Goal: Task Accomplishment & Management: Manage account settings

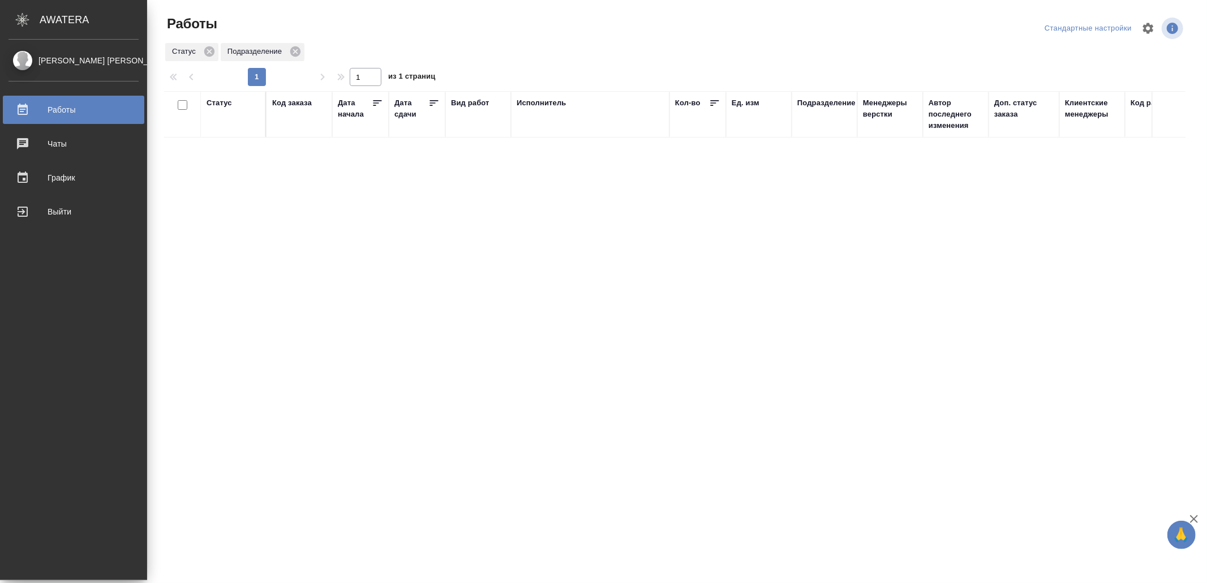
drag, startPoint x: 40, startPoint y: 578, endPoint x: 552, endPoint y: 318, distance: 575.1
click at [25, 213] on div "Выйти" at bounding box center [73, 211] width 130 height 17
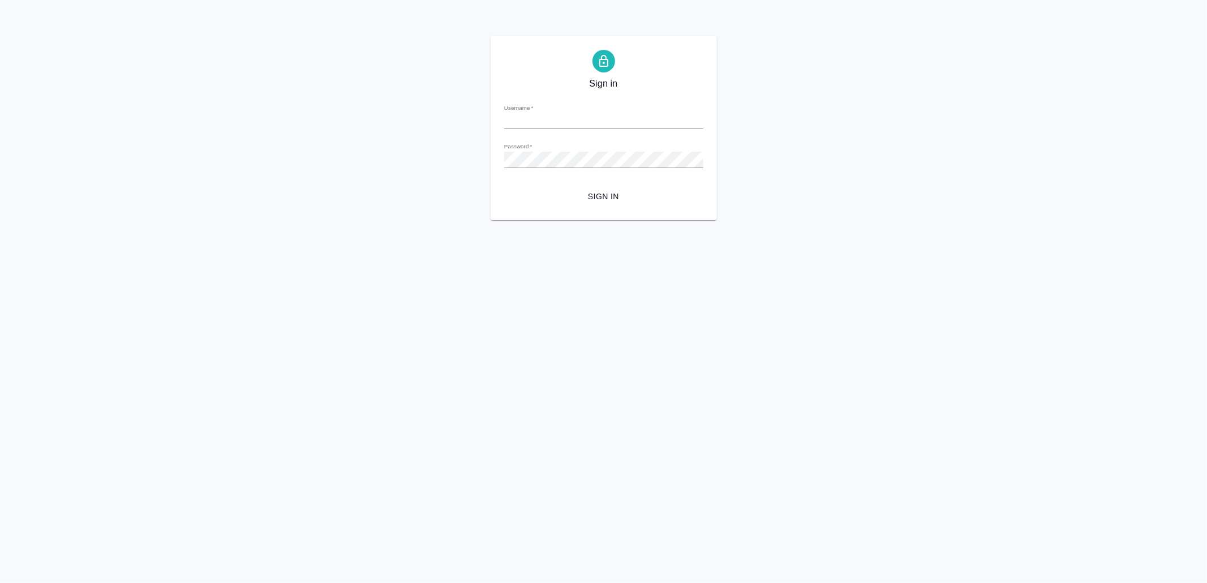
type input "[EMAIL_ADDRESS][DOMAIN_NAME]"
click at [598, 202] on span "Sign in" at bounding box center [603, 197] width 181 height 14
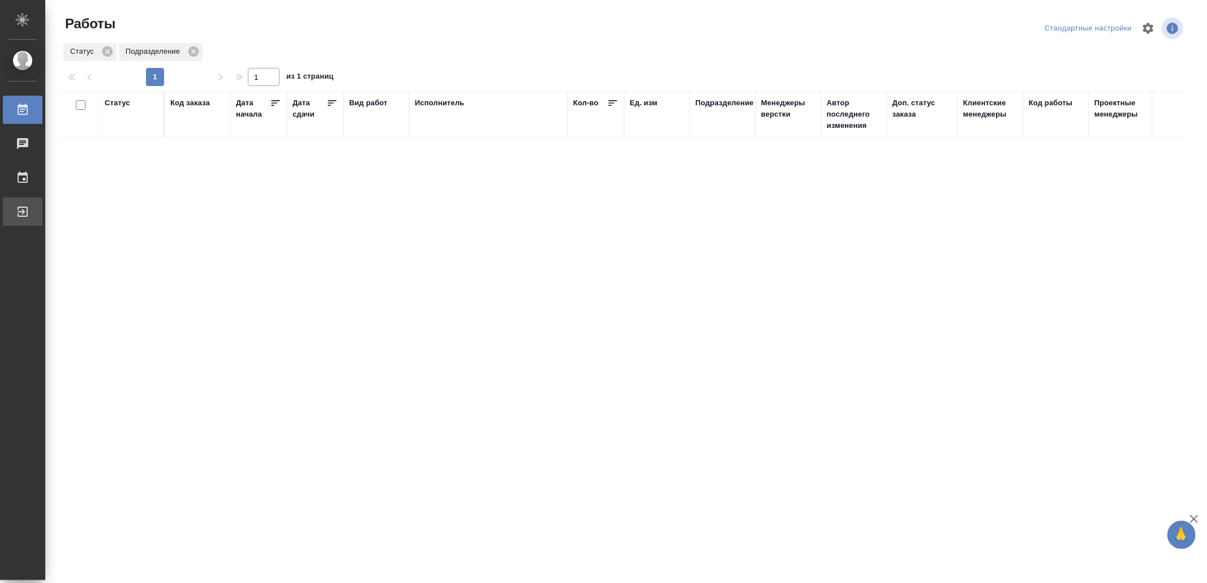
click at [23, 212] on div "Выйти" at bounding box center [8, 211] width 28 height 17
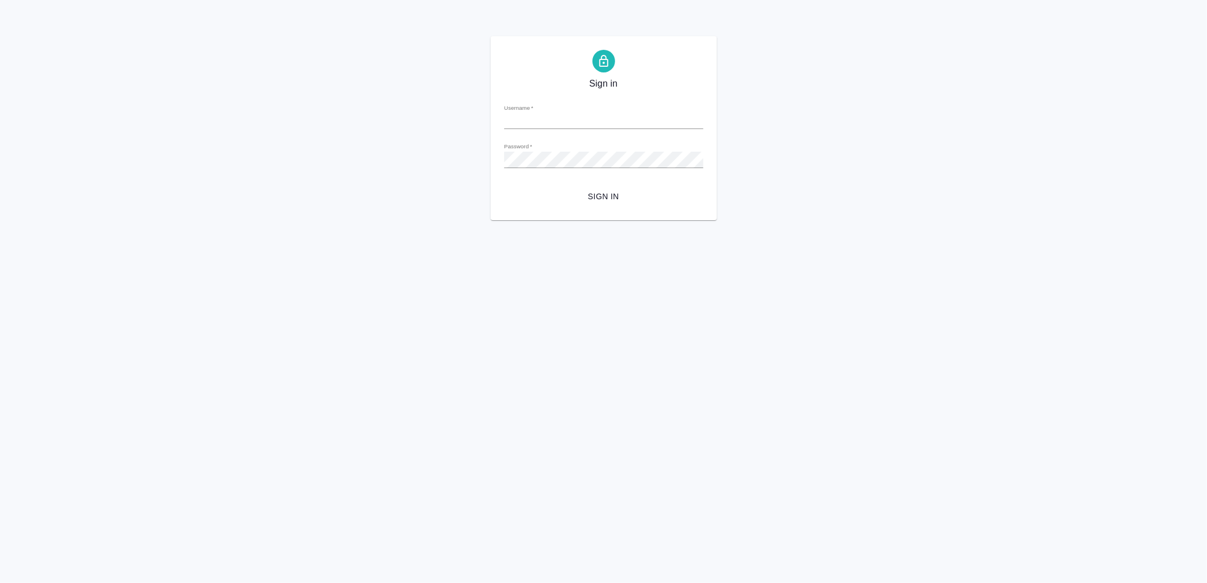
type input "[EMAIL_ADDRESS][DOMAIN_NAME]"
click at [567, 199] on span "Sign in" at bounding box center [603, 197] width 181 height 14
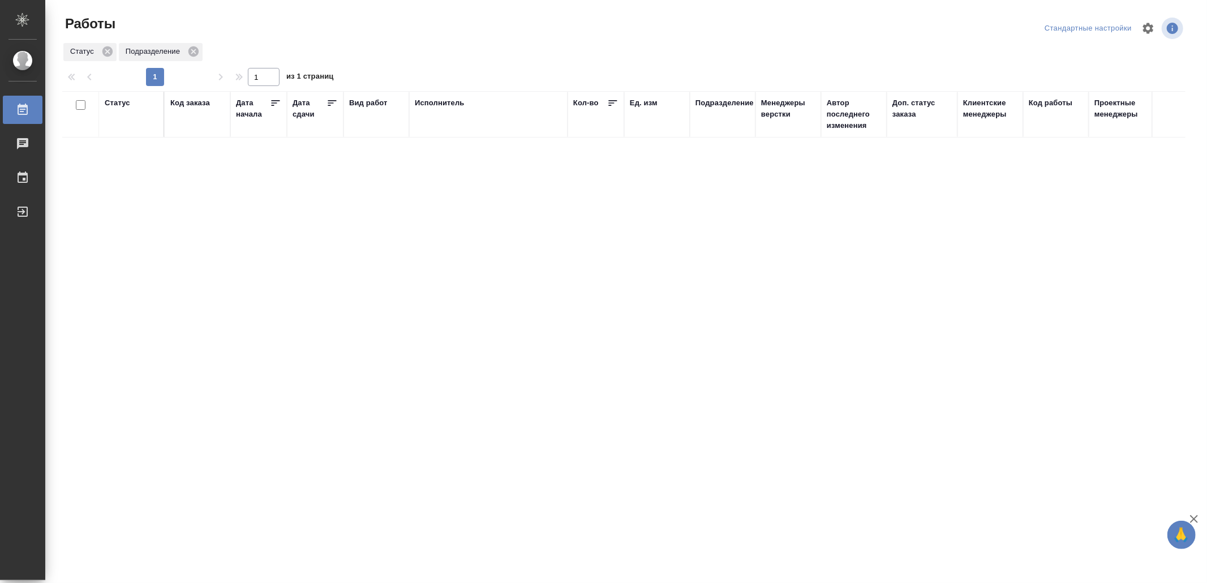
drag, startPoint x: 488, startPoint y: 384, endPoint x: 501, endPoint y: 363, distance: 24.7
click at [23, 211] on div "Выйти" at bounding box center [8, 211] width 28 height 17
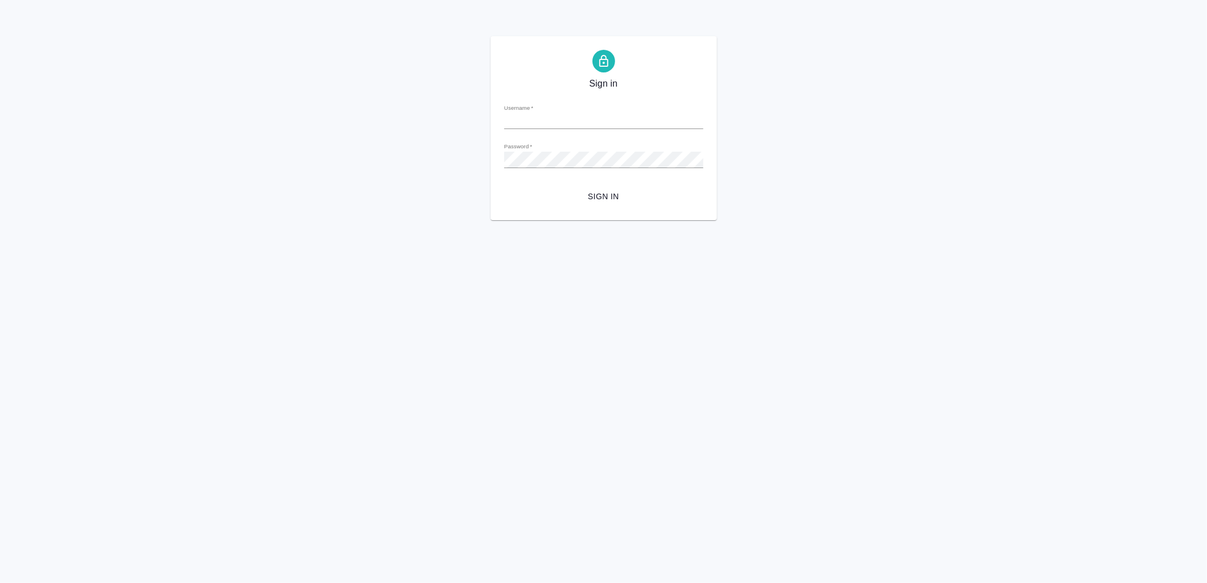
type input "[EMAIL_ADDRESS][DOMAIN_NAME]"
click at [592, 204] on button "Sign in" at bounding box center [603, 196] width 199 height 21
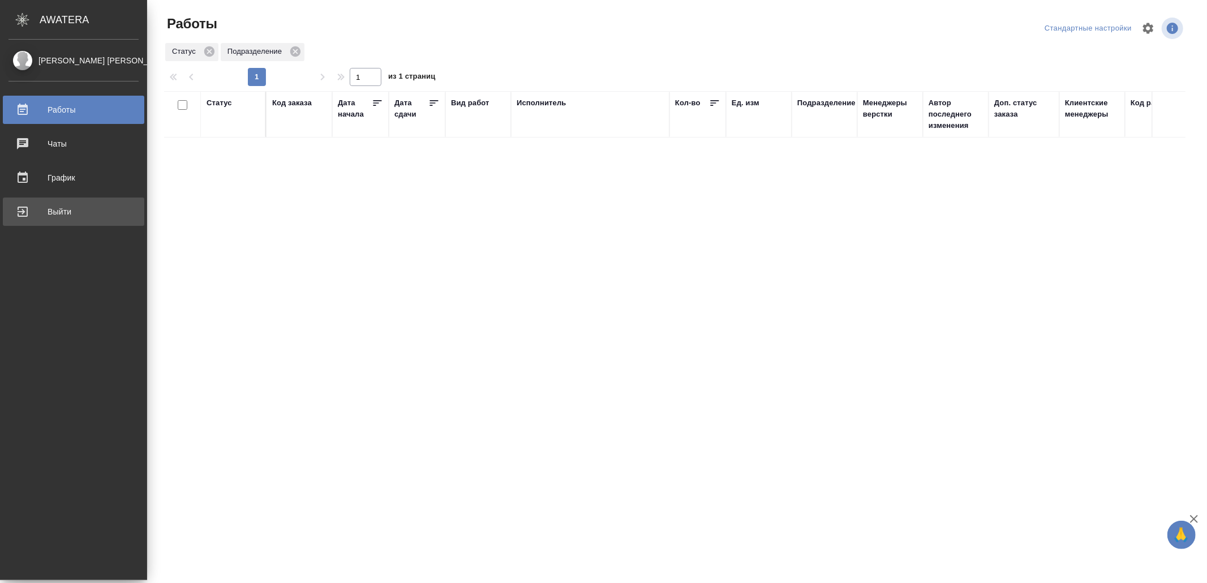
click at [69, 207] on div "Выйти" at bounding box center [73, 211] width 130 height 17
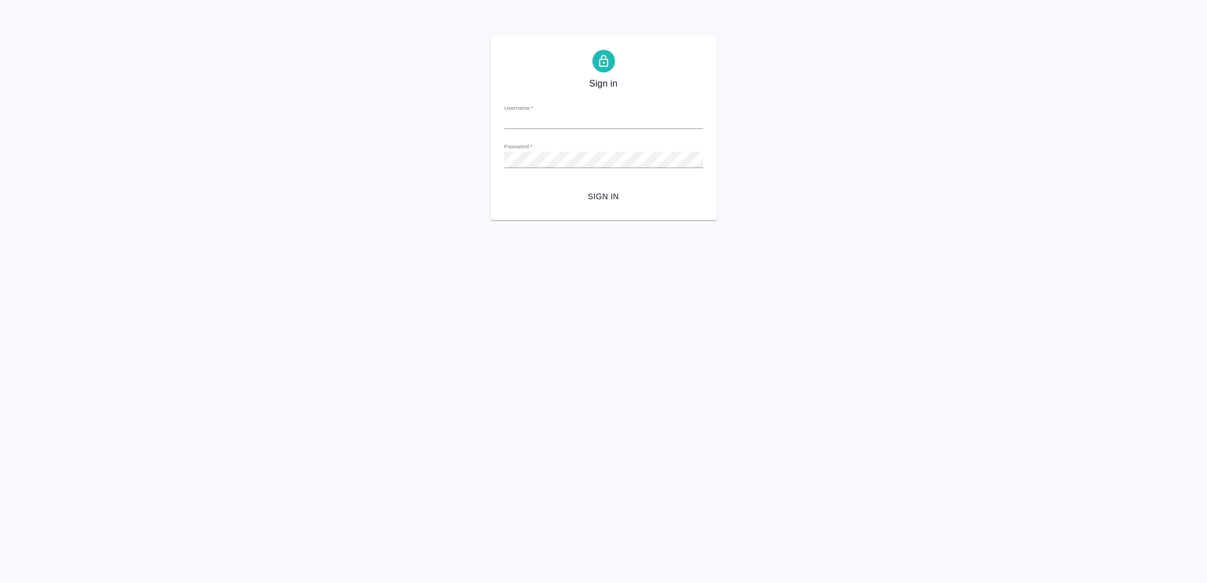
type input "v.yamkovenko@awatera.com"
click at [604, 191] on span "Sign in" at bounding box center [603, 197] width 181 height 14
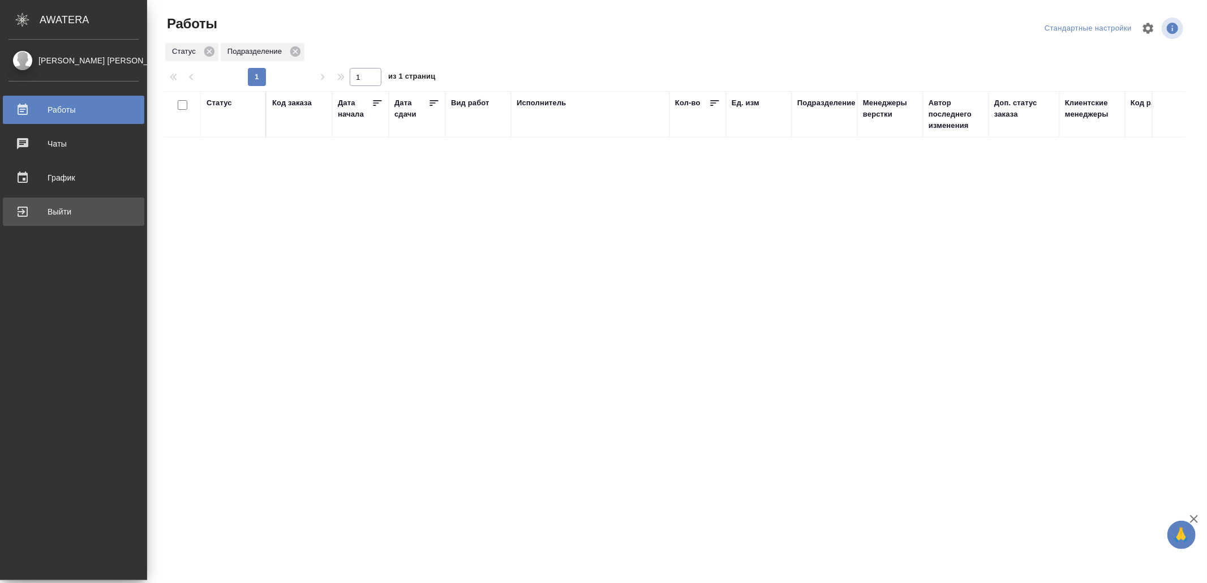
click at [37, 205] on div "Выйти" at bounding box center [73, 211] width 130 height 17
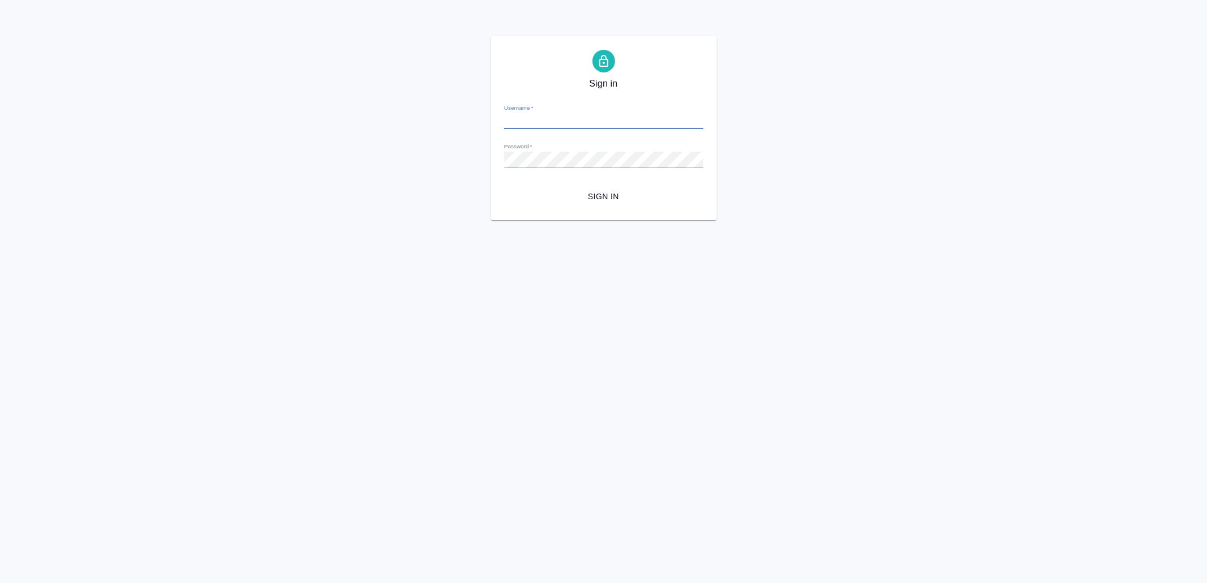
type input "v.yamkovenko@awatera.com"
click at [627, 192] on span "Sign in" at bounding box center [603, 197] width 181 height 14
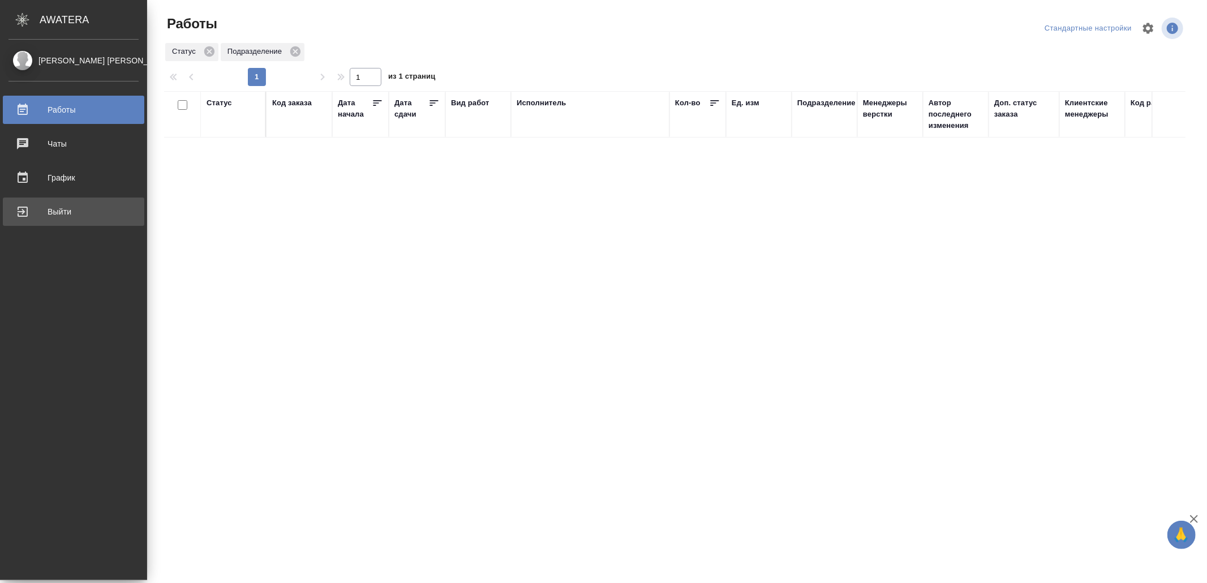
click at [37, 216] on div "Выйти" at bounding box center [73, 211] width 130 height 17
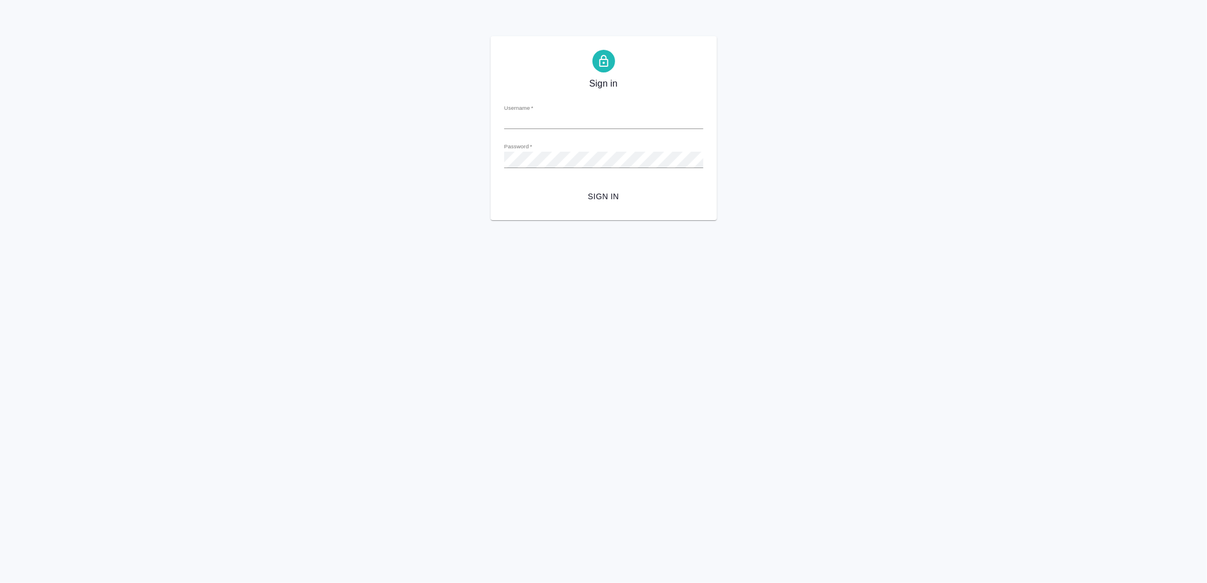
type input "v.yamkovenko@awatera.com"
click at [607, 188] on button "Sign in" at bounding box center [603, 196] width 199 height 21
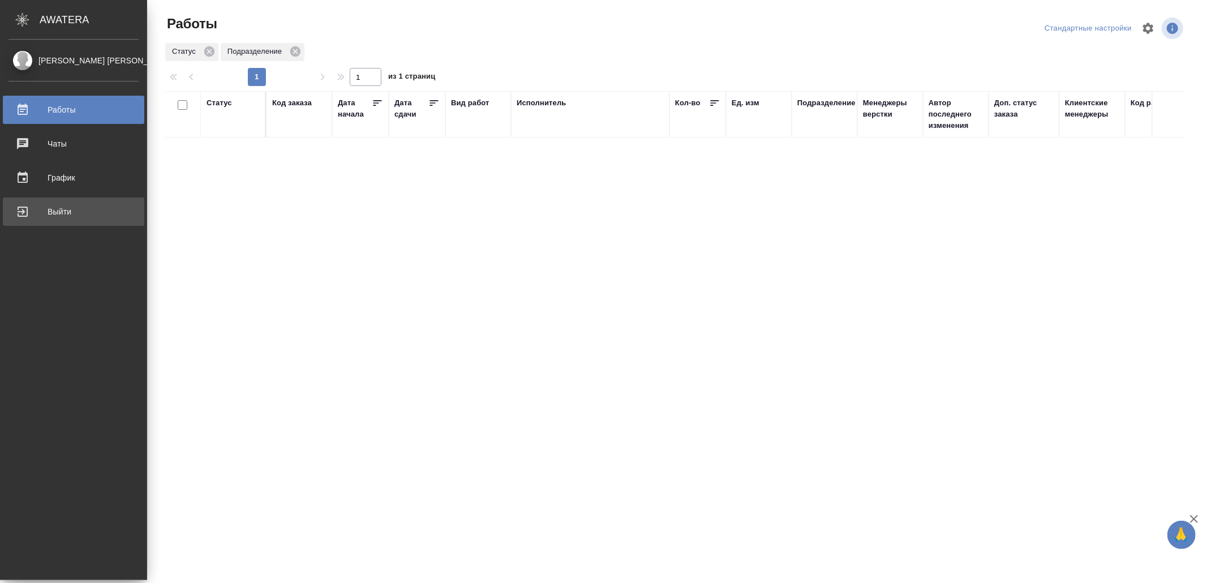
click at [59, 209] on div "Выйти" at bounding box center [73, 211] width 130 height 17
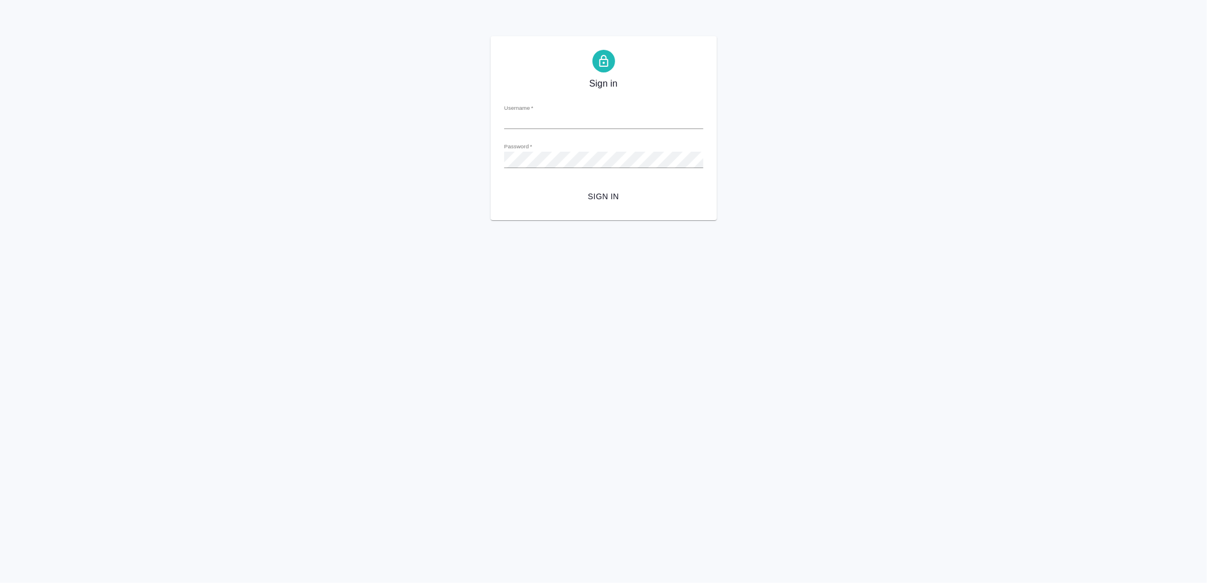
type input "v.yamkovenko@awatera.com"
click at [593, 188] on button "Sign in" at bounding box center [603, 196] width 199 height 21
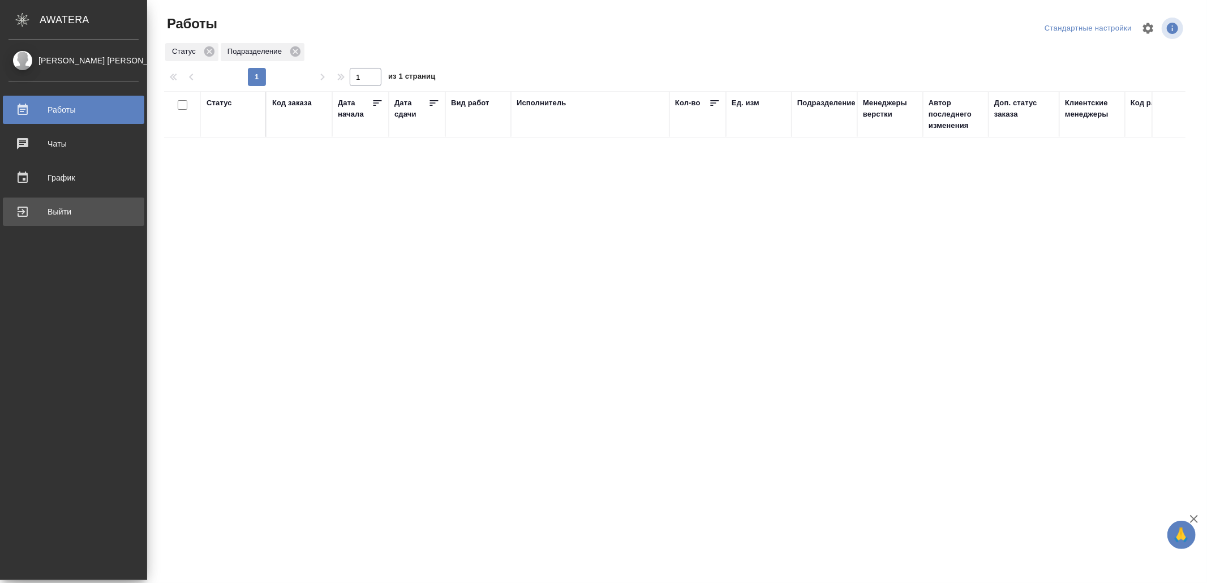
click at [32, 213] on div "Выйти" at bounding box center [73, 211] width 130 height 17
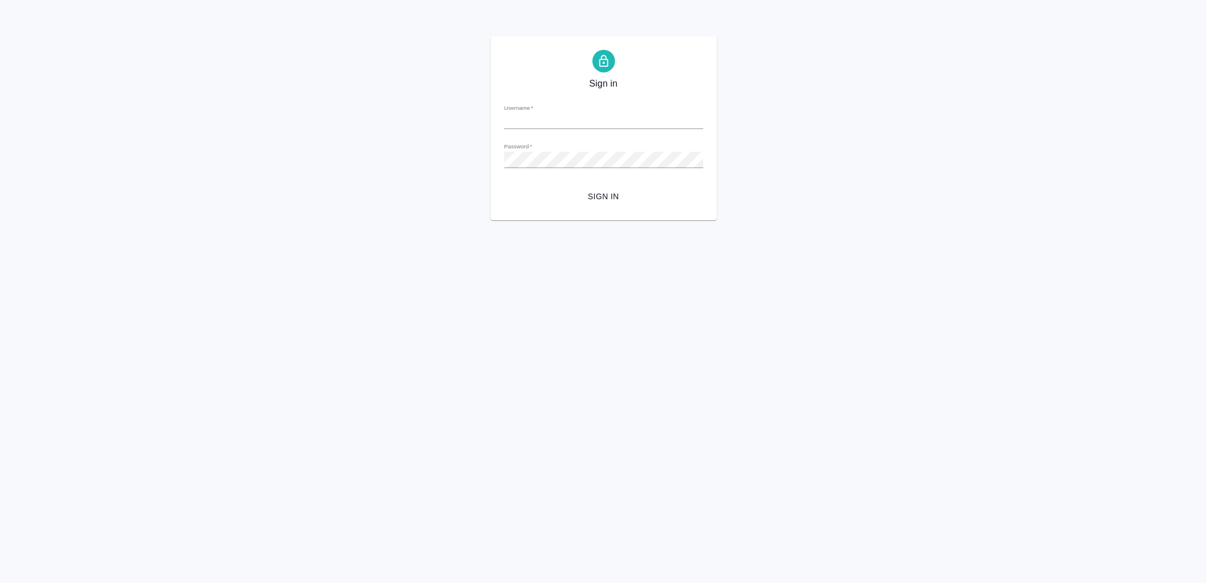
type input "[EMAIL_ADDRESS][DOMAIN_NAME]"
click at [636, 190] on span "Sign in" at bounding box center [603, 197] width 181 height 14
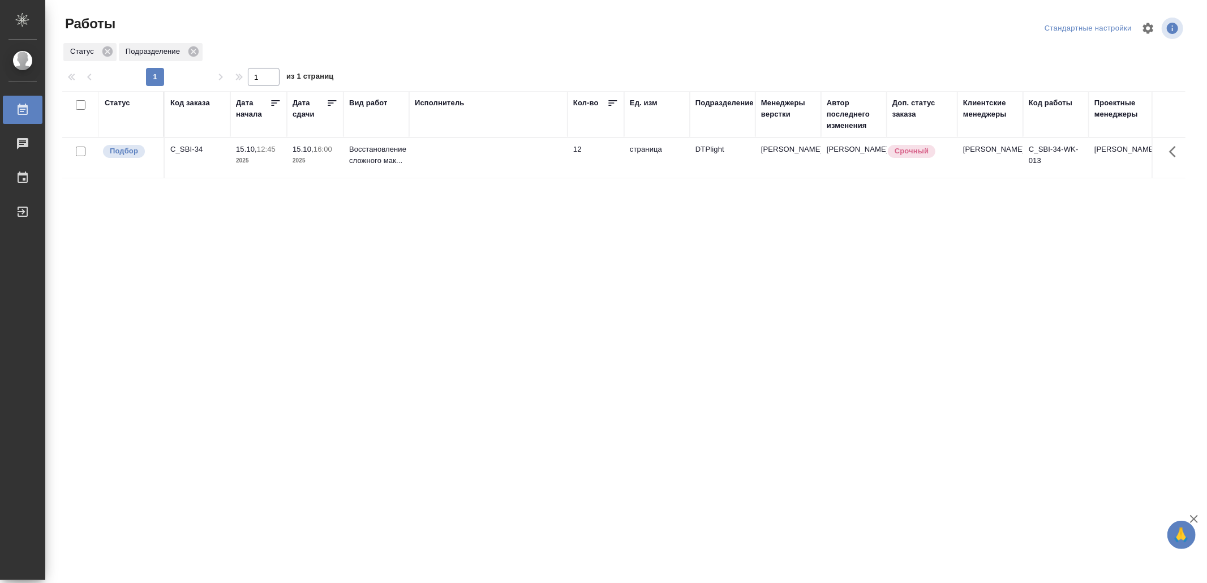
click at [456, 168] on td at bounding box center [488, 158] width 158 height 40
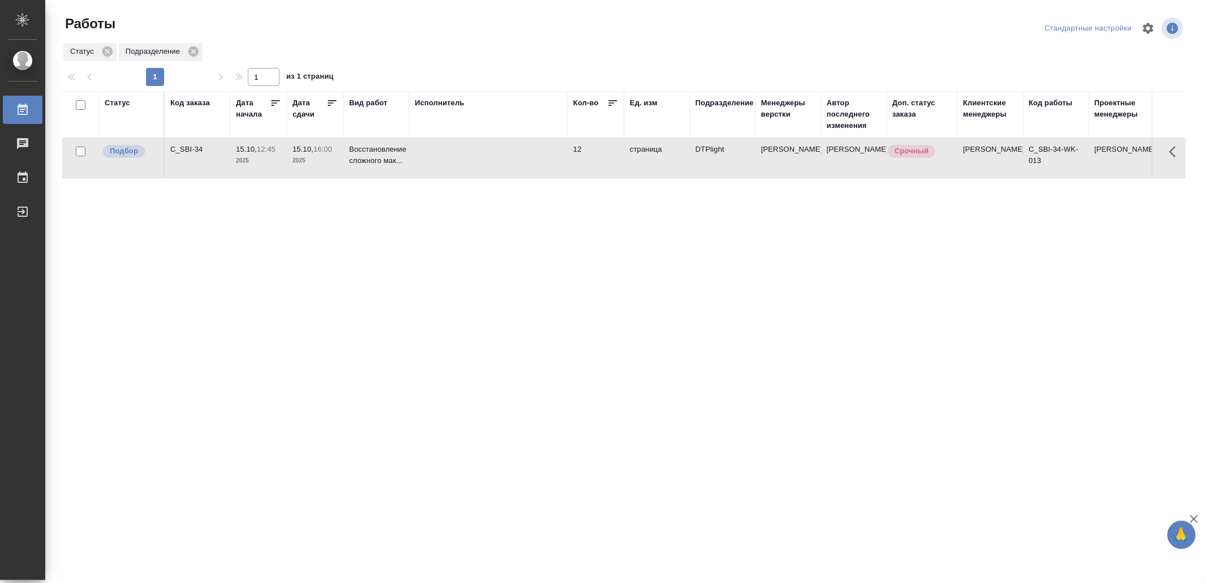
click at [456, 168] on td at bounding box center [488, 158] width 158 height 40
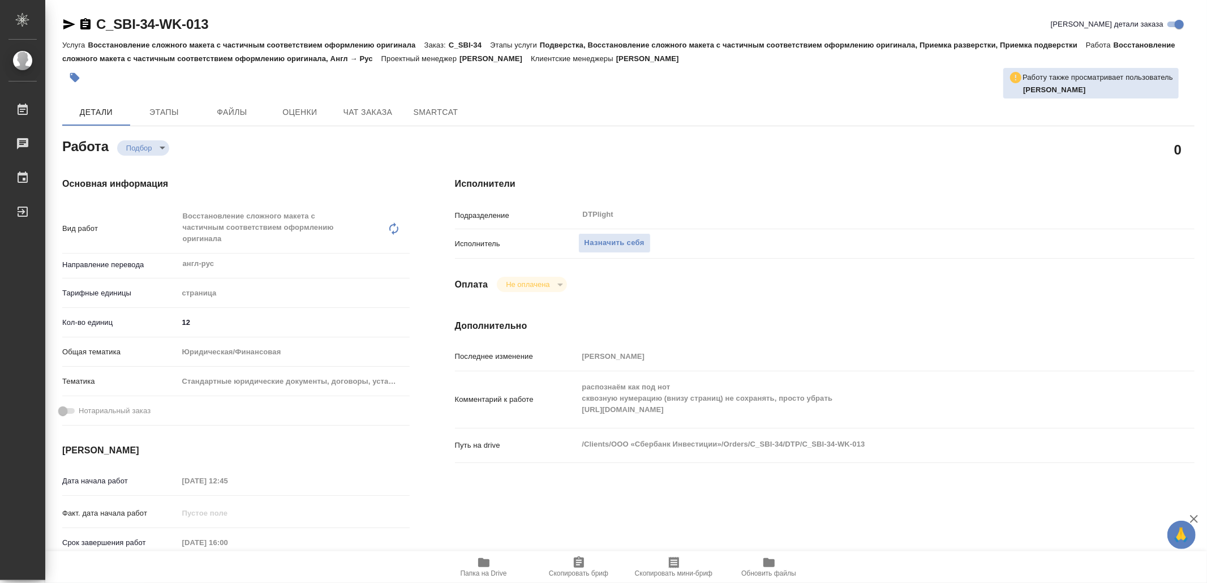
click at [497, 564] on span "Папка на Drive" at bounding box center [484, 567] width 82 height 22
click at [612, 241] on span "Назначить себя" at bounding box center [615, 243] width 60 height 13
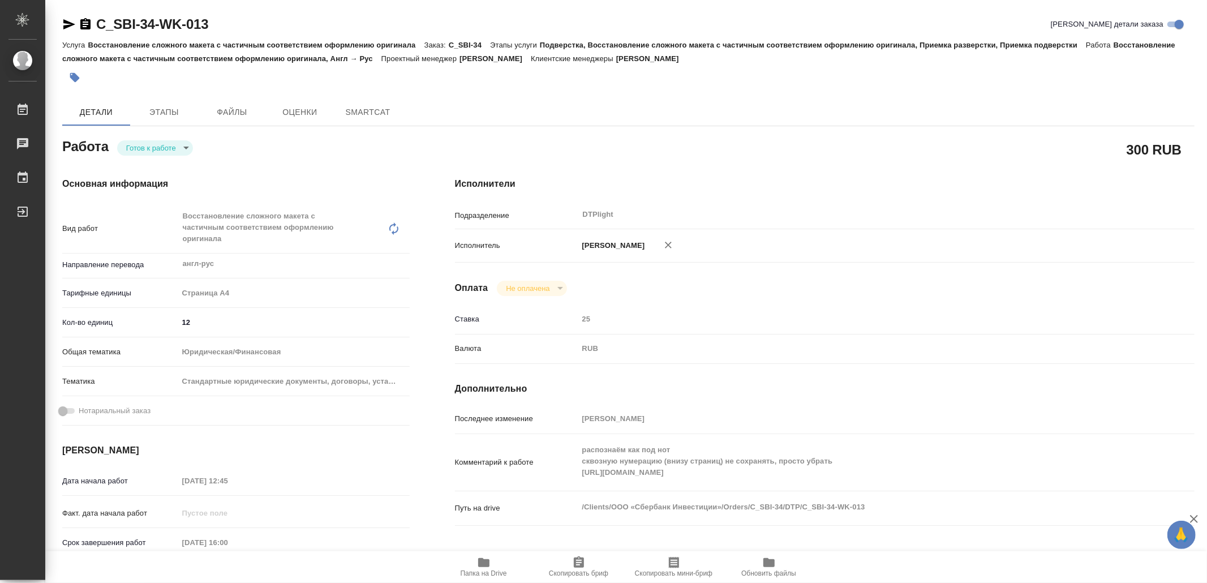
type textarea "x"
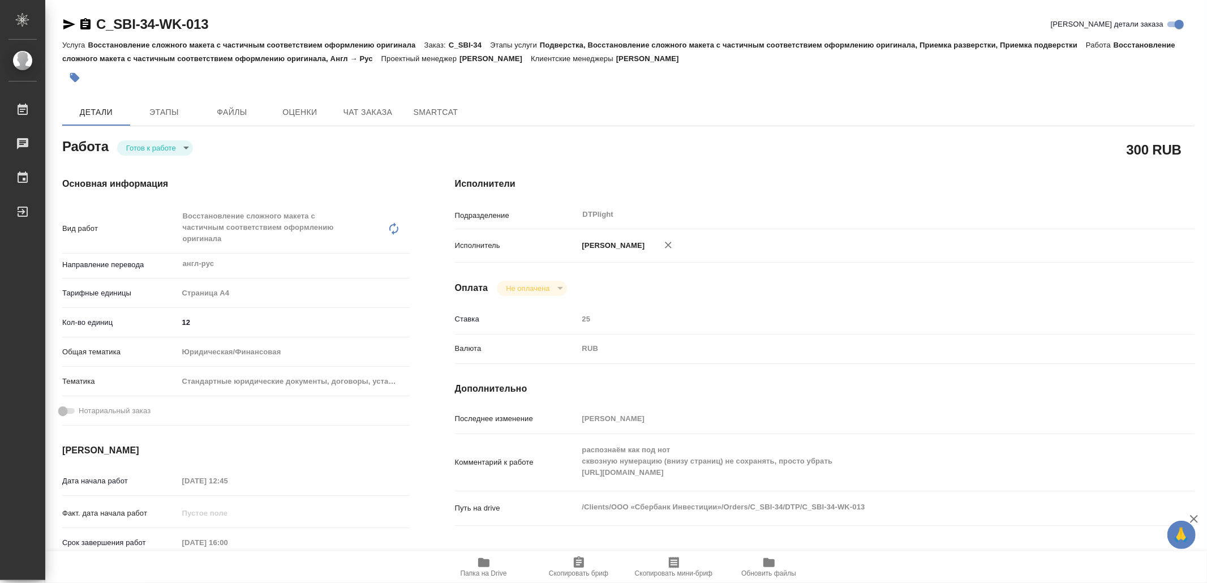
type textarea "x"
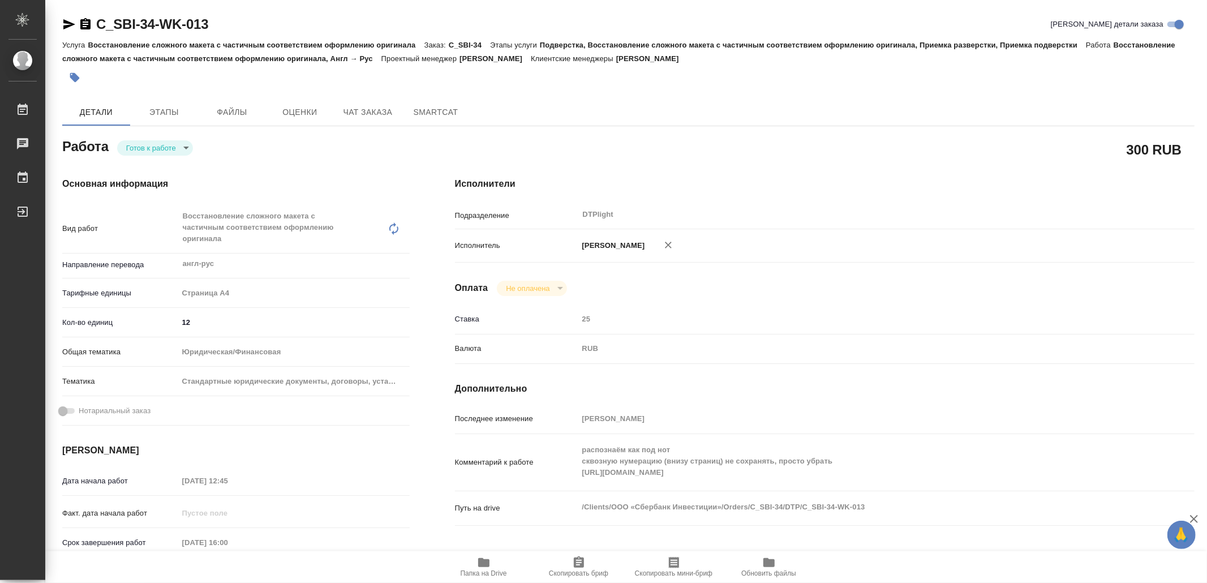
type textarea "x"
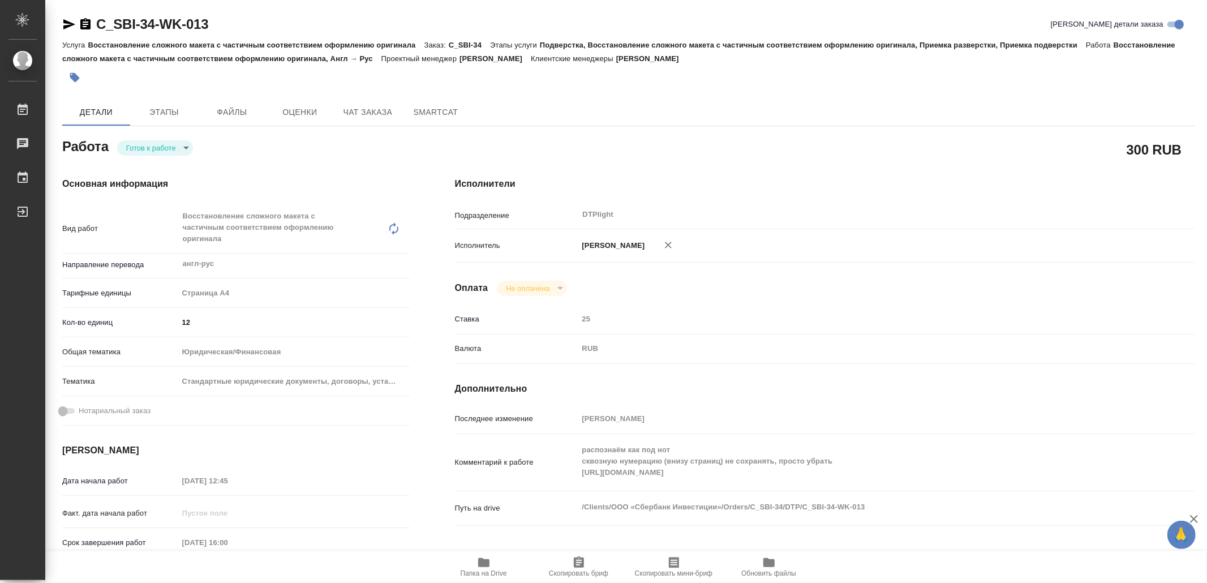
click at [171, 144] on body "🙏 .cls-1 fill:#fff; AWATERA Yamkovenko Vera Работы 0 Чаты График Выйти C_SBI-34…" at bounding box center [603, 291] width 1207 height 583
click at [171, 145] on li "В работе" at bounding box center [157, 147] width 79 height 19
type textarea "x"
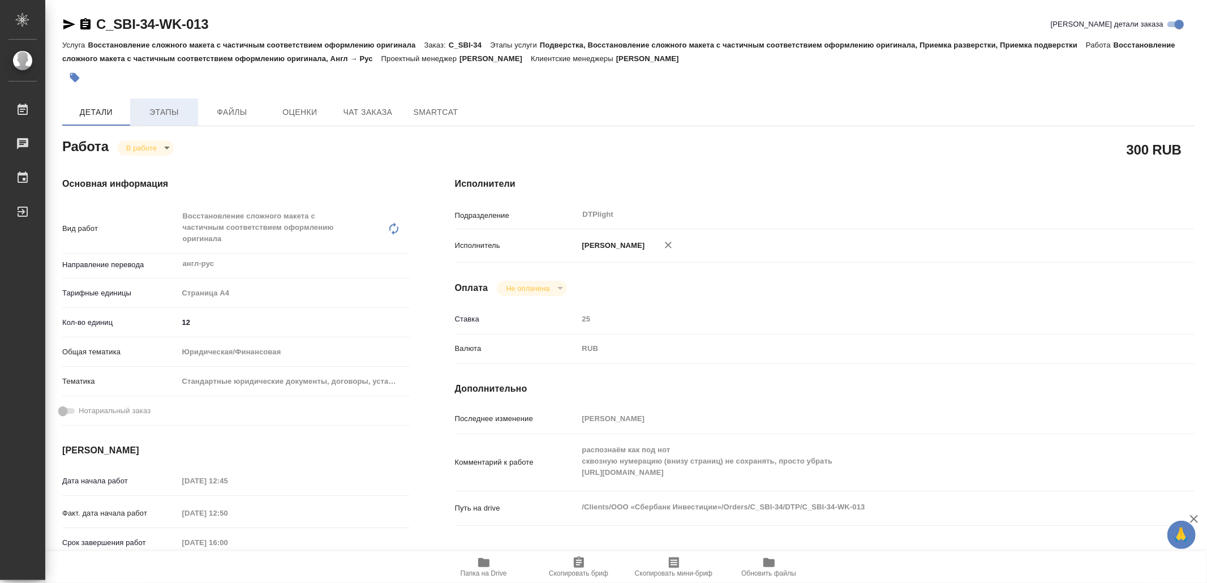
type textarea "x"
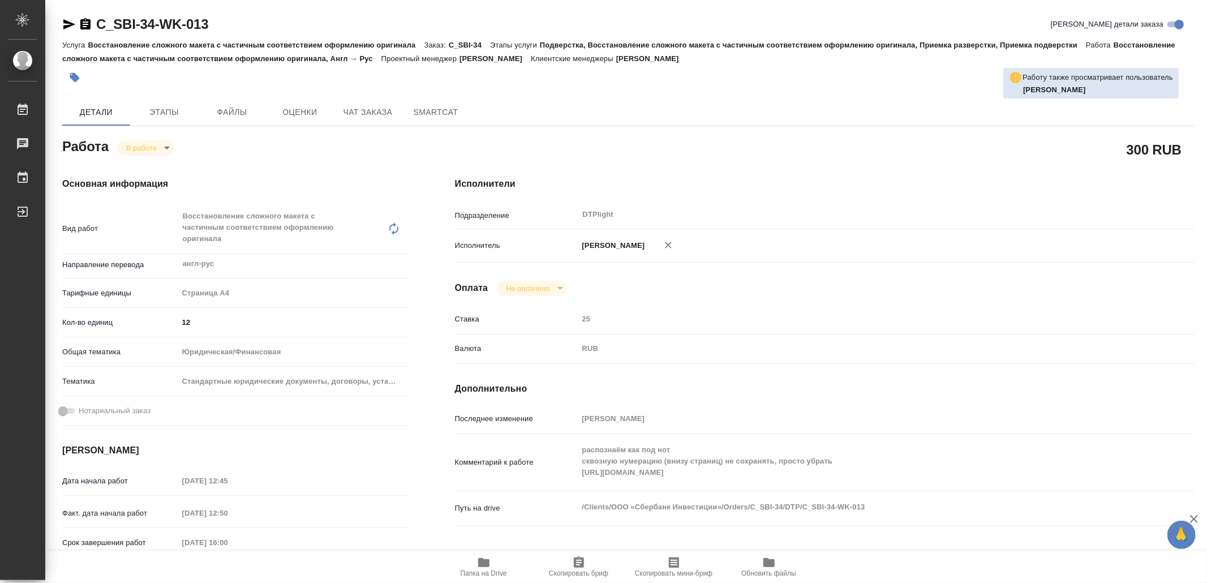
type textarea "x"
click at [62, 19] on icon "button" at bounding box center [69, 25] width 14 height 14
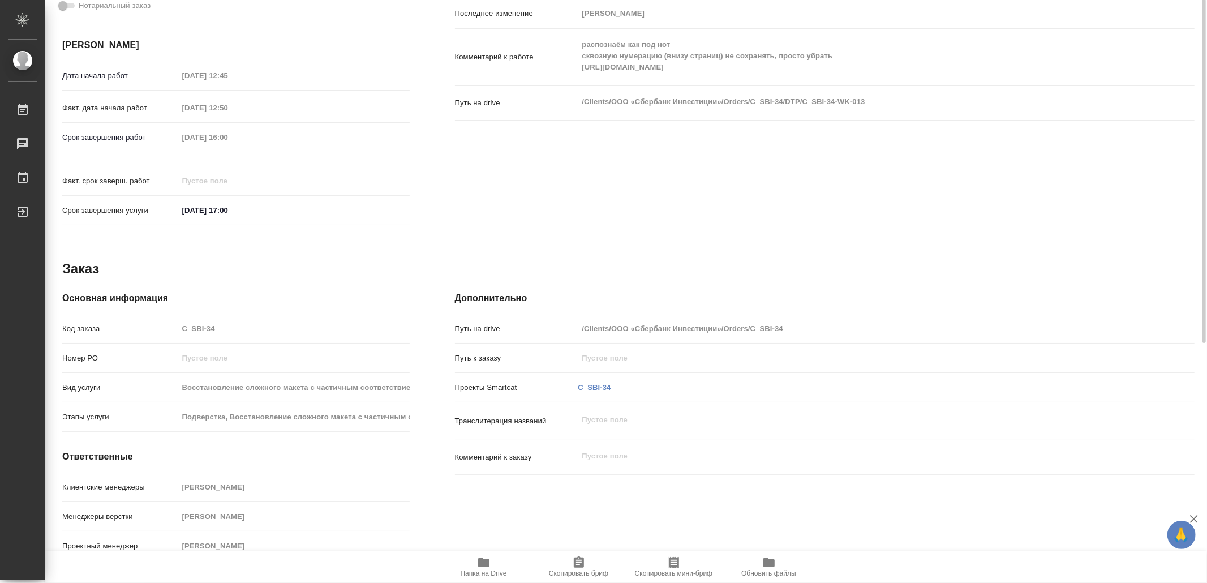
scroll to position [179, 0]
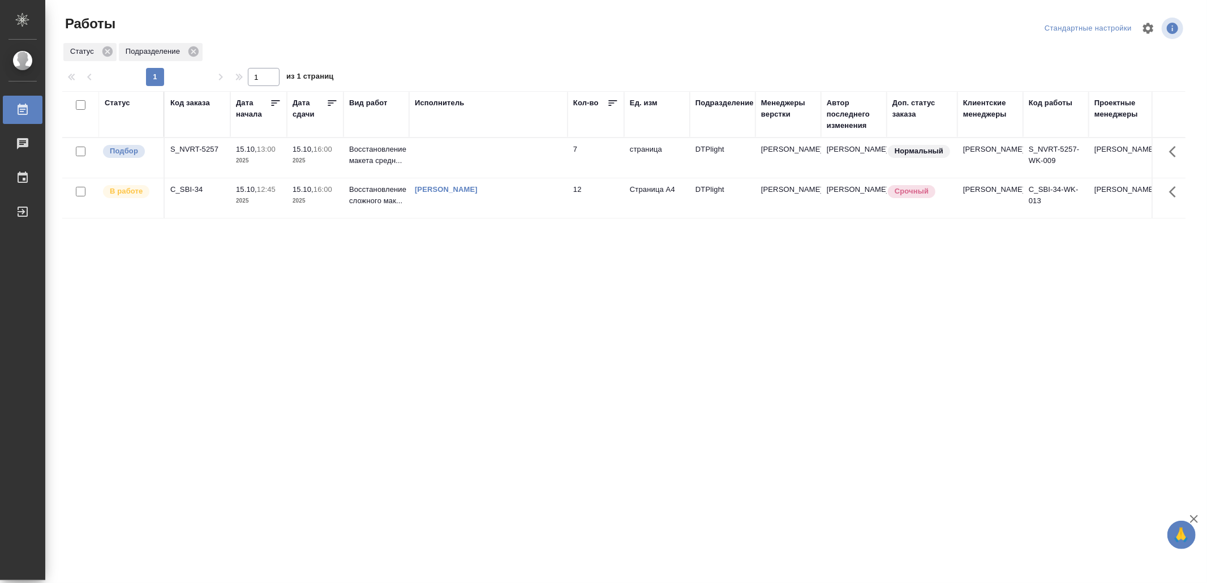
click at [428, 161] on td at bounding box center [488, 158] width 158 height 40
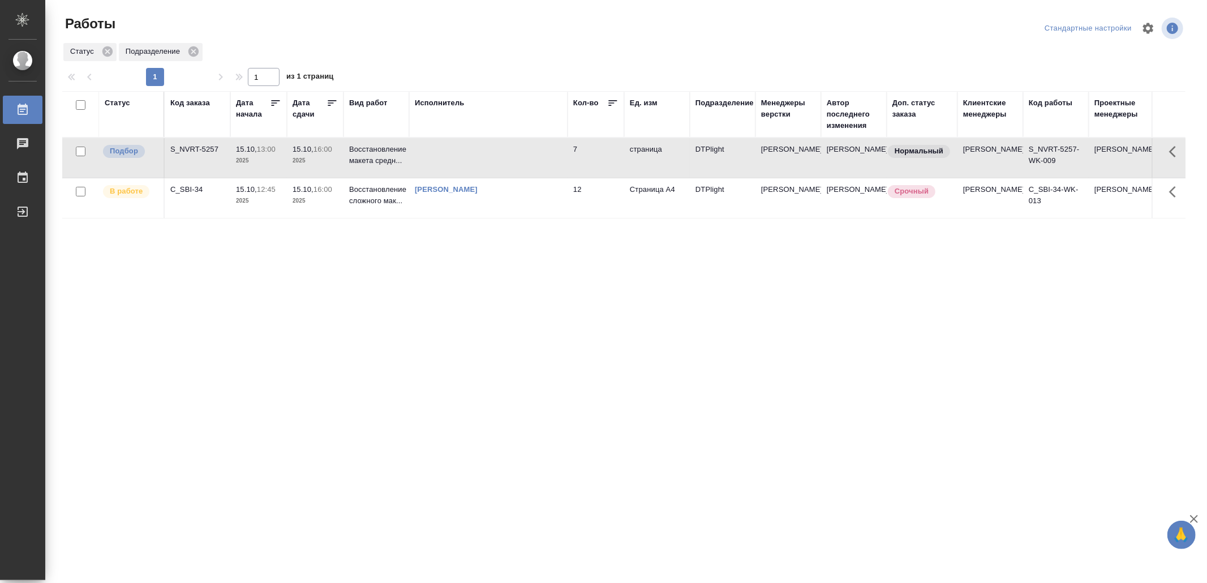
click at [428, 161] on td at bounding box center [488, 158] width 158 height 40
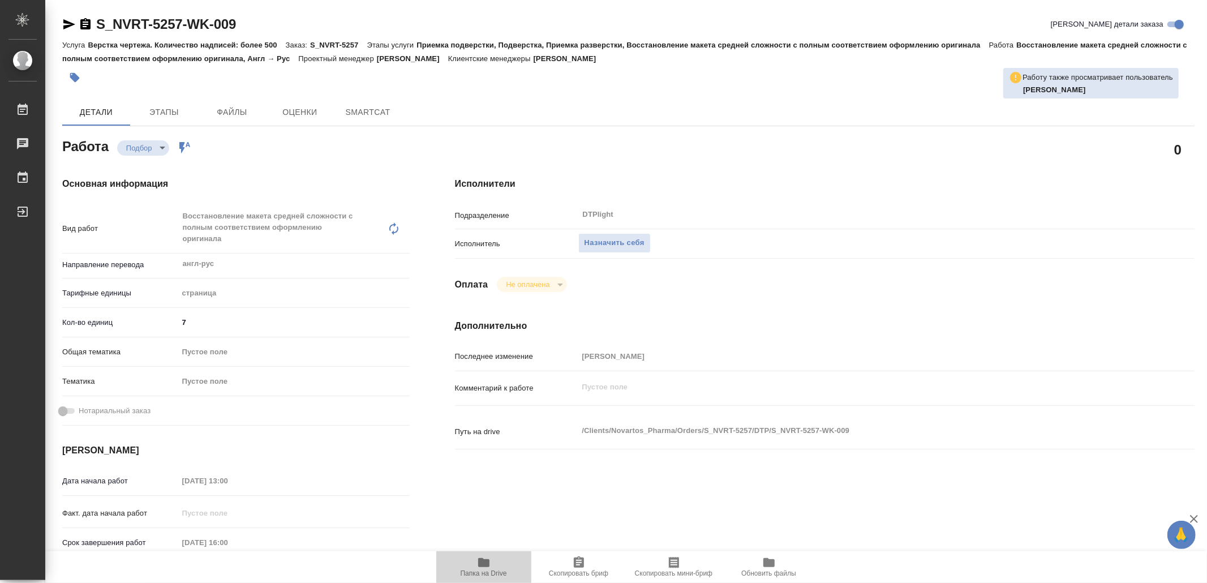
click at [477, 567] on span "Папка на Drive" at bounding box center [484, 567] width 82 height 22
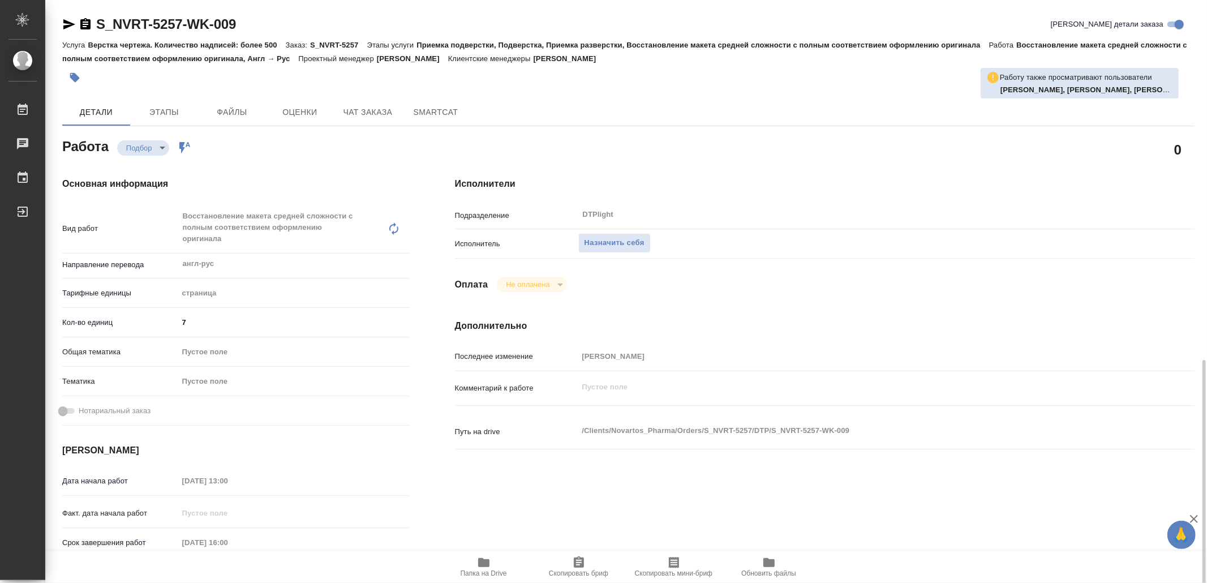
scroll to position [405, 0]
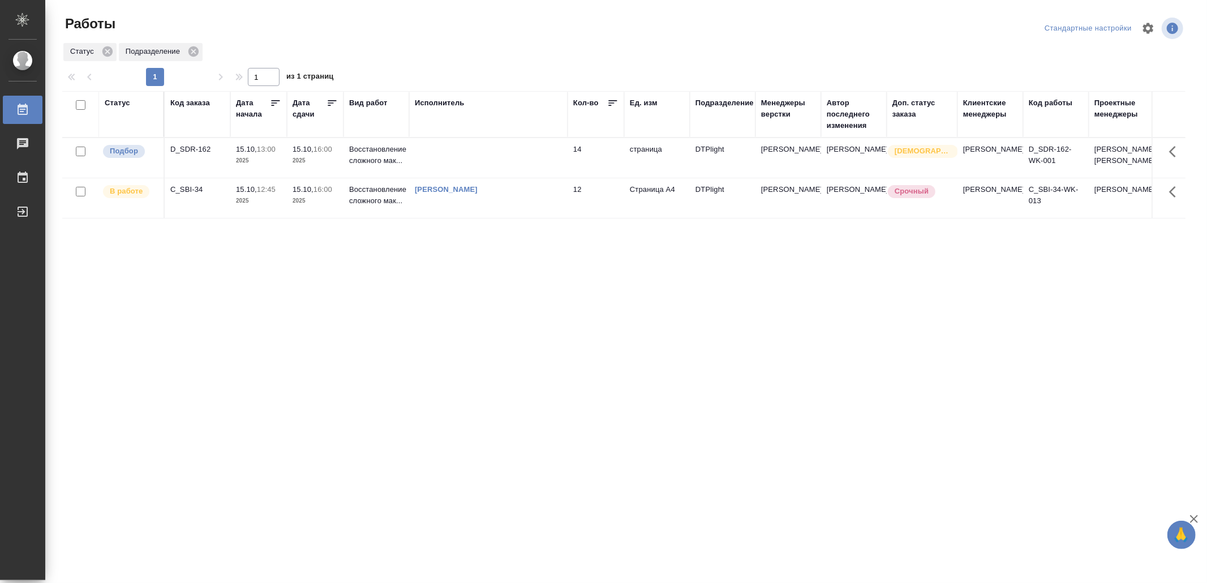
click at [503, 156] on td at bounding box center [488, 158] width 158 height 40
click at [503, 155] on td at bounding box center [488, 158] width 158 height 40
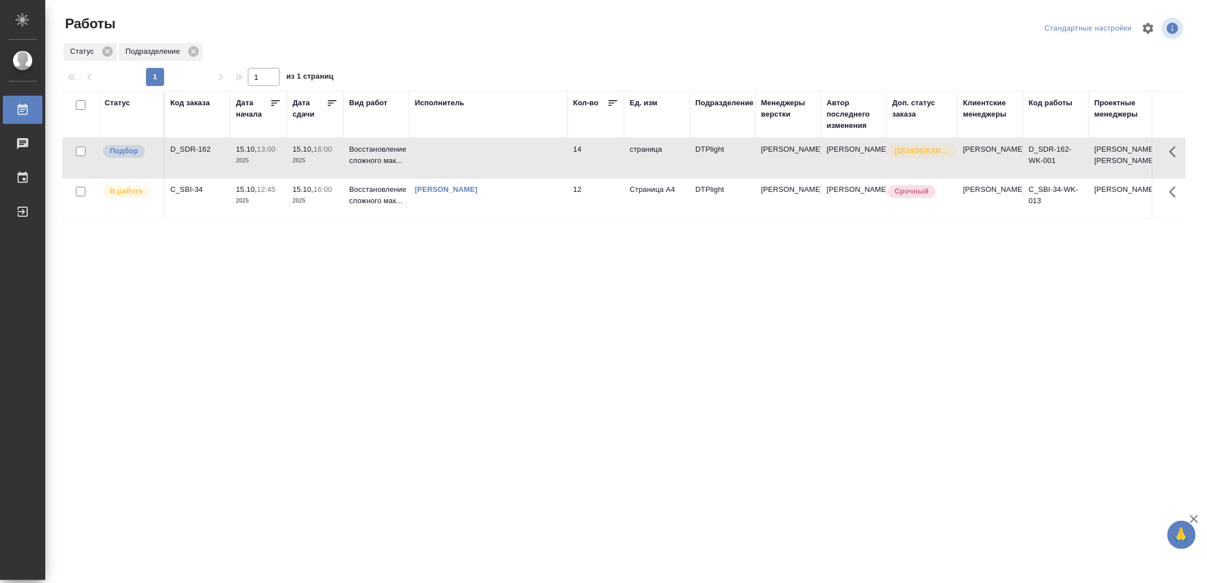
click at [504, 175] on td at bounding box center [488, 158] width 158 height 40
drag, startPoint x: 370, startPoint y: 355, endPoint x: 372, endPoint y: 350, distance: 6.3
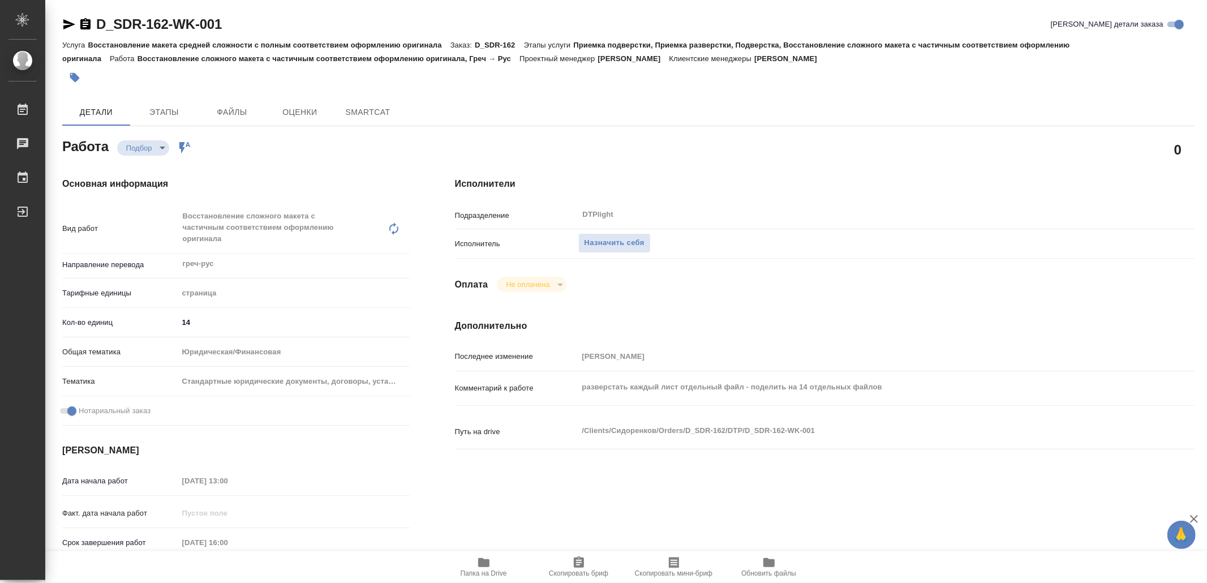
click at [483, 563] on icon "button" at bounding box center [483, 562] width 11 height 9
click at [378, 114] on span "Чат заказа" at bounding box center [368, 112] width 54 height 14
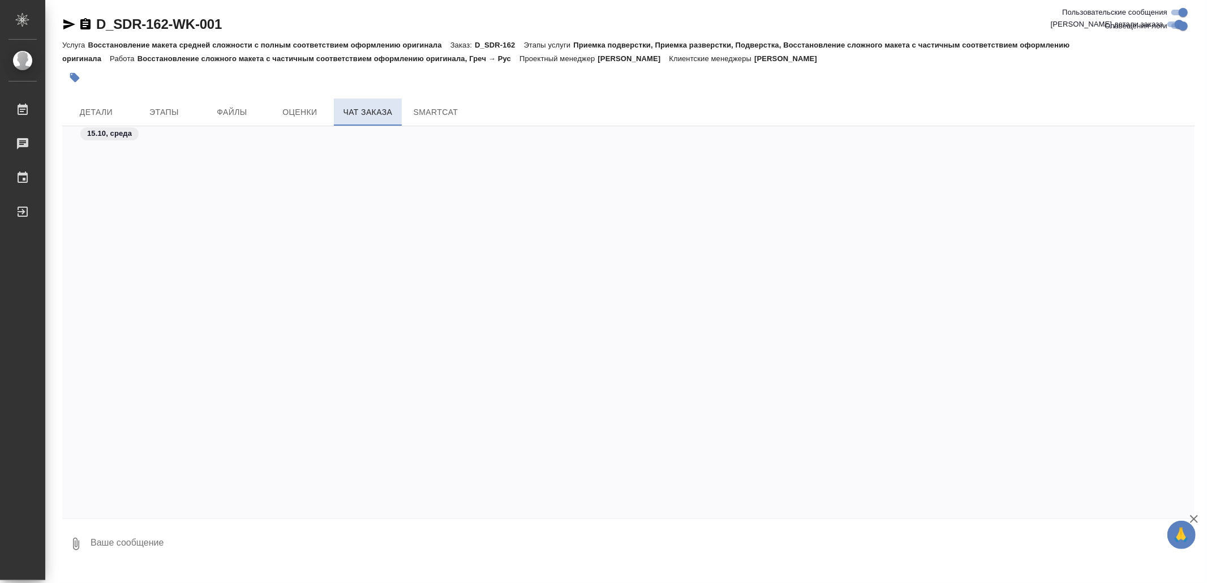
scroll to position [1688, 0]
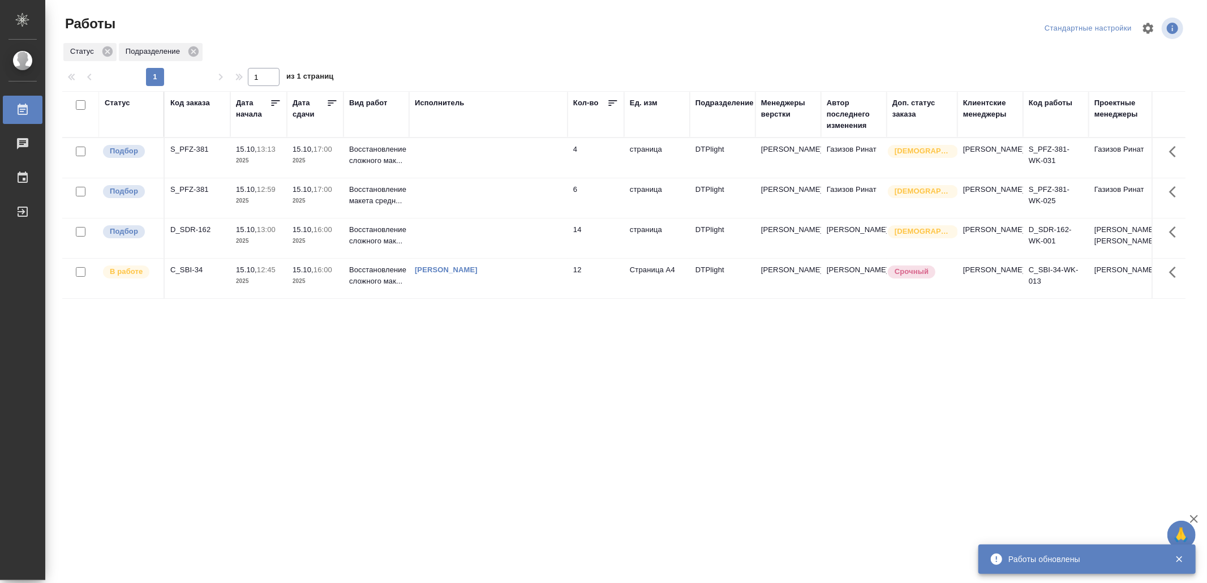
click at [464, 209] on td at bounding box center [488, 198] width 158 height 40
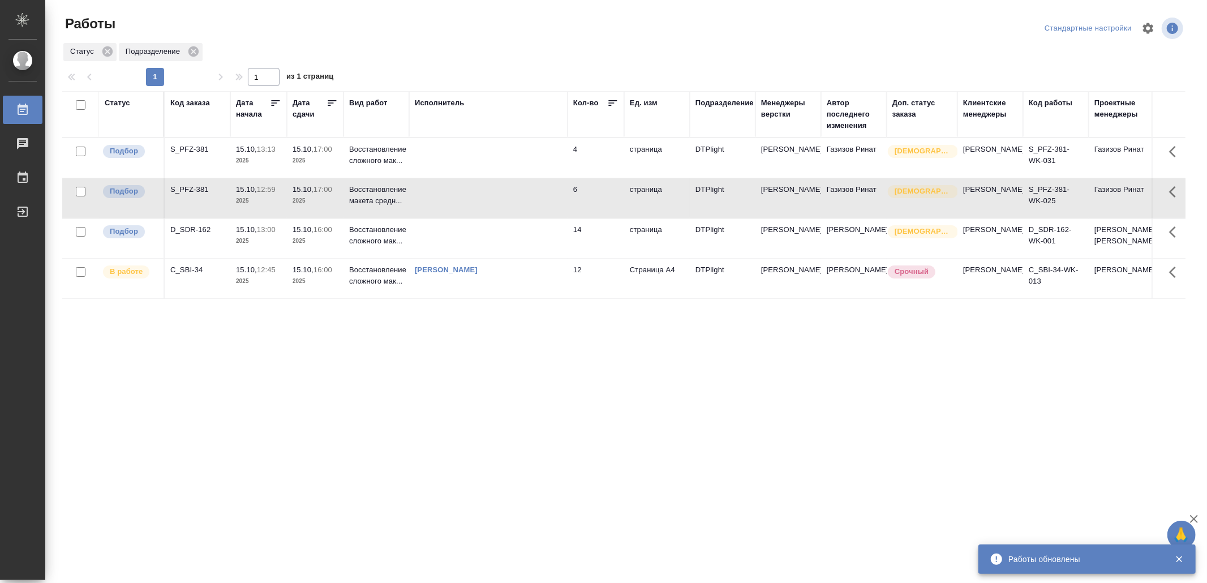
click at [551, 157] on td at bounding box center [488, 158] width 158 height 40
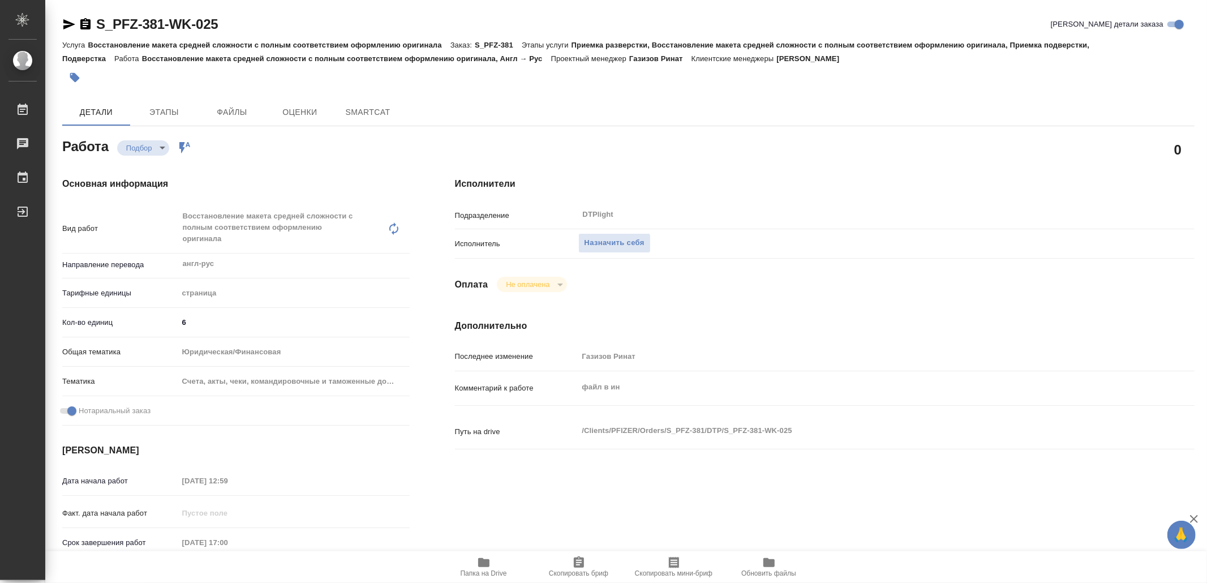
click at [476, 560] on span "Папка на Drive" at bounding box center [484, 567] width 82 height 22
click at [617, 241] on span "Назначить себя" at bounding box center [615, 243] width 60 height 13
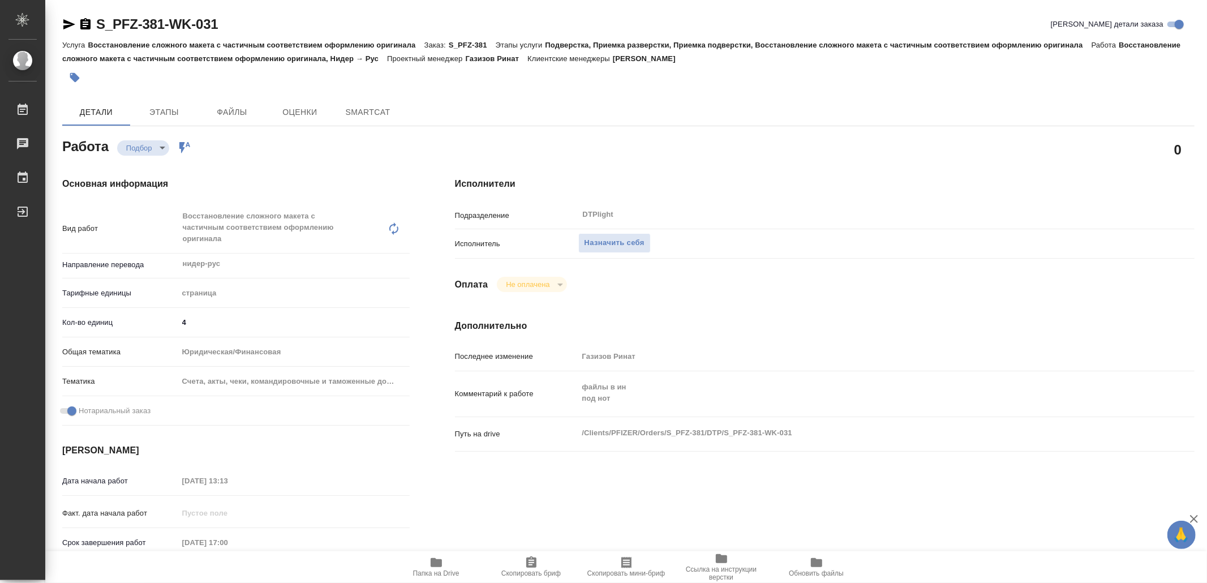
type textarea "x"
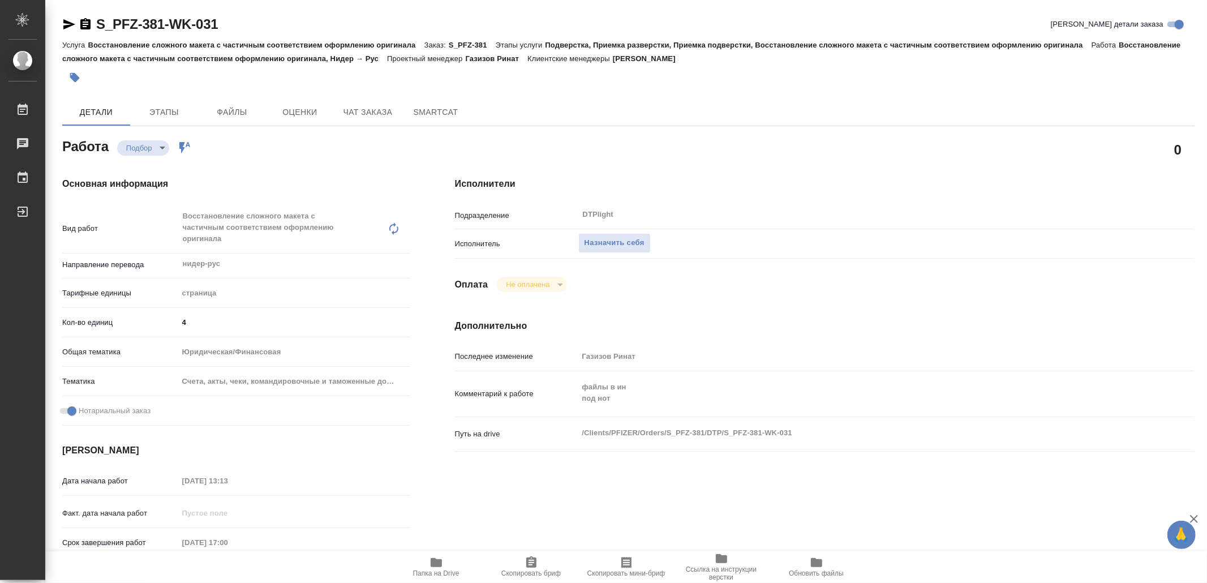
click at [465, 561] on span "Папка на Drive" at bounding box center [437, 567] width 82 height 22
type textarea "x"
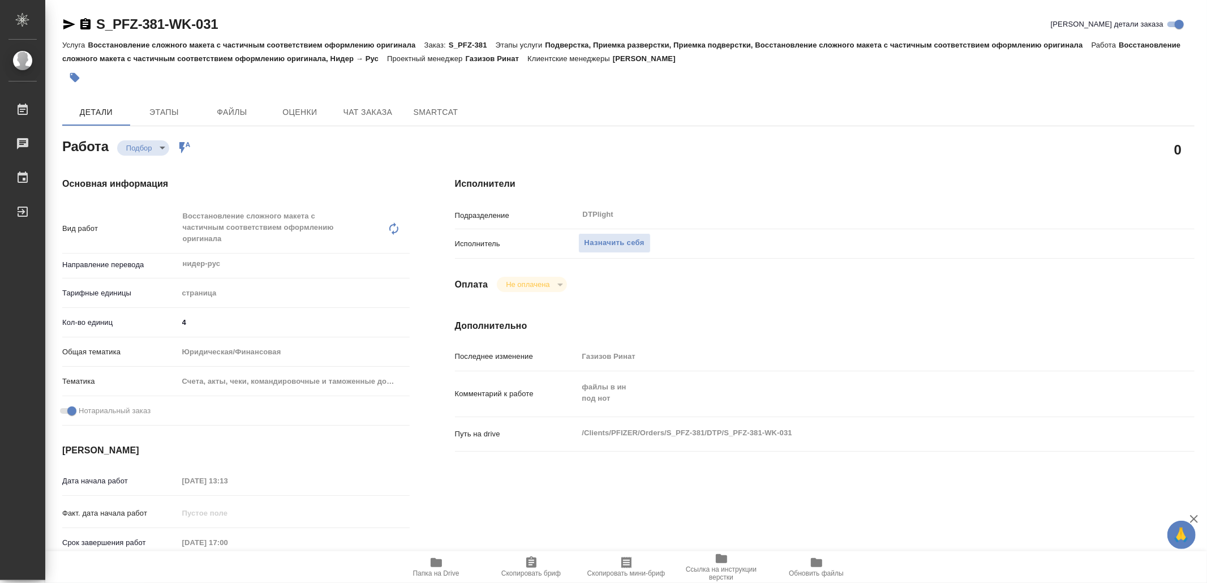
type textarea "x"
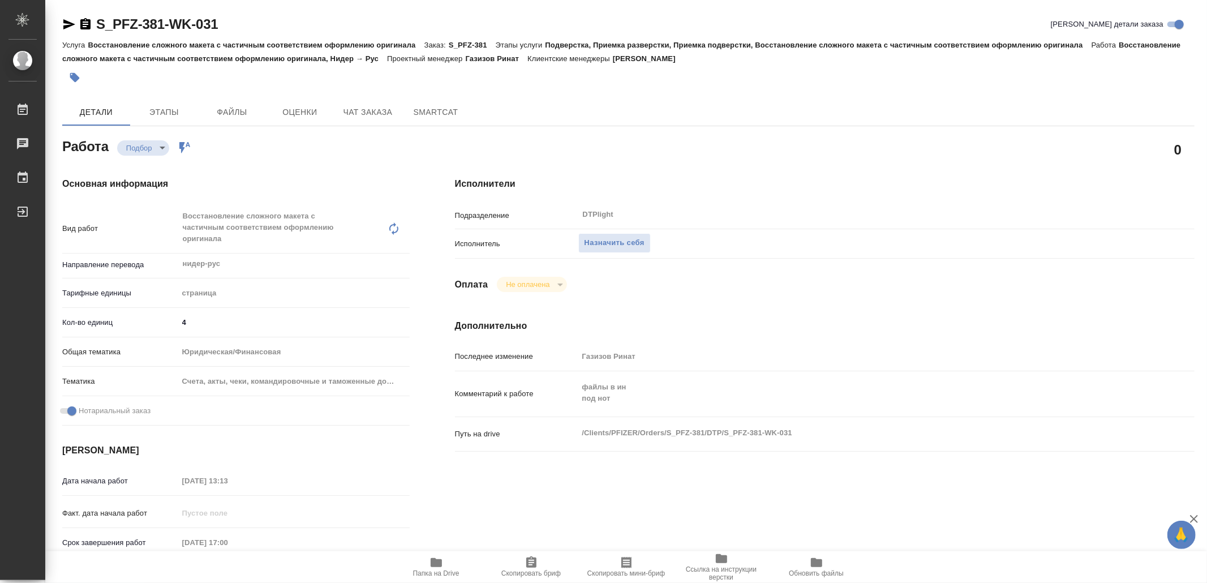
type textarea "x"
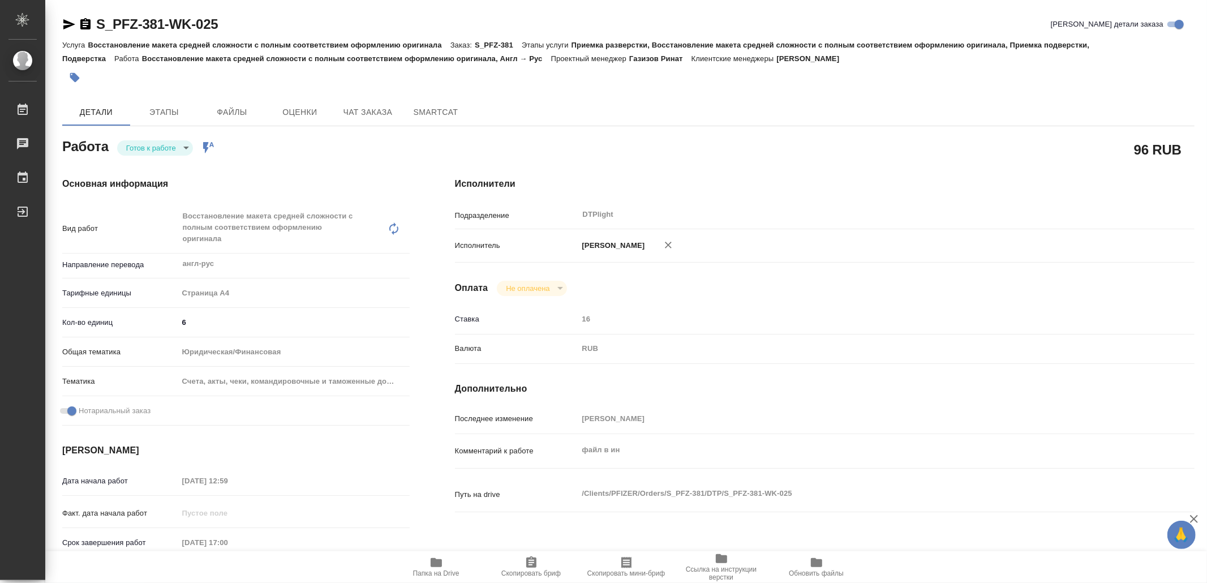
click at [66, 19] on icon "button" at bounding box center [69, 25] width 14 height 14
click at [152, 147] on body "🙏 .cls-1 fill:#fff; AWATERA Yamkovenko Vera Работы 0 Чаты График Выйти S_PFZ-38…" at bounding box center [603, 291] width 1207 height 583
click at [152, 147] on button "В работе" at bounding box center [145, 148] width 37 height 12
type textarea "x"
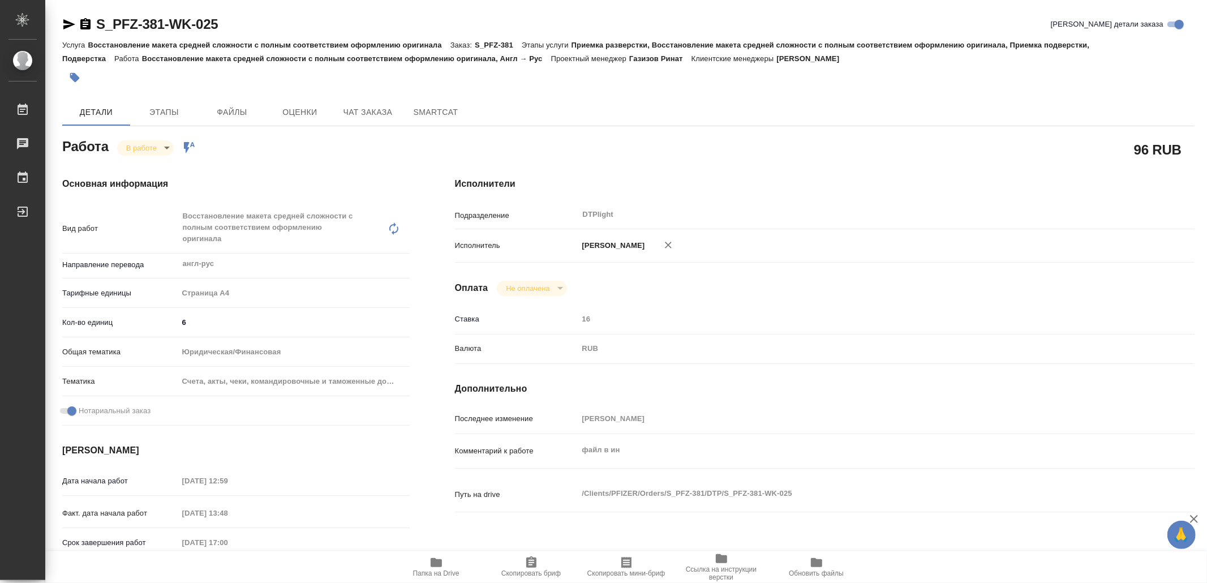
type textarea "x"
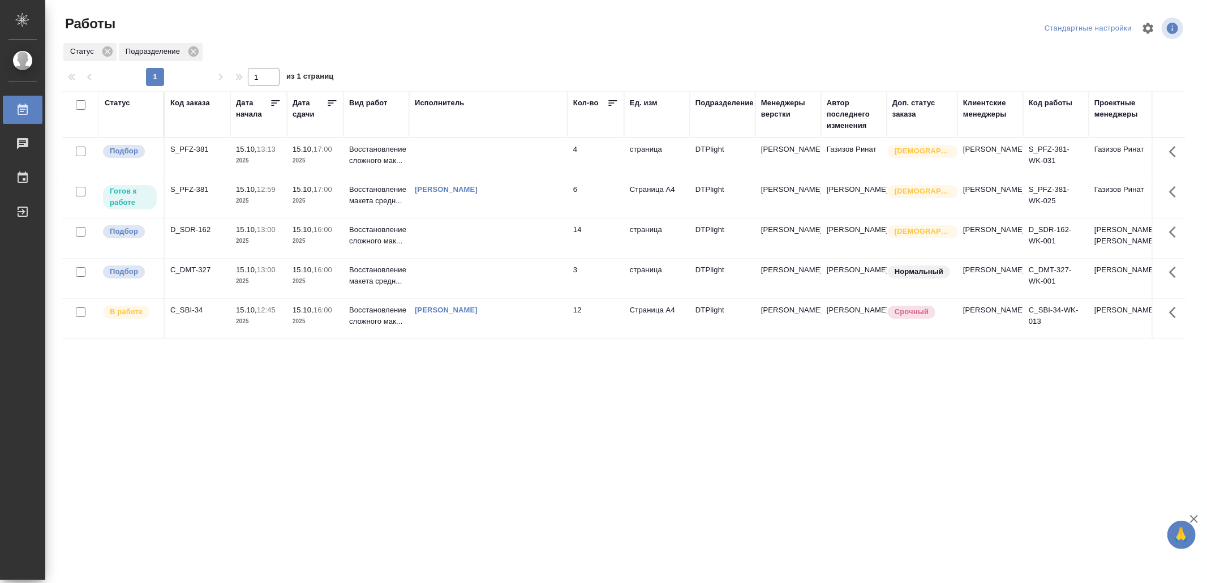
click at [357, 439] on div "Статус Код заказа Дата начала Дата сдачи Вид работ Исполнитель Кол-во Ед. изм П…" at bounding box center [624, 295] width 1124 height 408
click at [470, 286] on td at bounding box center [488, 279] width 158 height 40
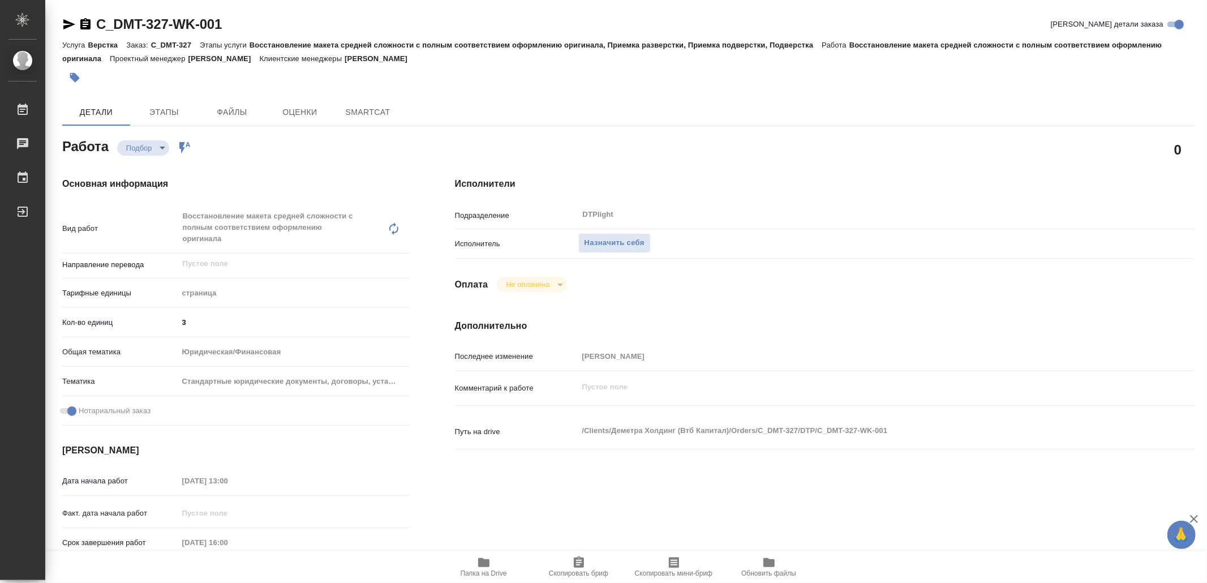
click at [483, 562] on icon "button" at bounding box center [483, 562] width 11 height 9
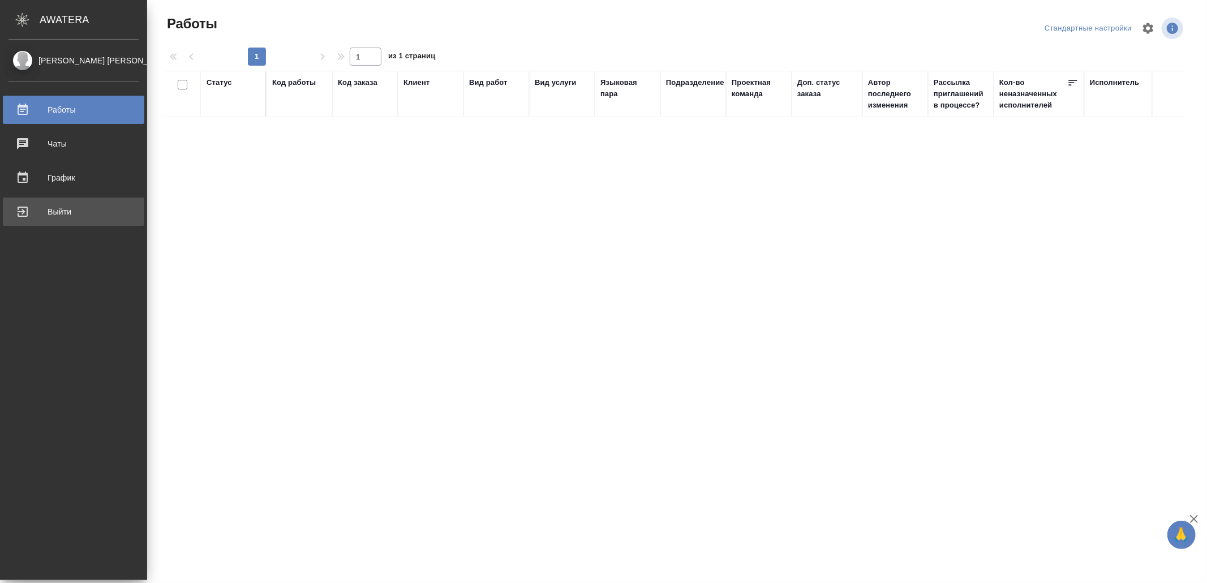
click at [75, 222] on link "Выйти" at bounding box center [74, 212] width 142 height 28
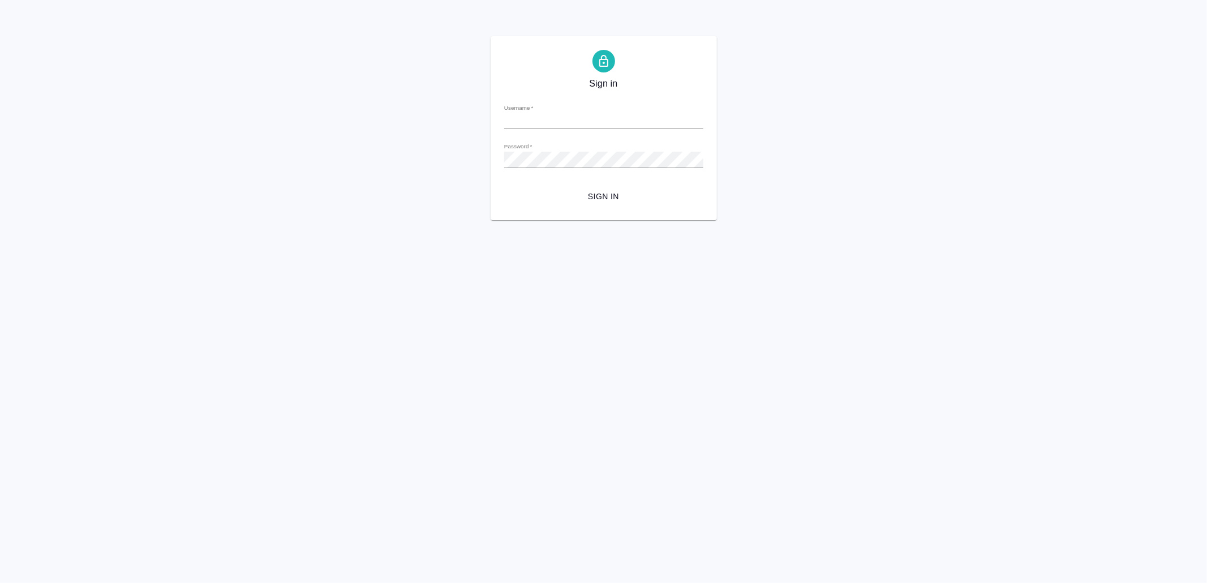
type input "v.yamkovenko@awatera.com"
click at [566, 195] on span "Sign in" at bounding box center [603, 197] width 181 height 14
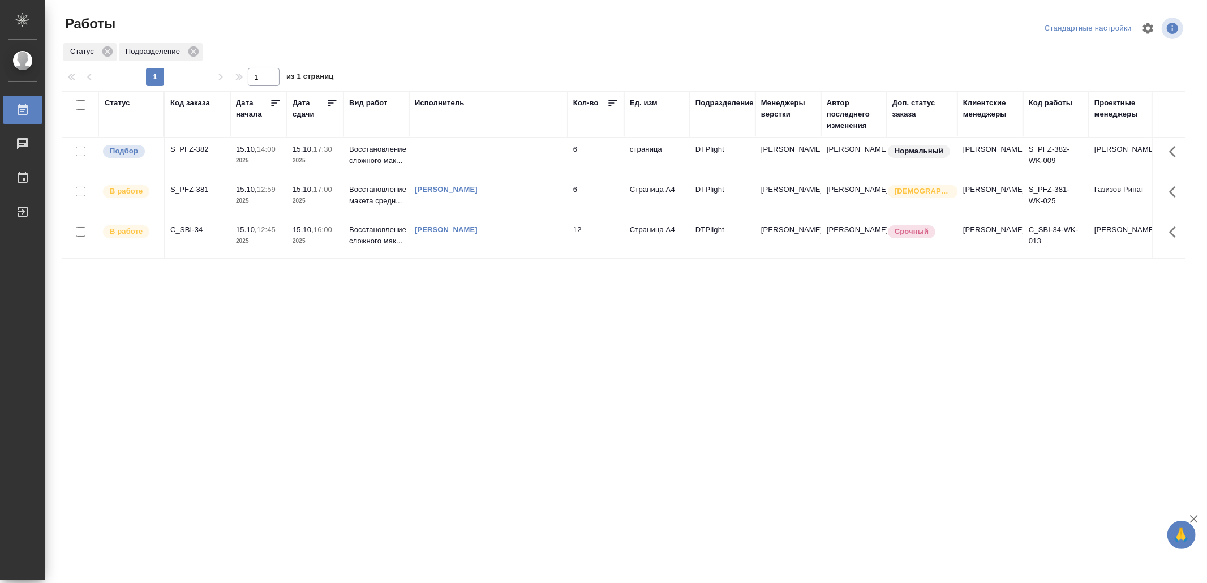
click at [488, 166] on td at bounding box center [488, 158] width 158 height 40
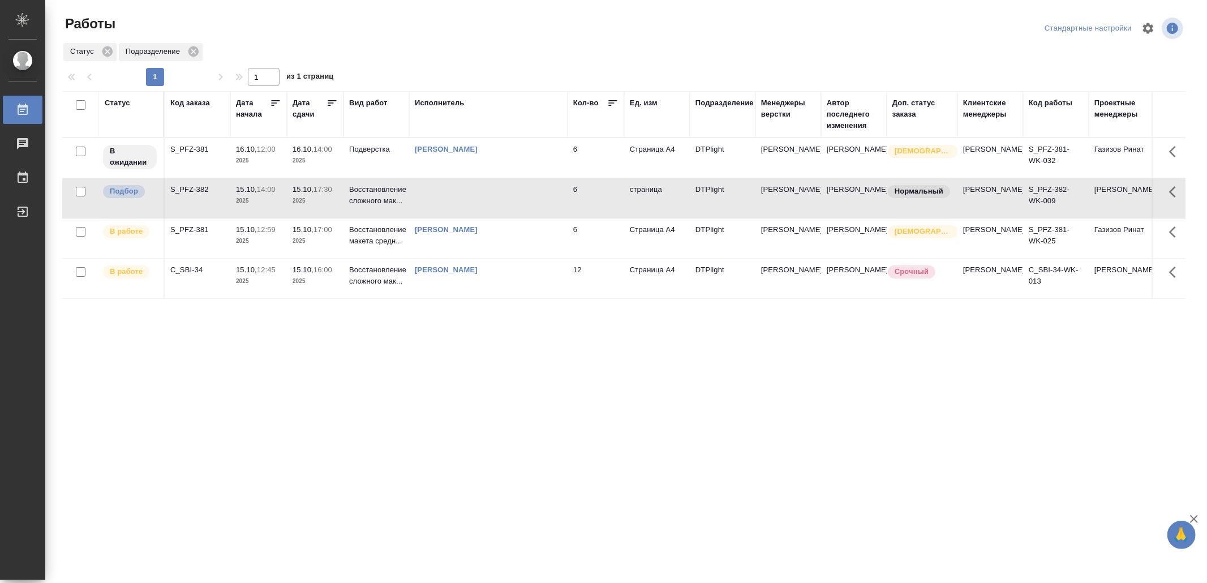
drag, startPoint x: 252, startPoint y: 326, endPoint x: 259, endPoint y: 328, distance: 7.7
drag, startPoint x: 259, startPoint y: 328, endPoint x: 166, endPoint y: 403, distance: 119.6
click at [166, 403] on div "Статус Код заказа Дата начала Дата сдачи Вид работ Исполнитель Кол-во Ед. изм П…" at bounding box center [624, 295] width 1124 height 408
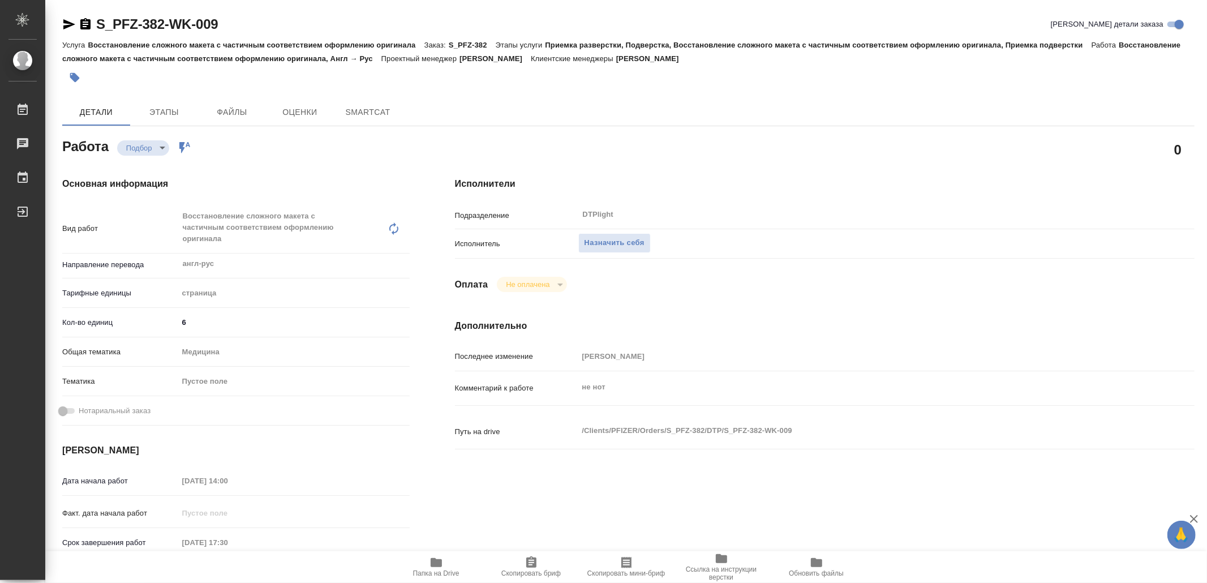
click at [444, 565] on span "Папка на Drive" at bounding box center [437, 567] width 82 height 22
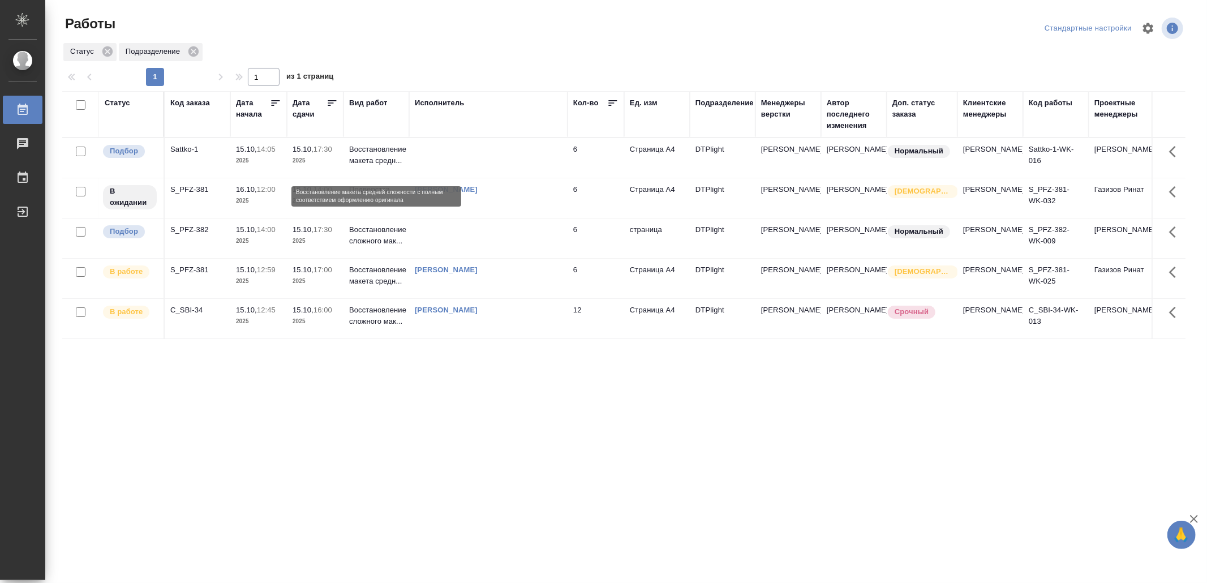
click at [402, 155] on p "Восстановление макета средн..." at bounding box center [376, 155] width 54 height 23
click at [404, 155] on p "Восстановление макета средн..." at bounding box center [376, 155] width 54 height 23
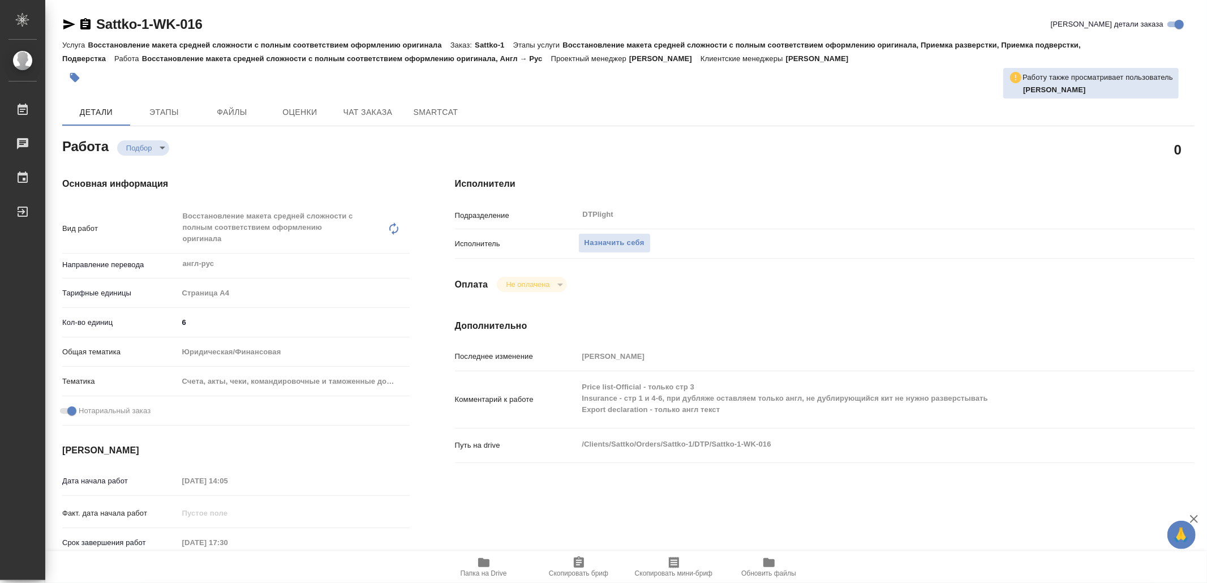
drag, startPoint x: 488, startPoint y: 566, endPoint x: 474, endPoint y: 582, distance: 20.9
click at [489, 567] on icon "button" at bounding box center [484, 563] width 14 height 14
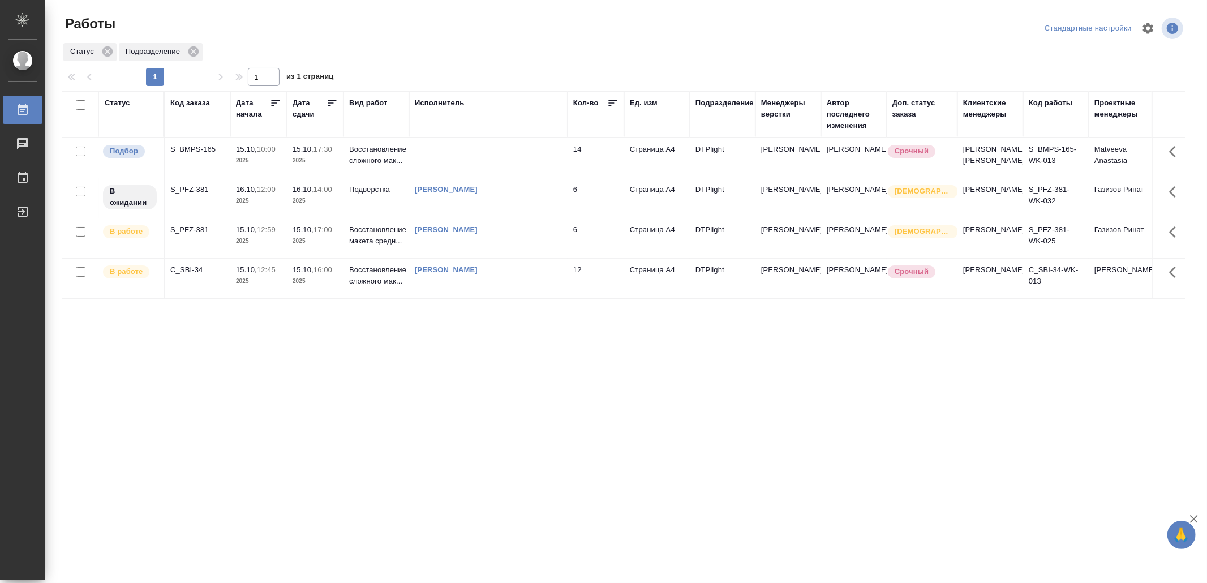
click at [470, 166] on td at bounding box center [488, 158] width 158 height 40
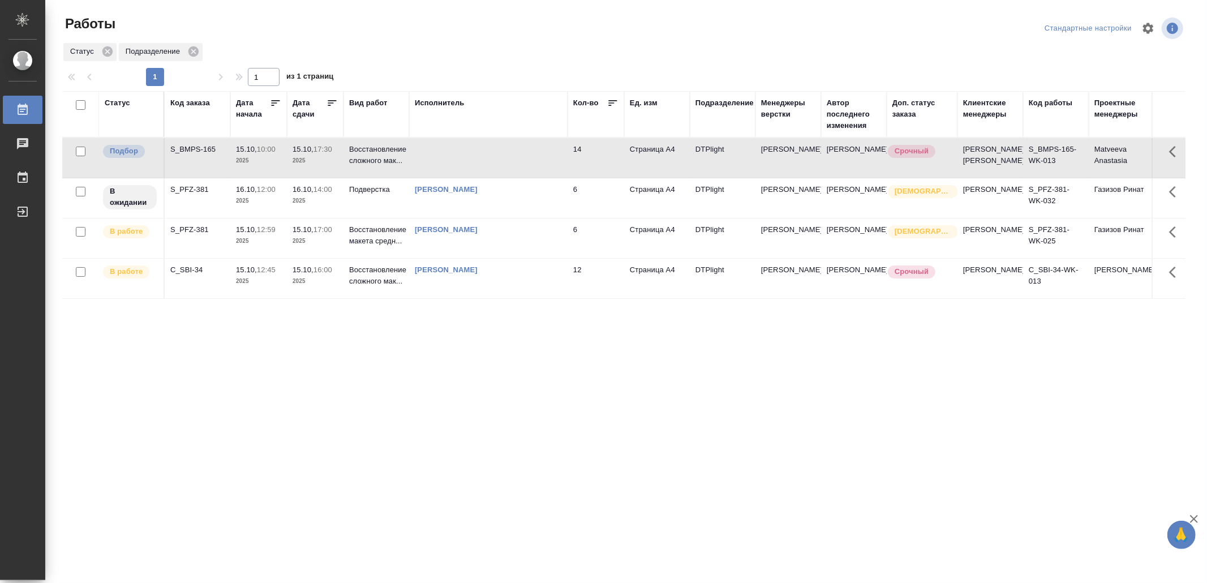
click at [469, 166] on td at bounding box center [488, 158] width 158 height 40
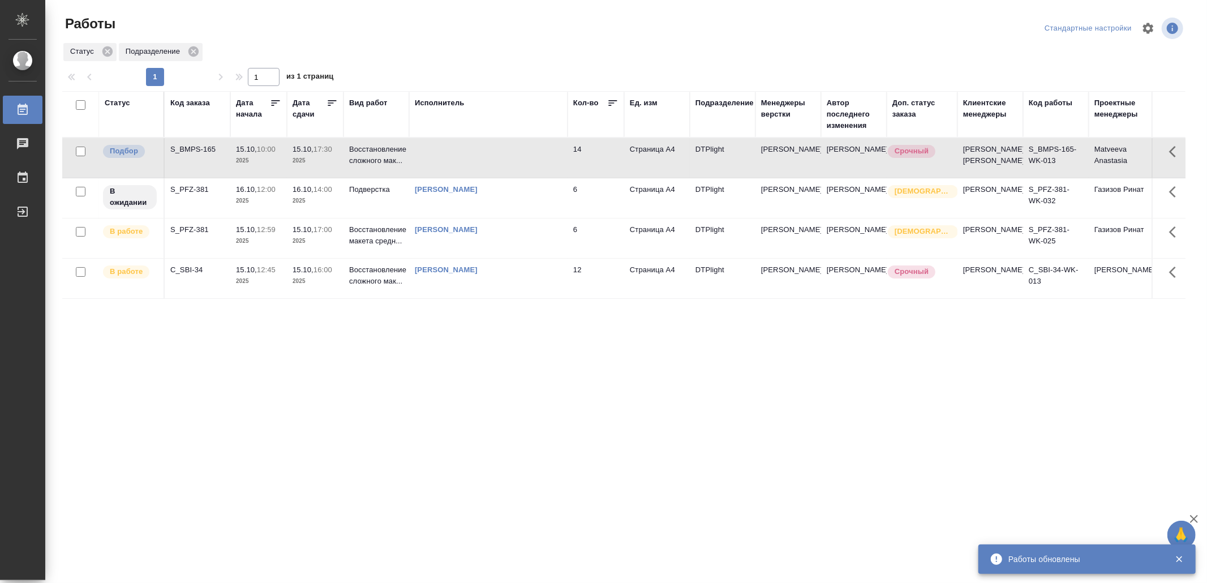
drag, startPoint x: 428, startPoint y: 394, endPoint x: 437, endPoint y: 370, distance: 25.2
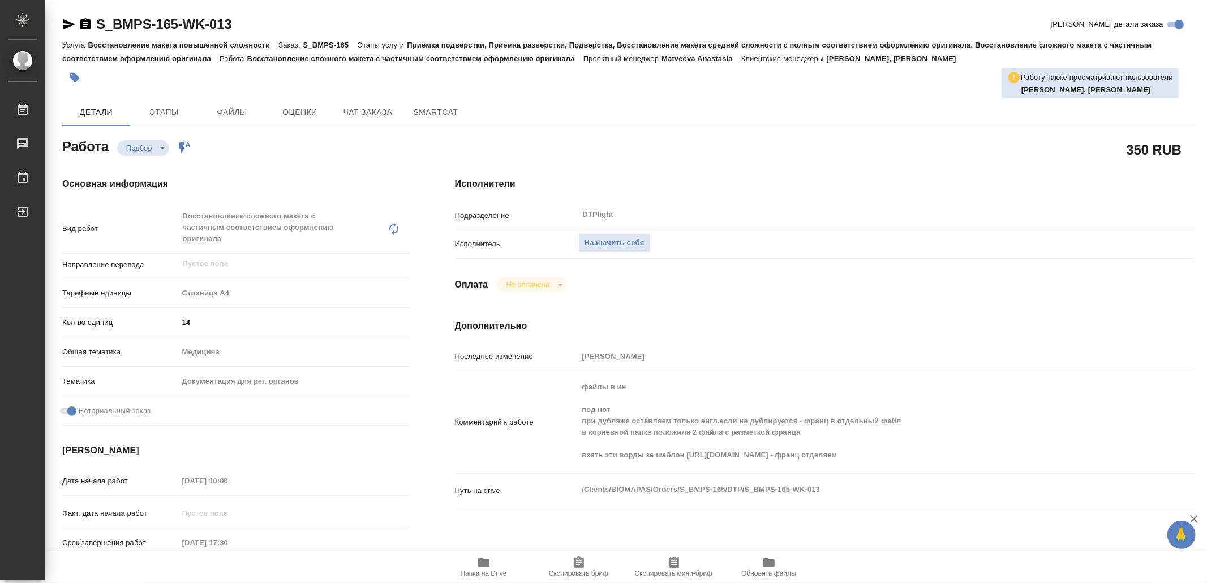
click at [485, 569] on span "Папка на Drive" at bounding box center [484, 573] width 46 height 8
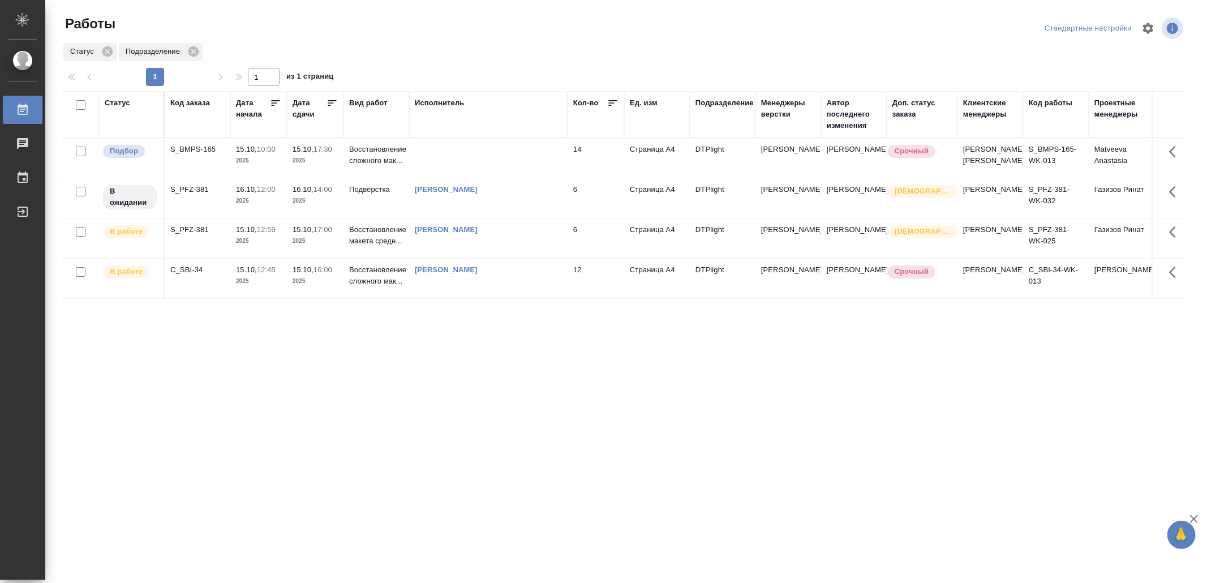
drag, startPoint x: 367, startPoint y: 424, endPoint x: 371, endPoint y: 412, distance: 12.7
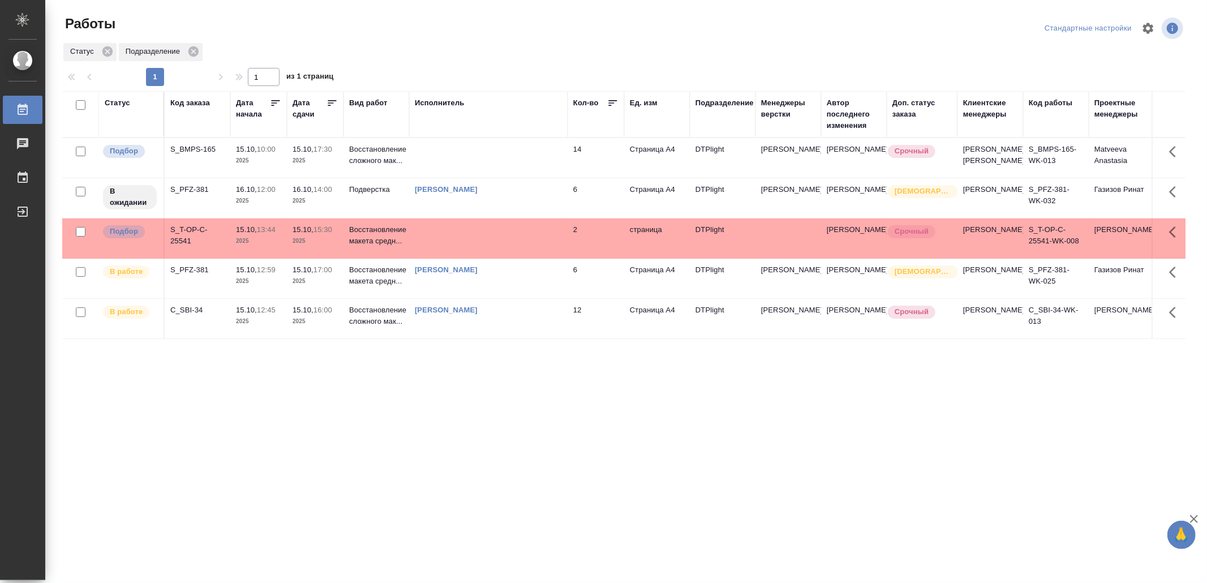
click at [483, 258] on td at bounding box center [488, 238] width 158 height 40
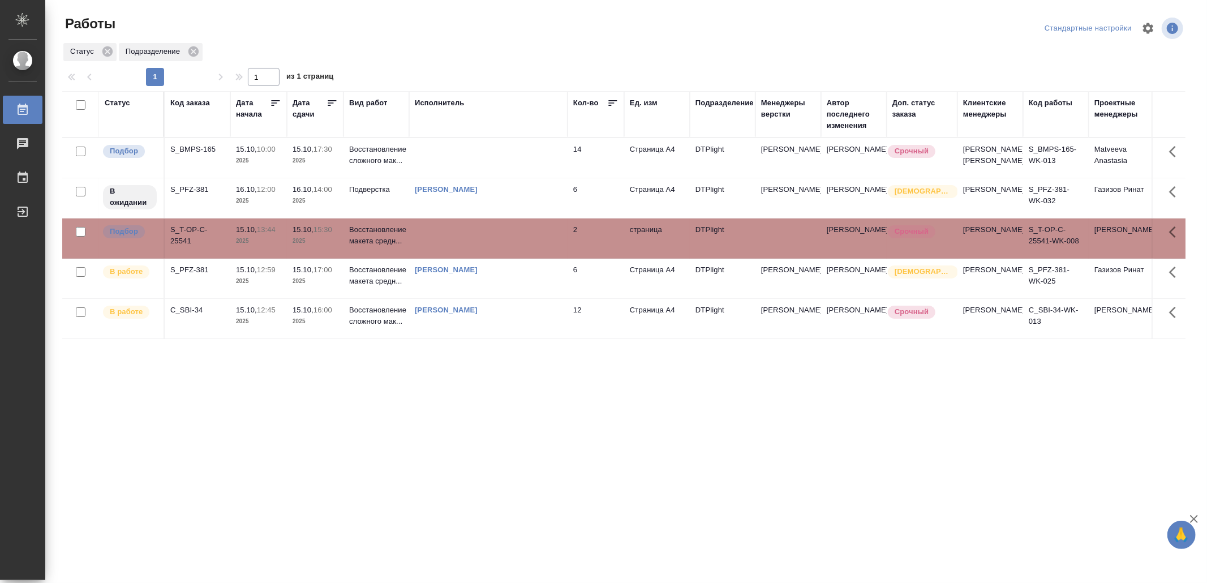
click at [483, 258] on td at bounding box center [488, 238] width 158 height 40
drag, startPoint x: 462, startPoint y: 432, endPoint x: 473, endPoint y: 427, distance: 12.2
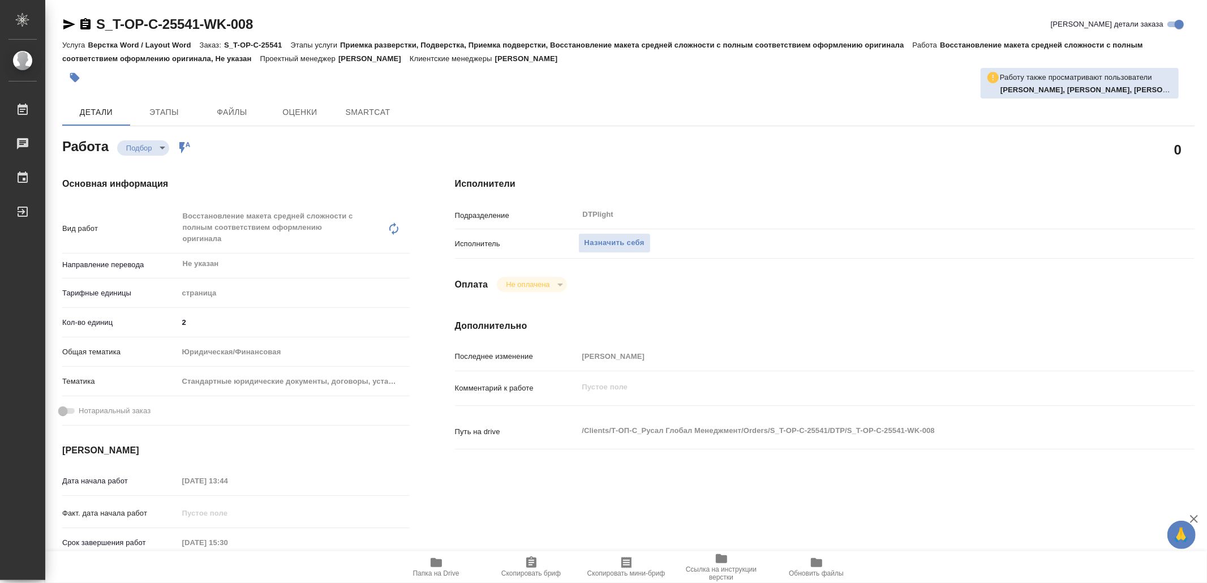
click at [445, 559] on span "Папка на Drive" at bounding box center [437, 567] width 82 height 22
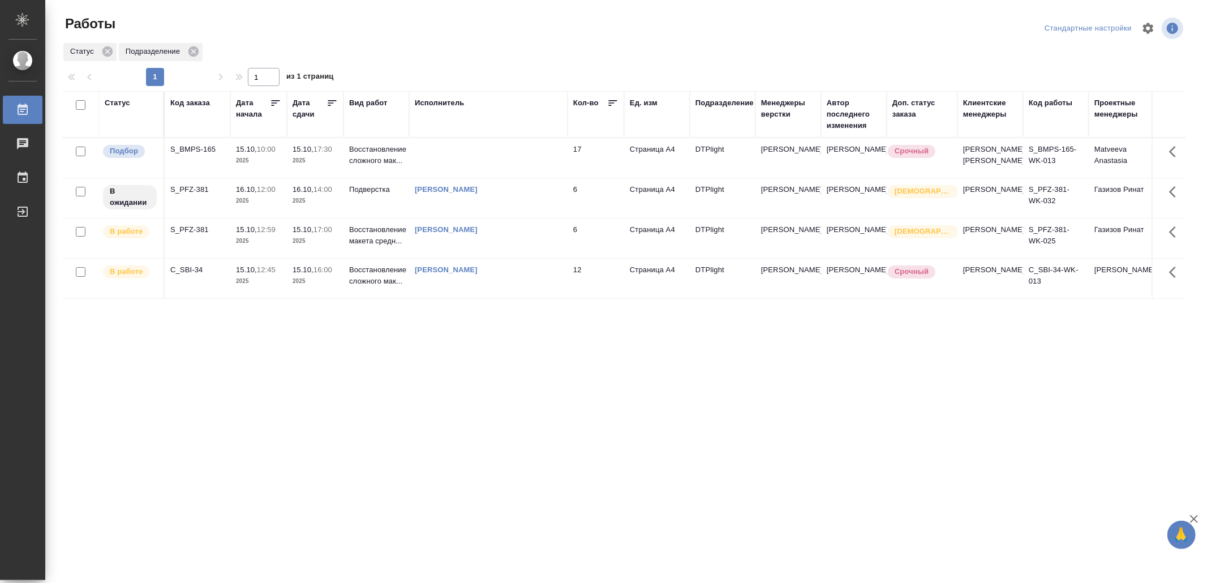
drag, startPoint x: 428, startPoint y: 422, endPoint x: 436, endPoint y: 405, distance: 18.0
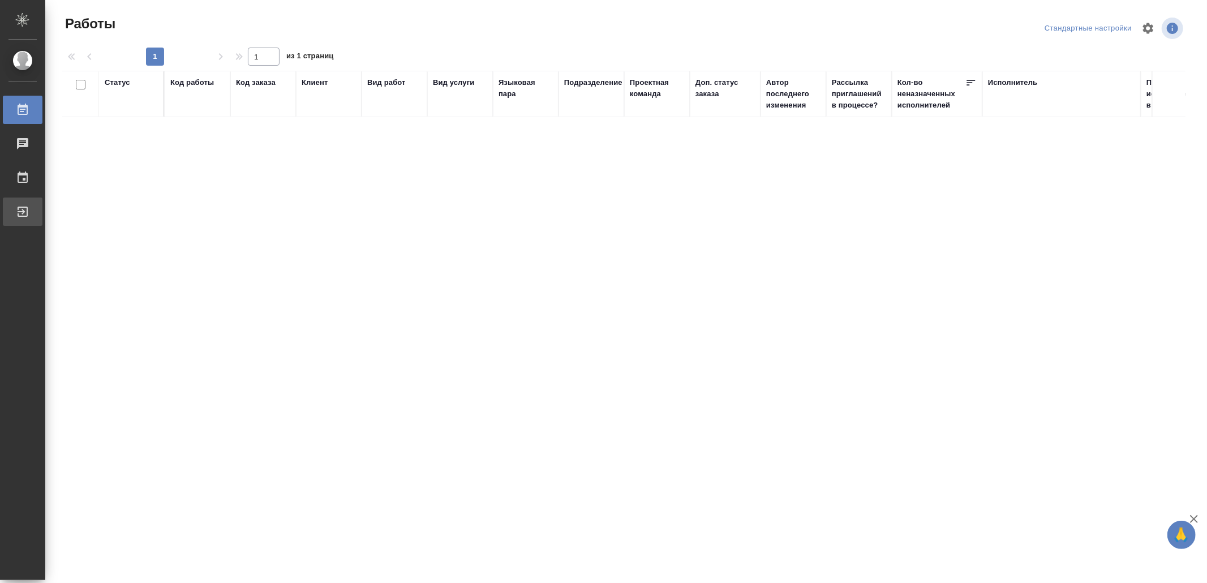
click at [23, 207] on div "Выйти" at bounding box center [8, 211] width 28 height 17
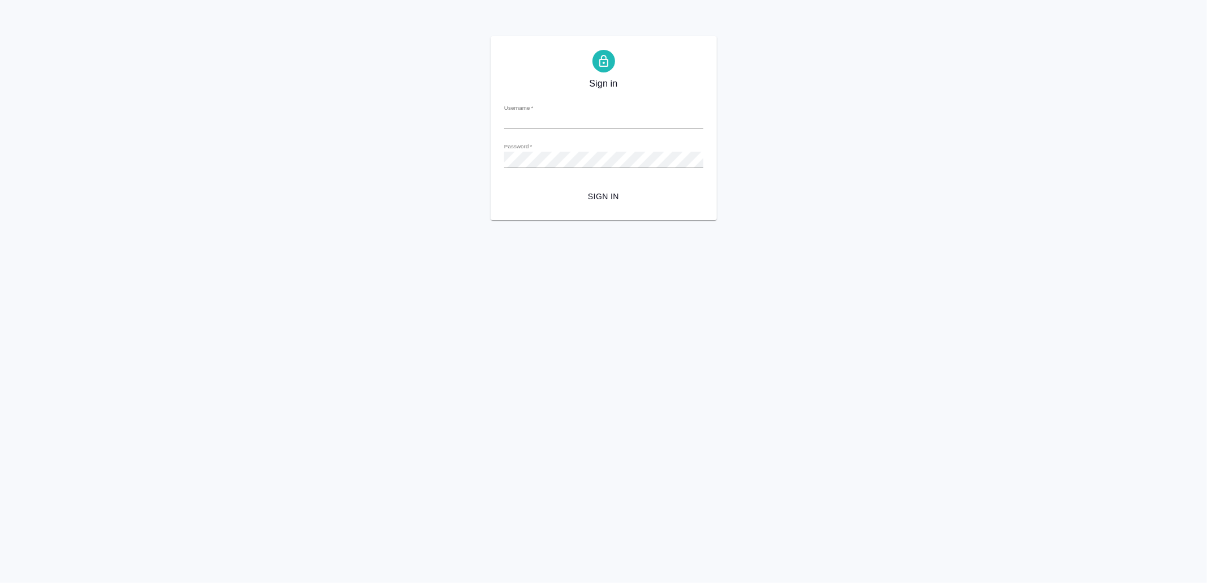
type input "v.yamkovenko@awatera.com"
click at [605, 196] on span "Sign in" at bounding box center [603, 197] width 181 height 14
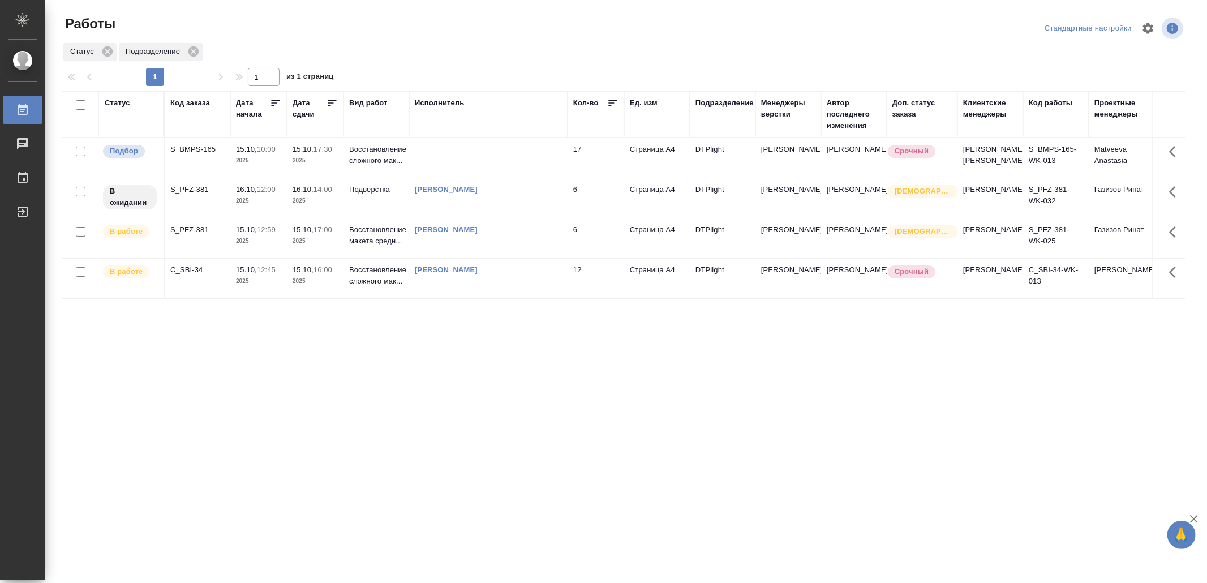
click at [516, 298] on td "[PERSON_NAME]" at bounding box center [488, 279] width 158 height 40
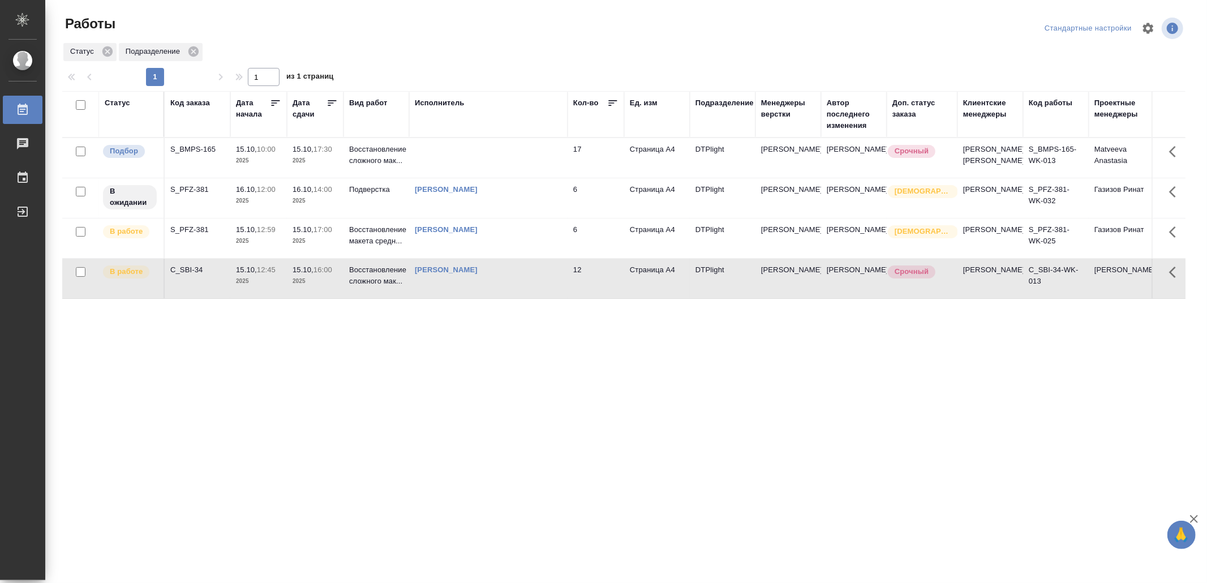
click at [516, 298] on td "[PERSON_NAME]" at bounding box center [488, 279] width 158 height 40
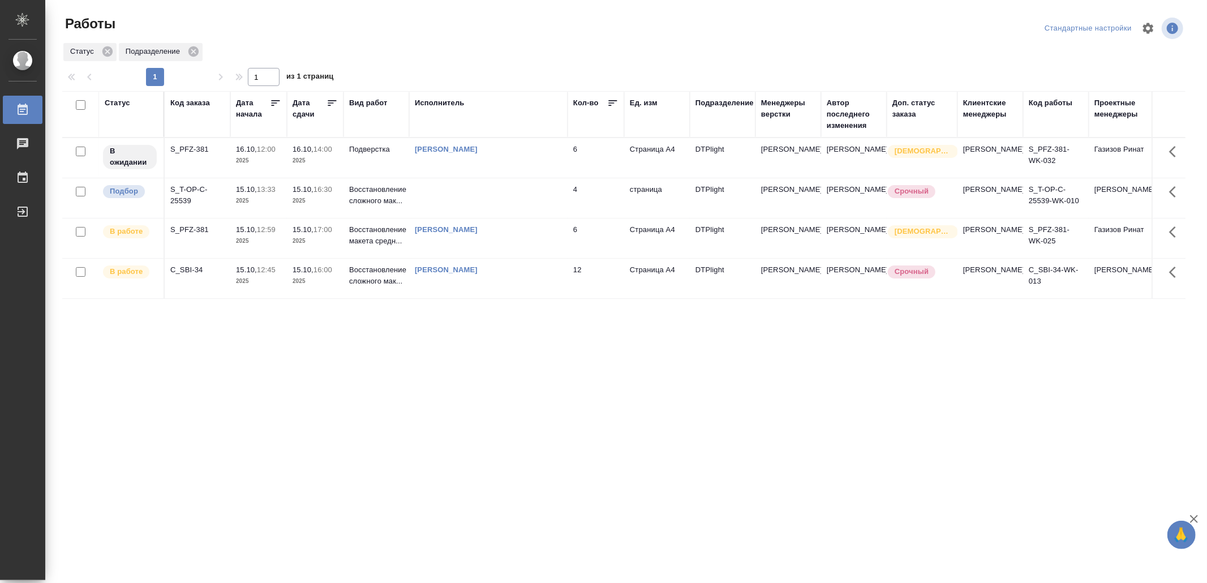
click at [526, 186] on td at bounding box center [488, 198] width 158 height 40
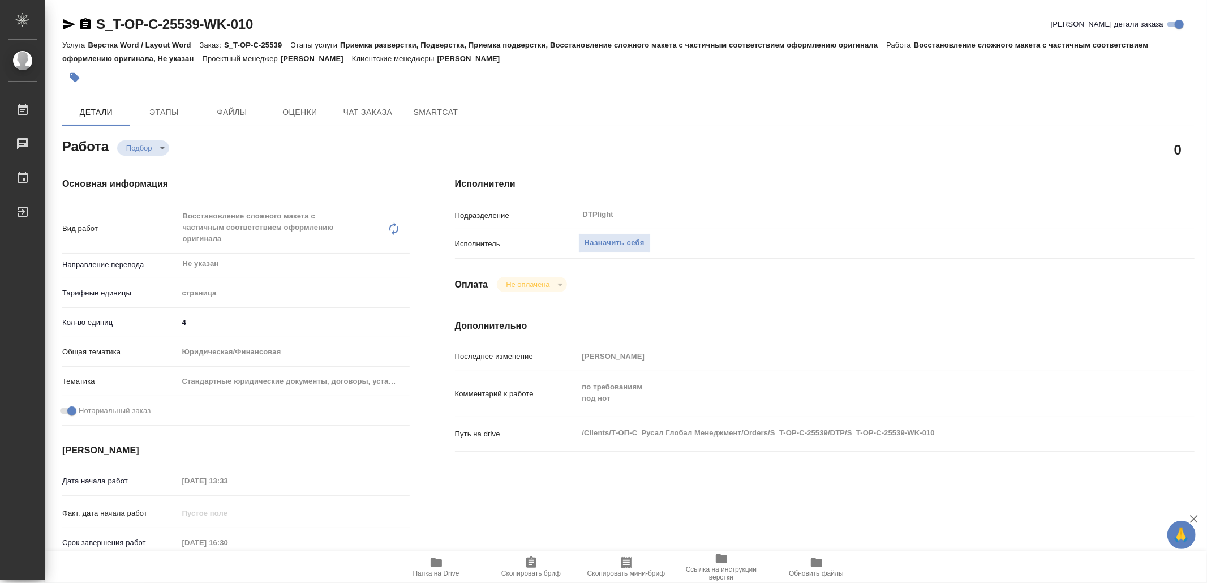
click at [451, 567] on span "Папка на Drive" at bounding box center [437, 567] width 82 height 22
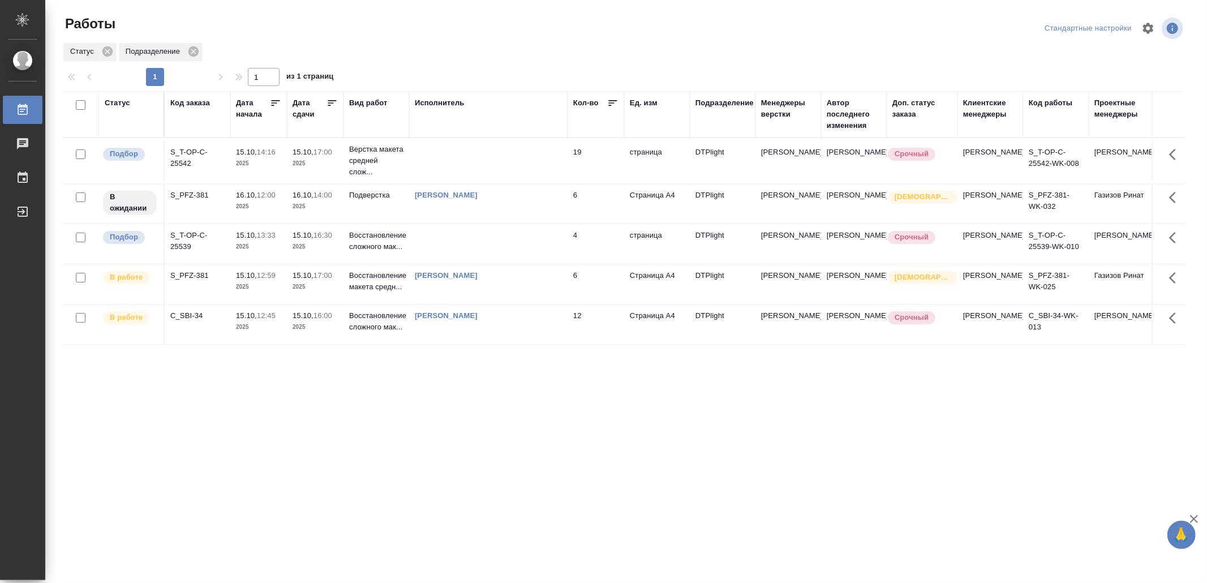
click at [521, 157] on td at bounding box center [488, 161] width 158 height 40
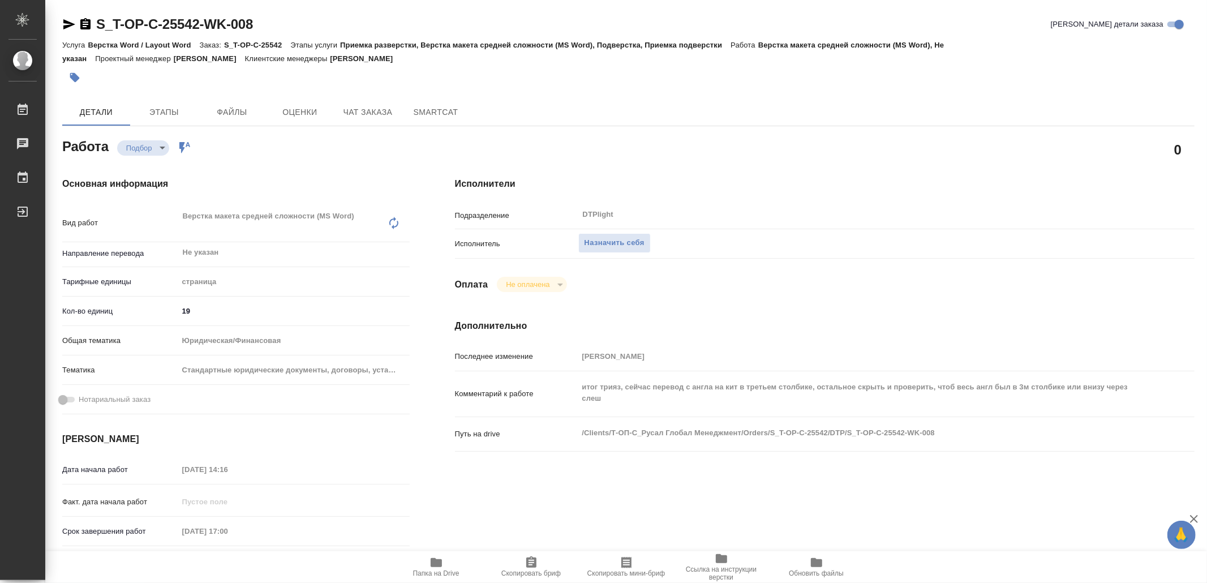
click at [445, 563] on span "Папка на Drive" at bounding box center [437, 567] width 82 height 22
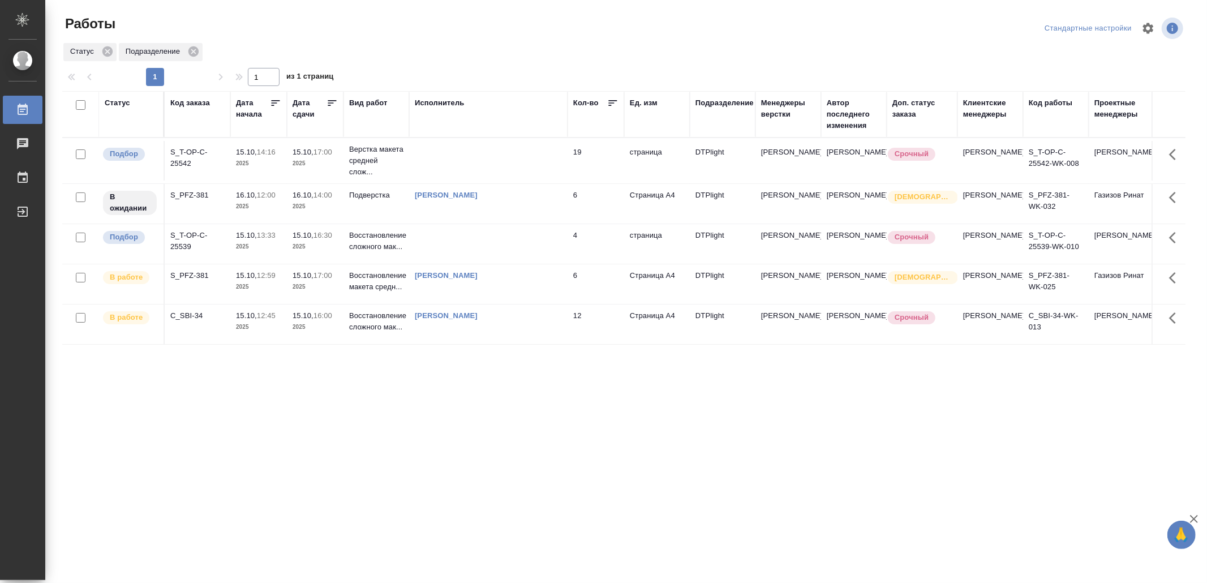
click at [531, 254] on td at bounding box center [488, 244] width 158 height 40
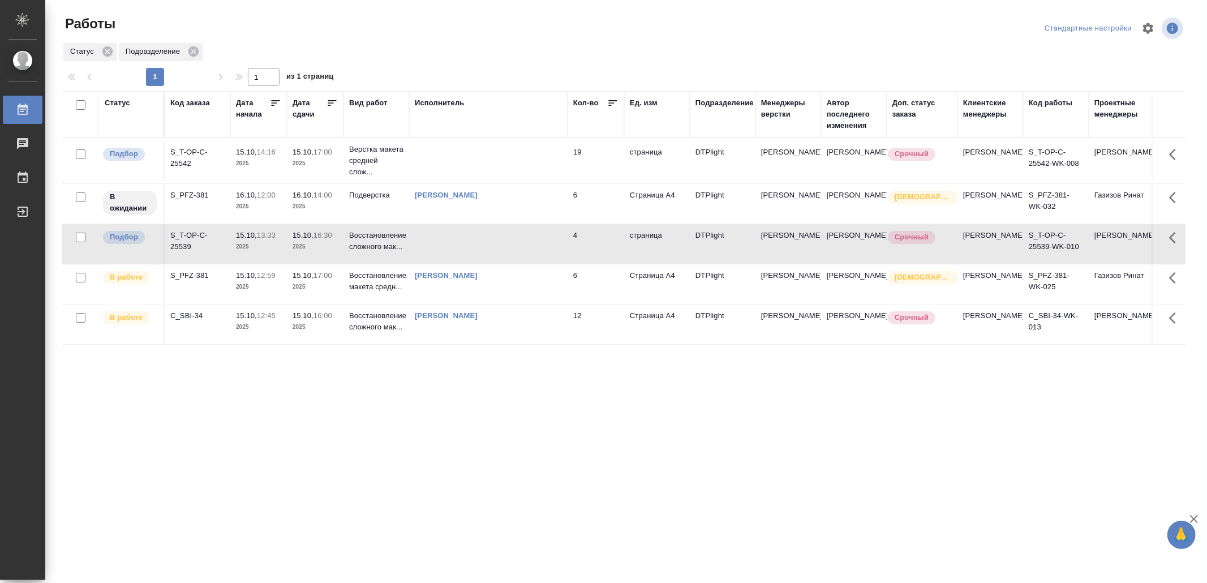
click at [531, 254] on td at bounding box center [488, 244] width 158 height 40
click at [557, 321] on div "[PERSON_NAME]" at bounding box center [488, 315] width 147 height 11
click at [557, 321] on div "Ямковенко Вера" at bounding box center [488, 315] width 147 height 11
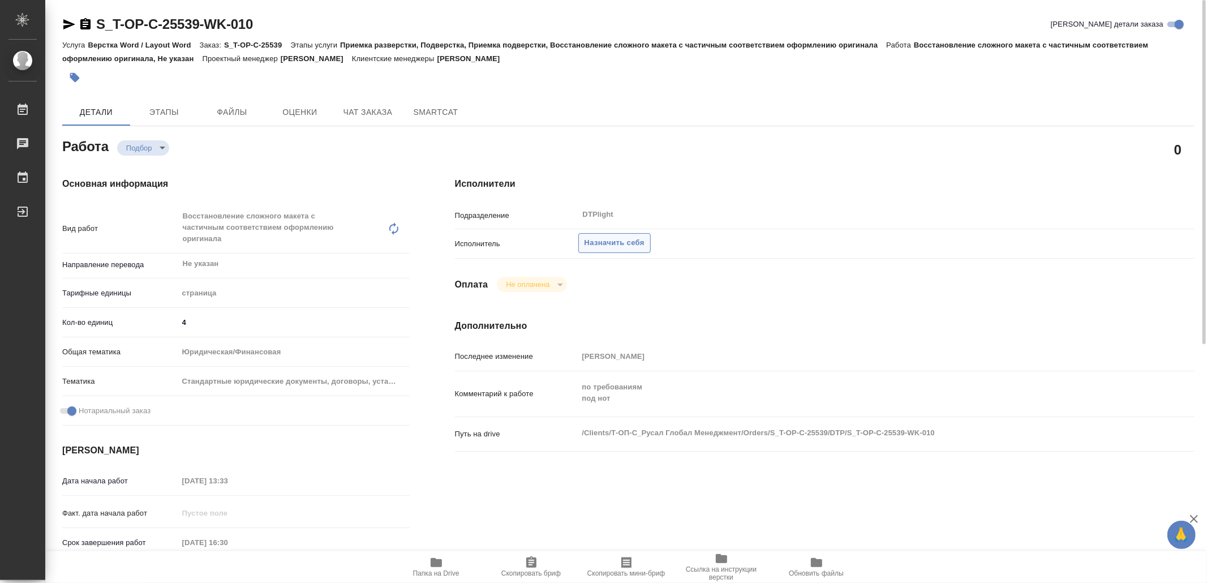
click at [620, 242] on span "Назначить себя" at bounding box center [615, 243] width 60 height 13
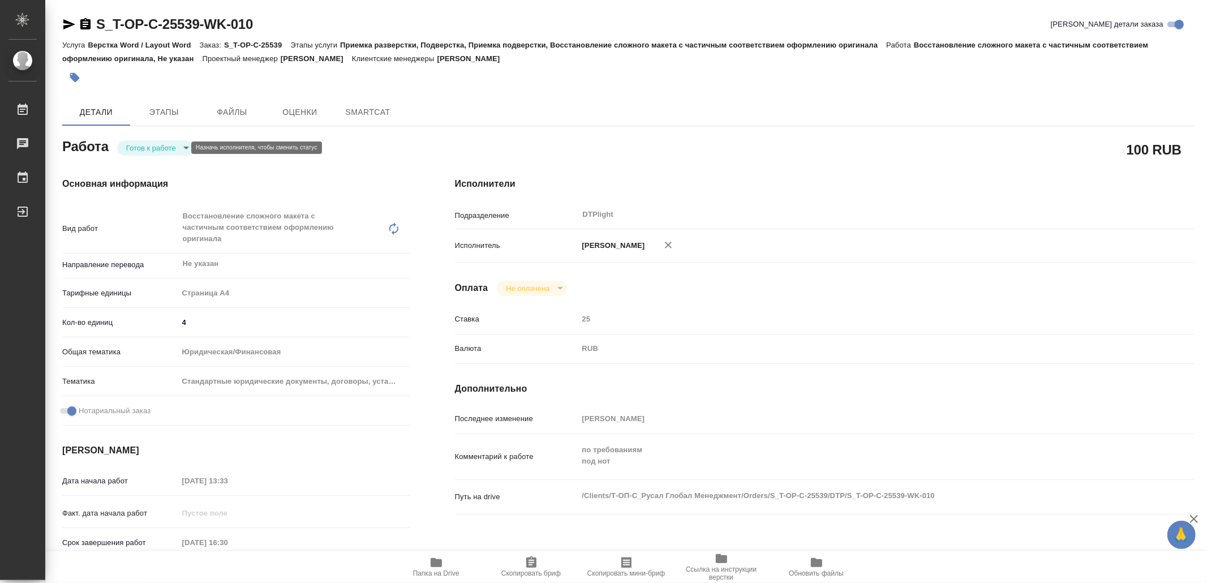
type textarea "x"
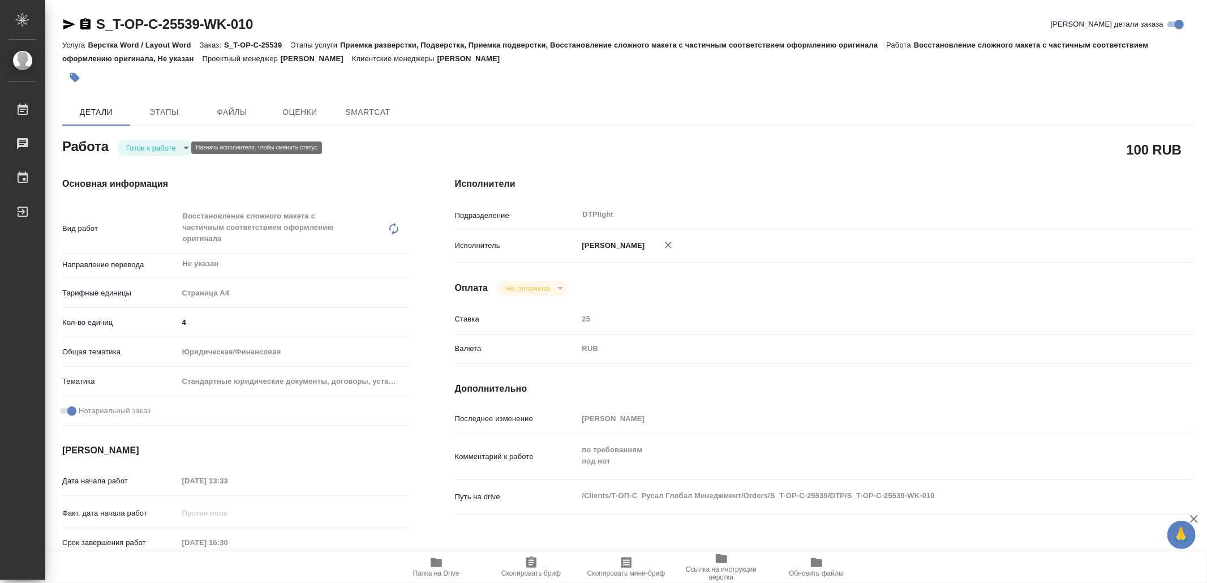
click at [159, 147] on body "🙏 .cls-1 fill:#fff; AWATERA Yamkovenko Vera Работы Чаты График Выйти S_T-OP-C-2…" at bounding box center [603, 291] width 1207 height 583
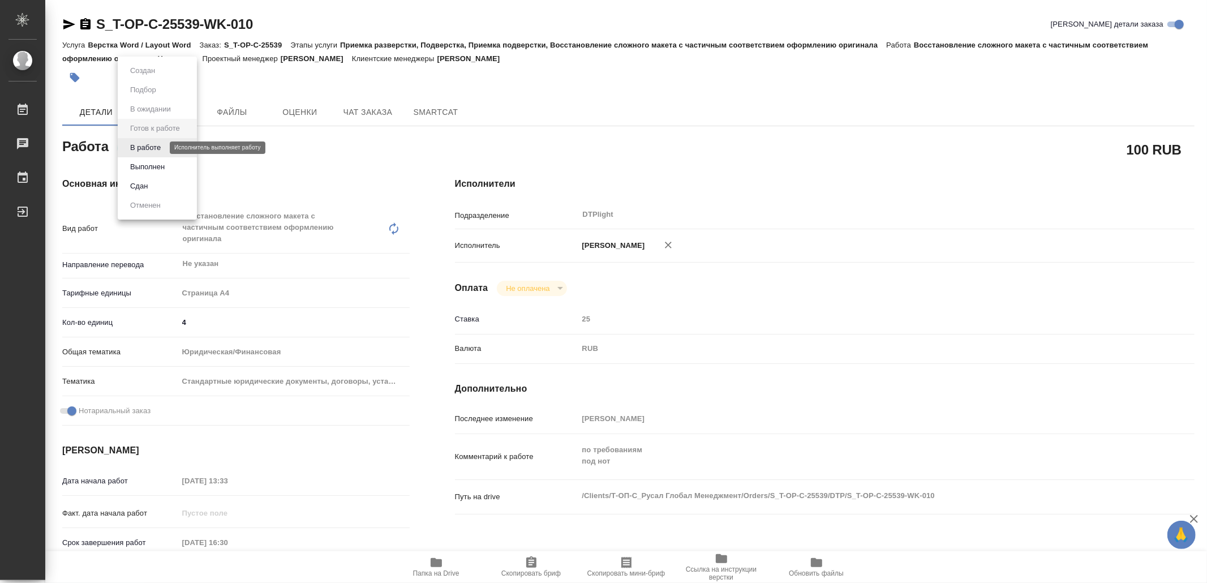
click at [158, 146] on button "В работе" at bounding box center [145, 148] width 37 height 12
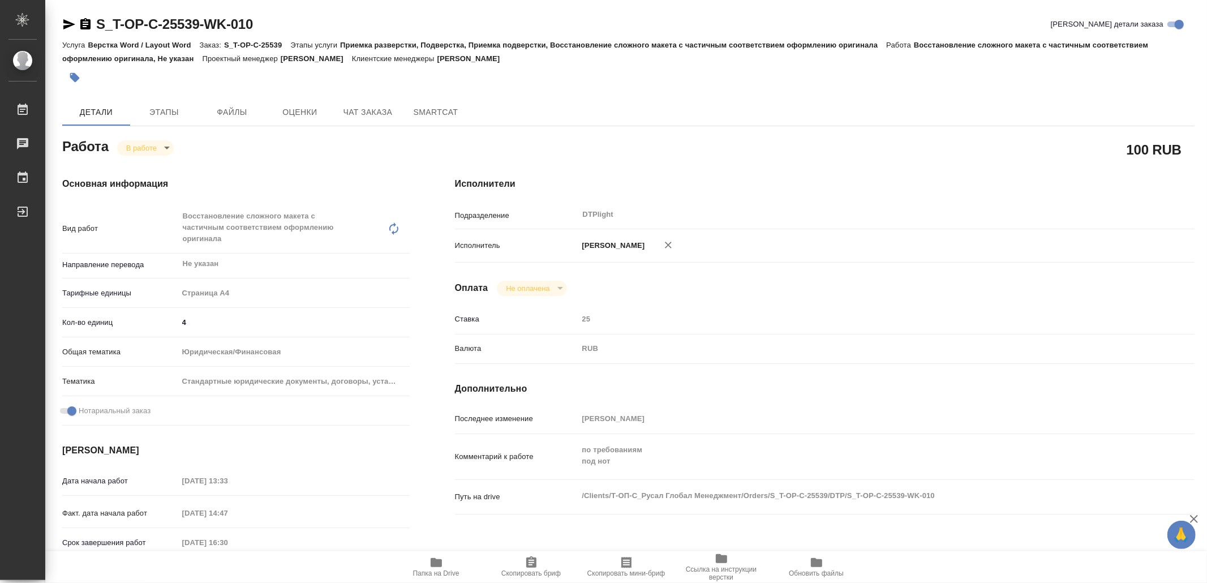
type textarea "x"
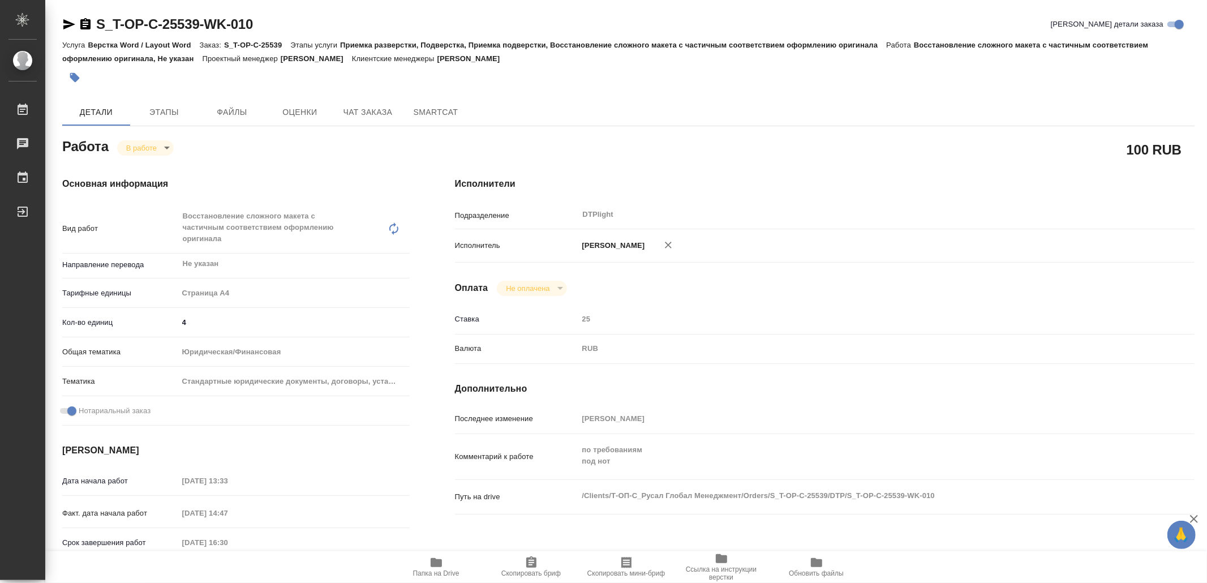
type textarea "x"
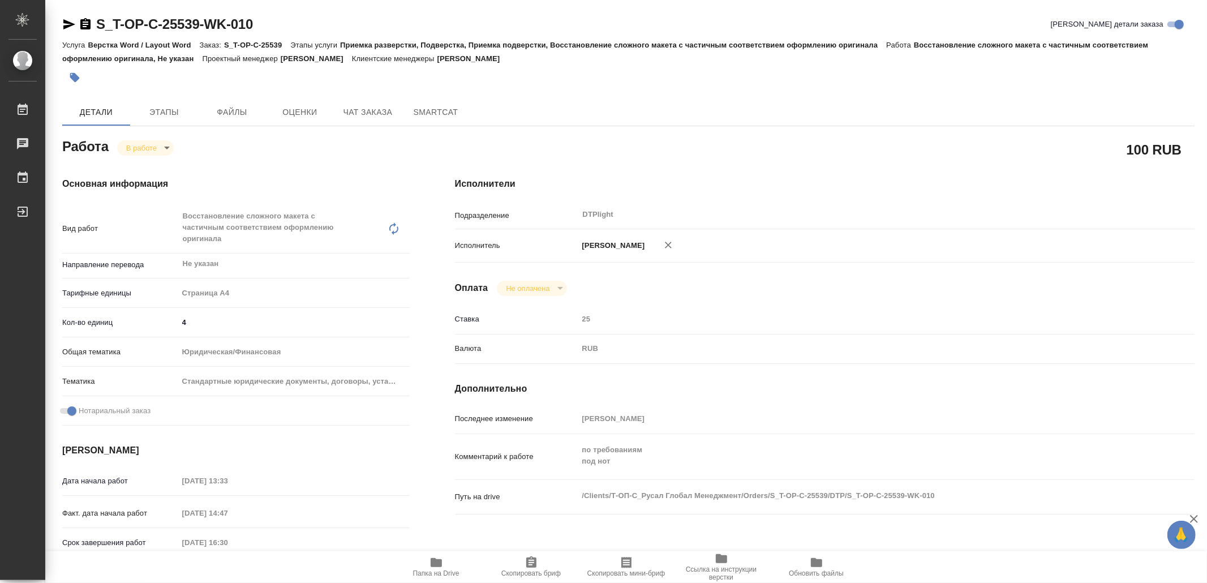
type textarea "x"
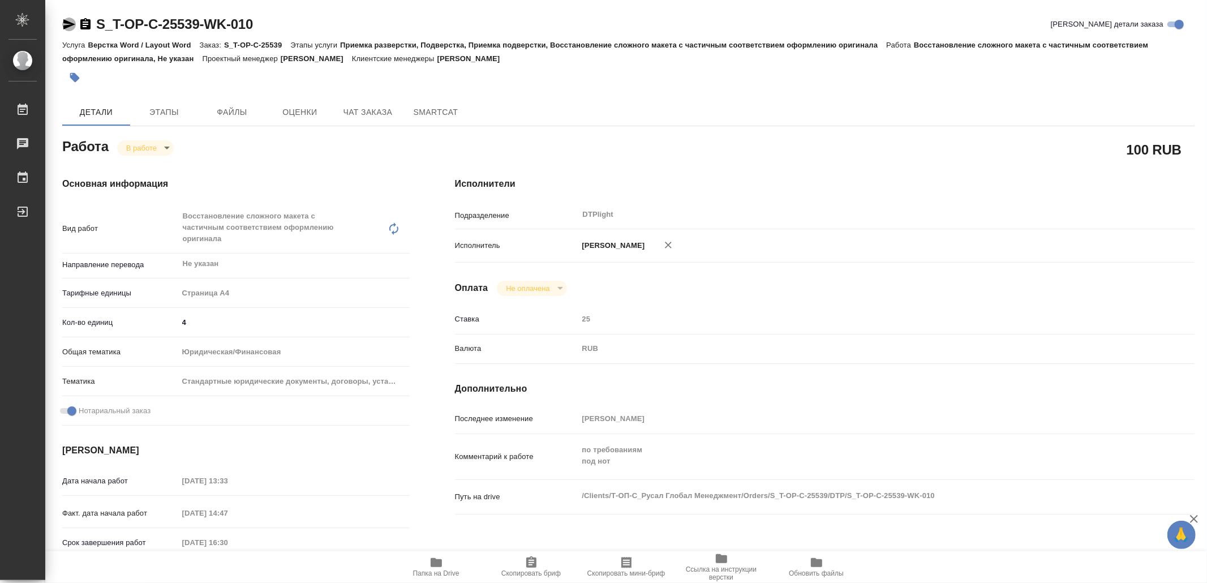
click at [68, 19] on icon "button" at bounding box center [69, 25] width 14 height 14
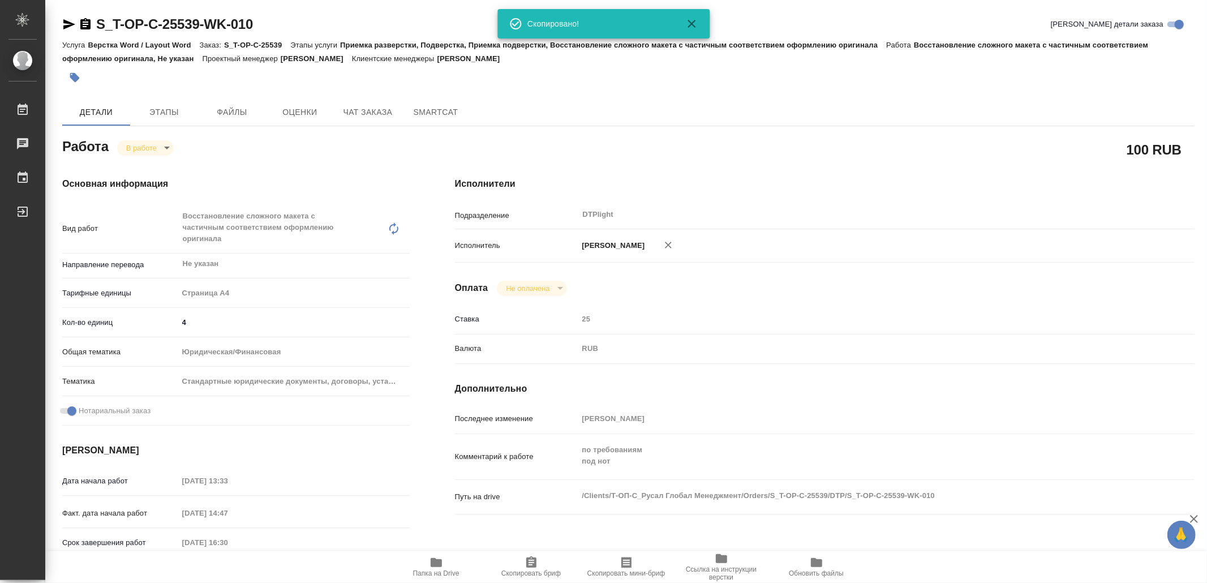
type textarea "x"
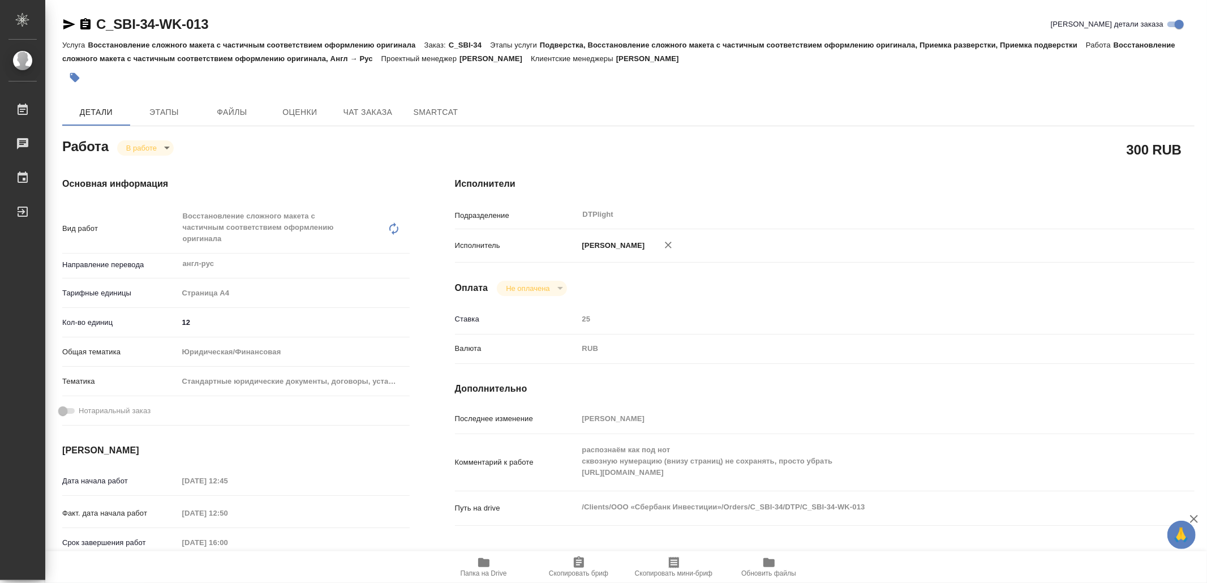
click at [474, 569] on span "Папка на Drive" at bounding box center [484, 573] width 46 height 8
click at [475, 571] on span "Папка на Drive" at bounding box center [484, 573] width 46 height 8
click at [145, 145] on body "🙏 .cls-1 fill:#fff; AWATERA Yamkovenko Vera Работы 0 Чаты График Выйти C_SBI-34…" at bounding box center [603, 291] width 1207 height 583
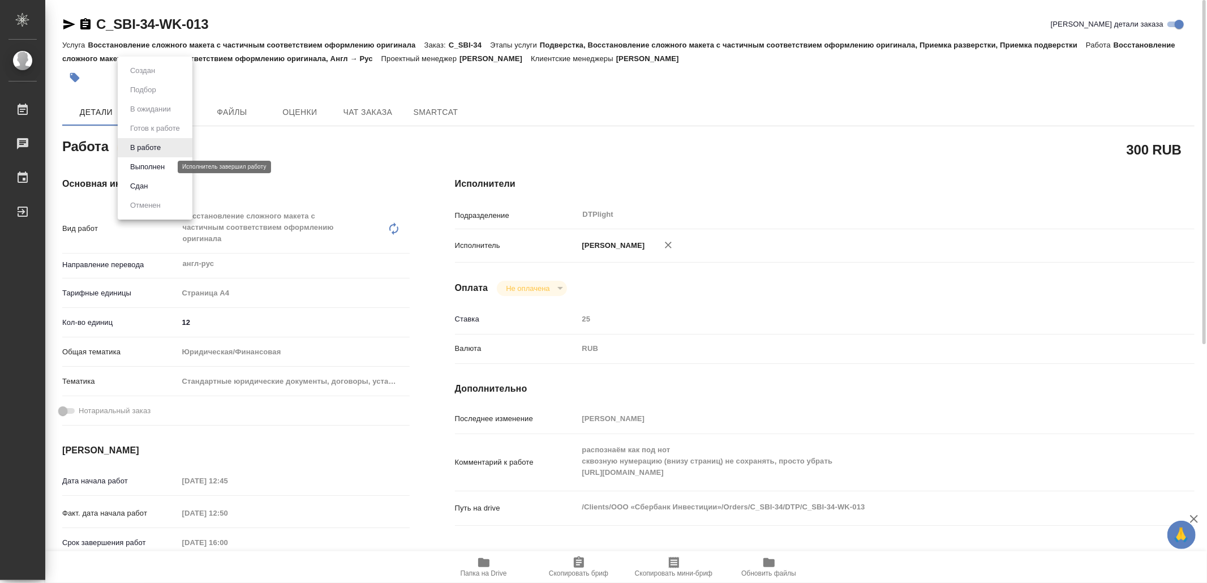
click at [153, 168] on button "Выполнен" at bounding box center [147, 167] width 41 height 12
type textarea "x"
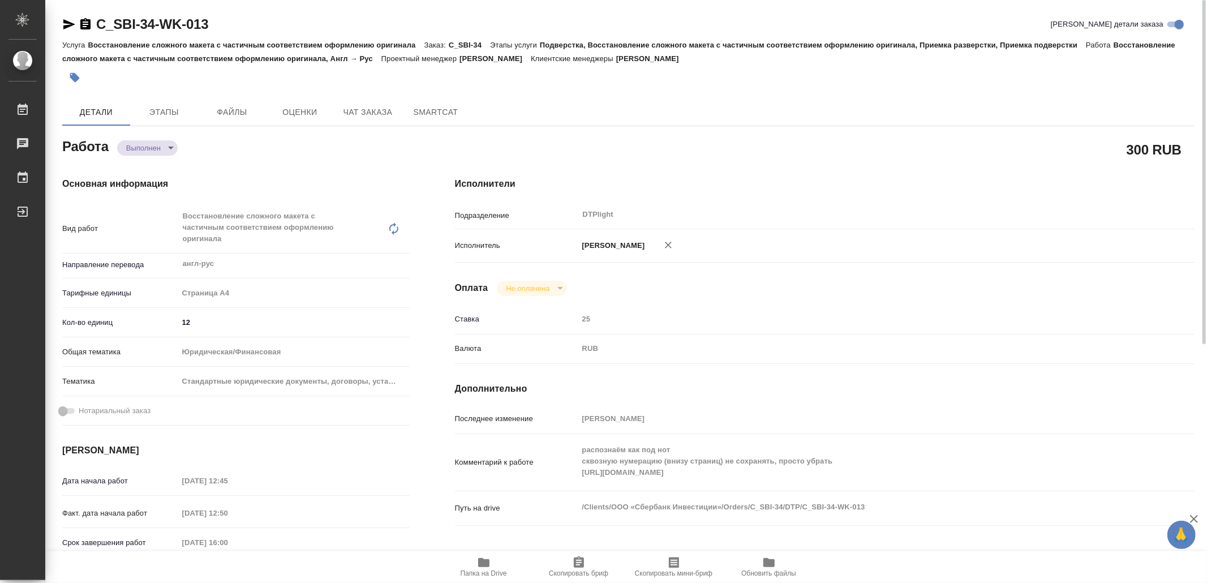
type textarea "x"
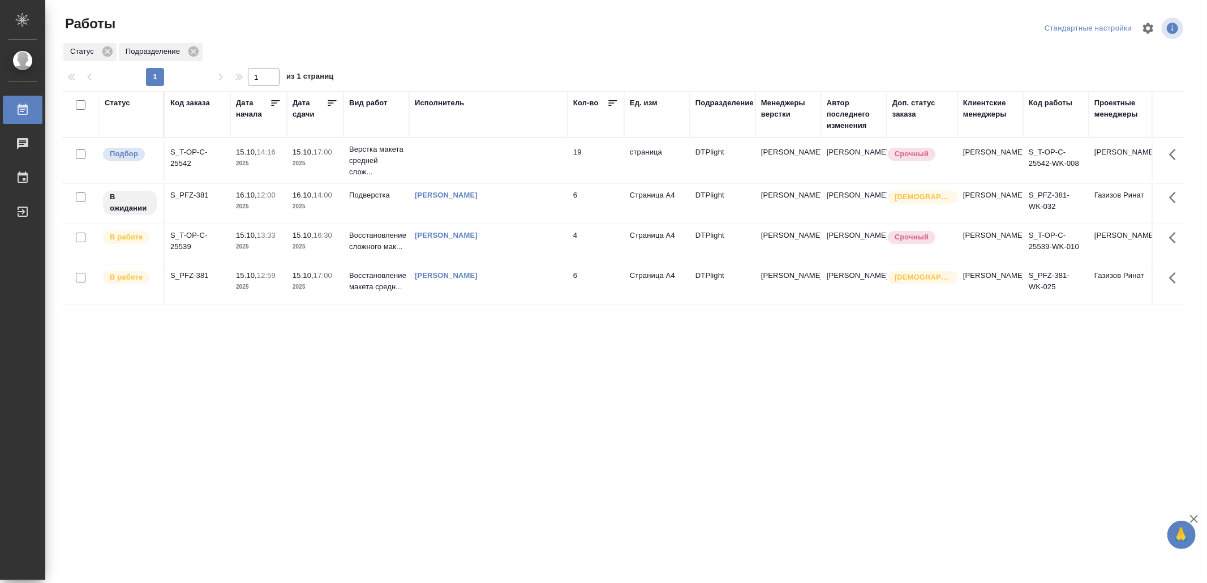
click at [523, 241] on div "[PERSON_NAME]" at bounding box center [488, 235] width 147 height 11
click at [523, 241] on div "Ямковенко Вера" at bounding box center [488, 235] width 147 height 11
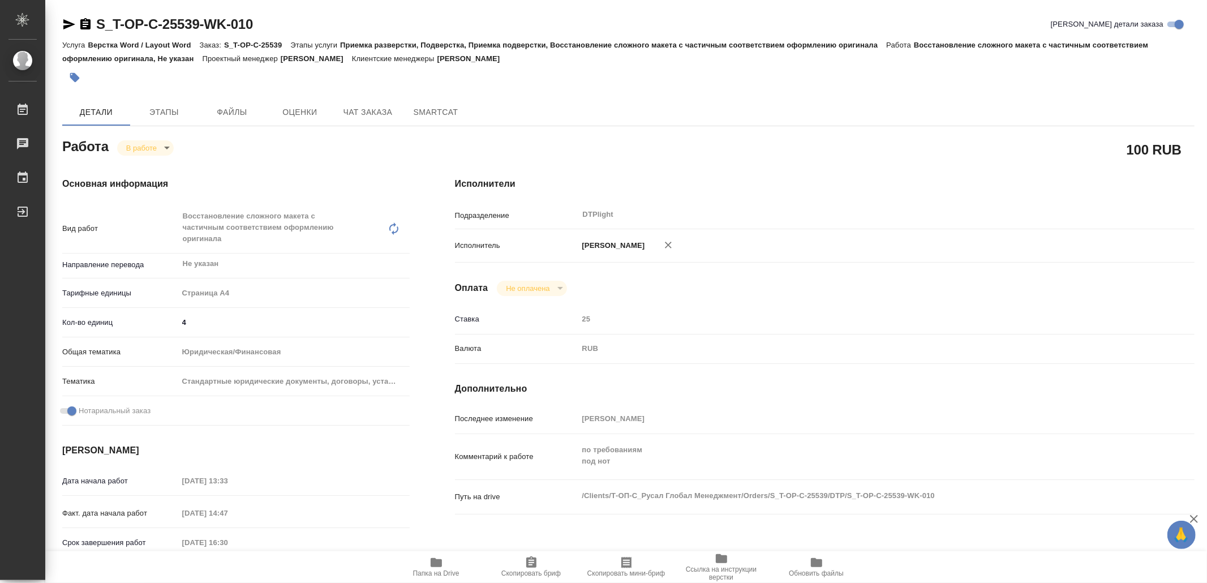
click at [431, 563] on icon "button" at bounding box center [436, 562] width 11 height 9
click at [451, 563] on span "Папка на Drive" at bounding box center [437, 567] width 82 height 22
click at [65, 21] on icon "button" at bounding box center [69, 24] width 12 height 10
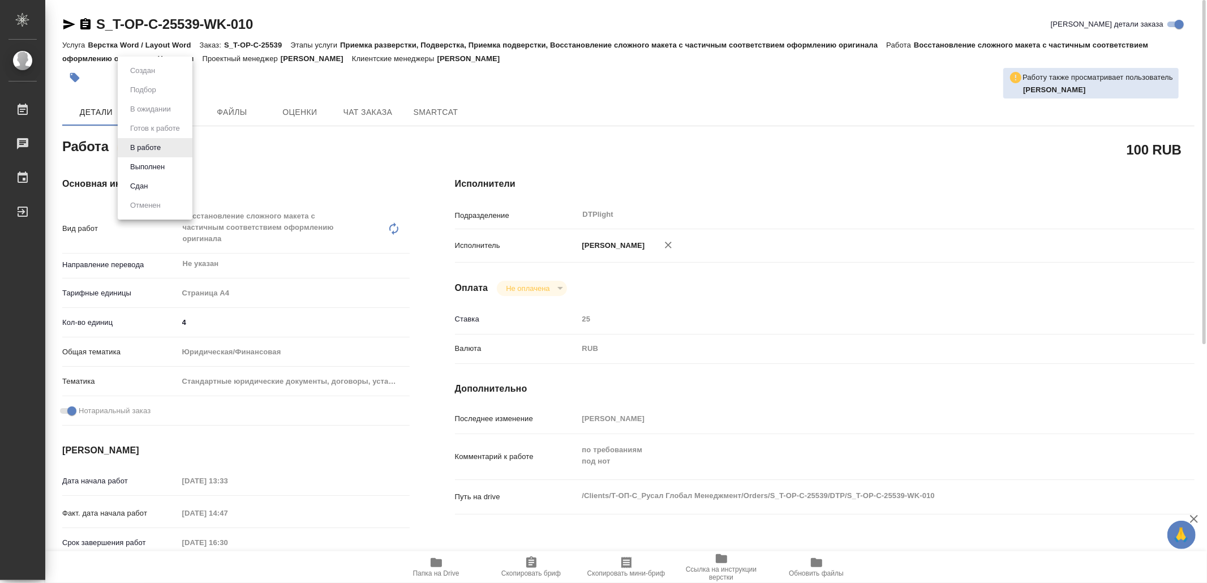
click at [136, 143] on body "🙏 .cls-1 fill:#fff; AWATERA Yamkovenko Vera Работы 0 Чаты График Выйти S_T-OP-C…" at bounding box center [603, 291] width 1207 height 583
click at [152, 164] on button "Выполнен" at bounding box center [147, 167] width 41 height 12
type textarea "x"
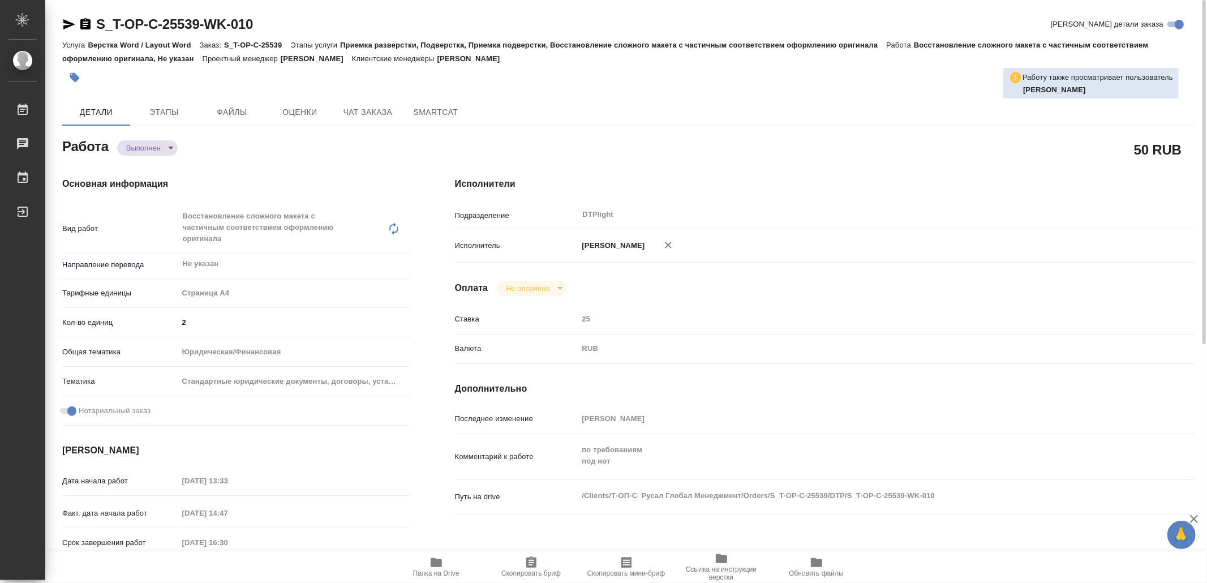
type textarea "x"
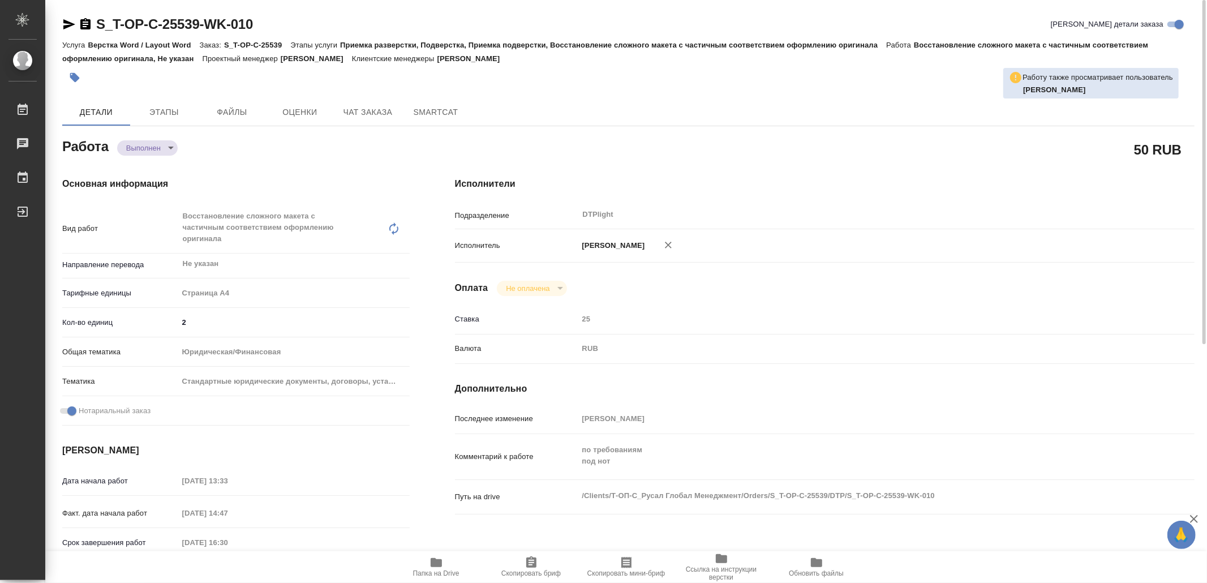
type textarea "x"
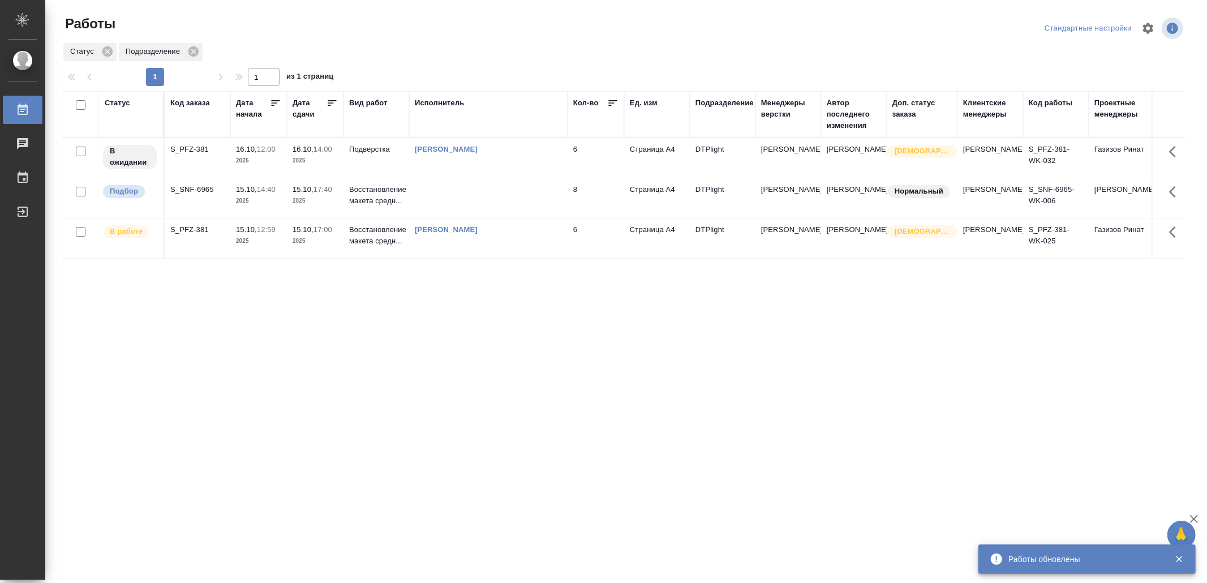
click at [451, 195] on td at bounding box center [488, 198] width 158 height 40
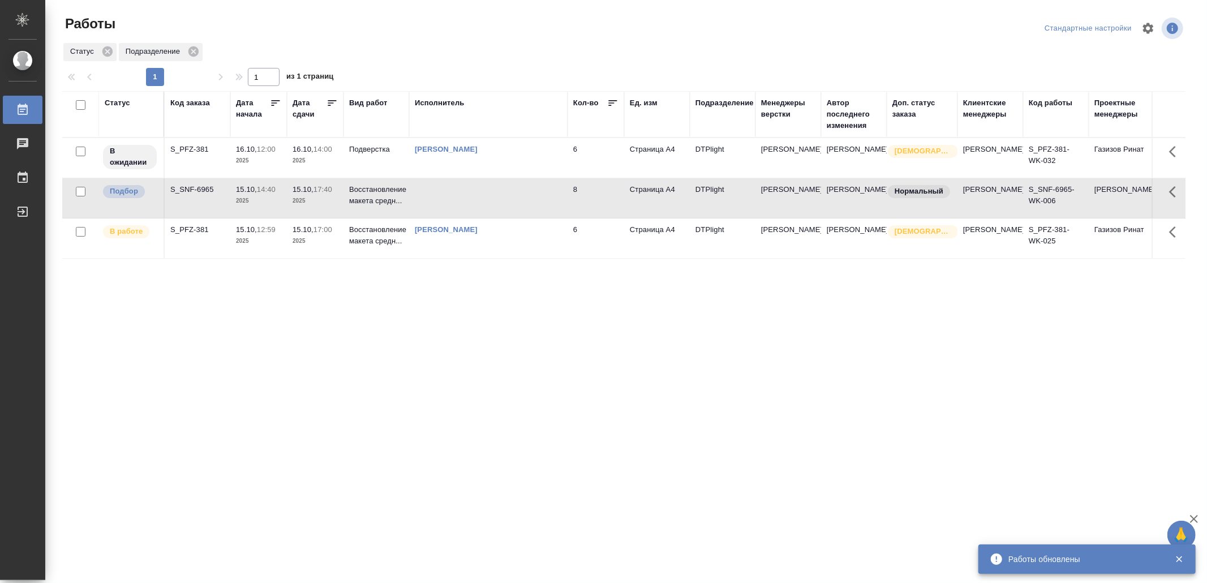
click at [449, 195] on td at bounding box center [488, 198] width 158 height 40
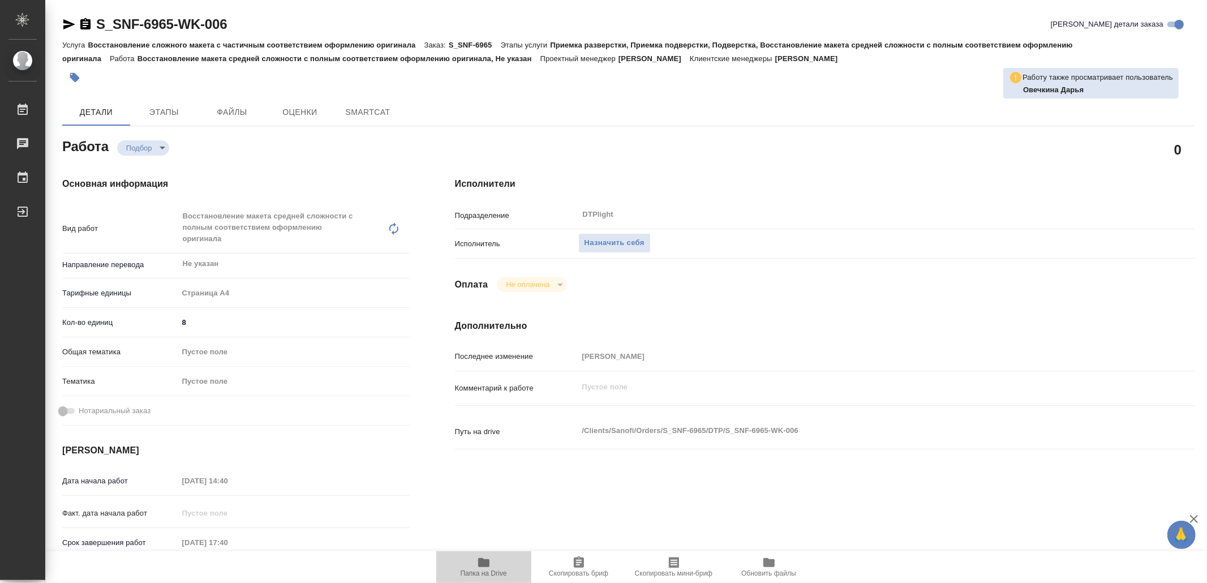
click at [495, 564] on span "Папка на Drive" at bounding box center [484, 567] width 82 height 22
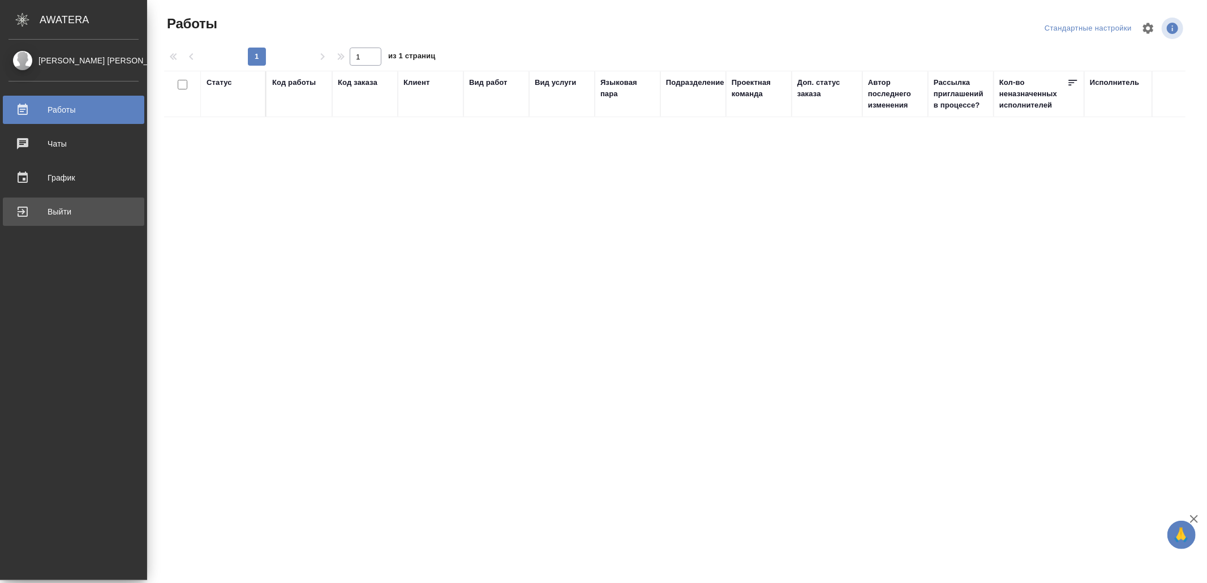
click at [27, 213] on div "Выйти" at bounding box center [73, 211] width 130 height 17
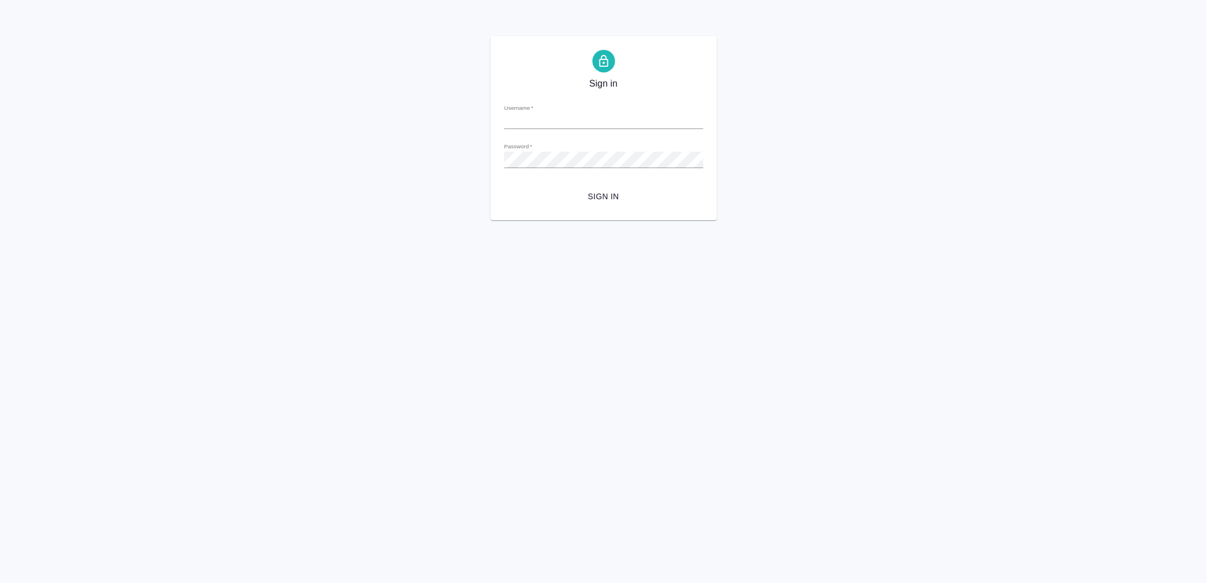
type input "[EMAIL_ADDRESS][DOMAIN_NAME]"
click at [612, 200] on span "Sign in" at bounding box center [603, 197] width 181 height 14
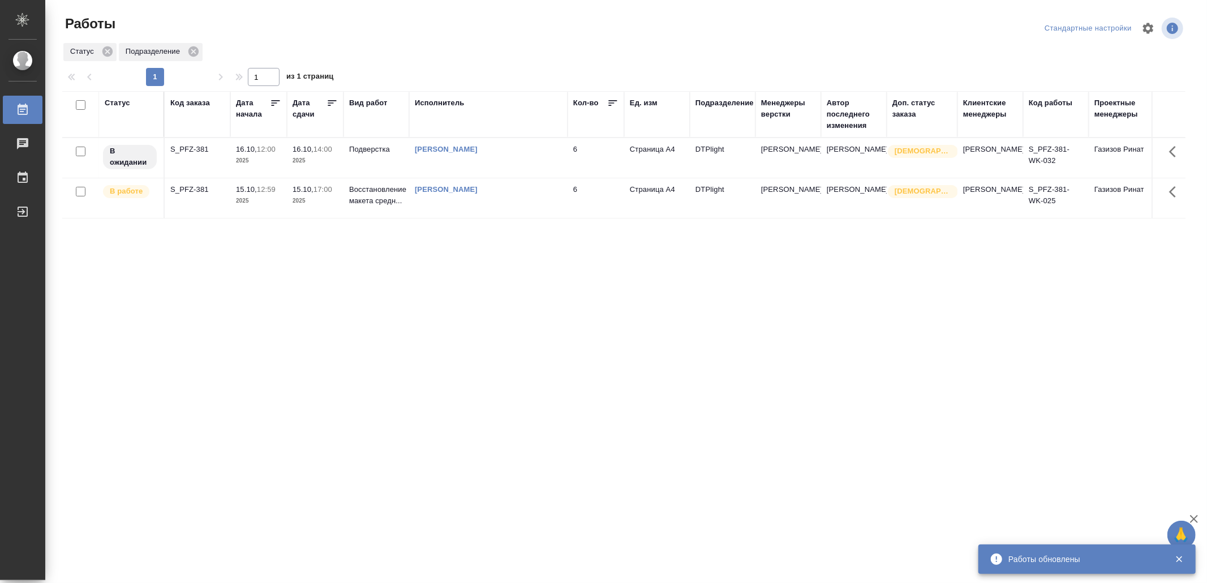
drag, startPoint x: 404, startPoint y: 386, endPoint x: 404, endPoint y: 365, distance: 21.5
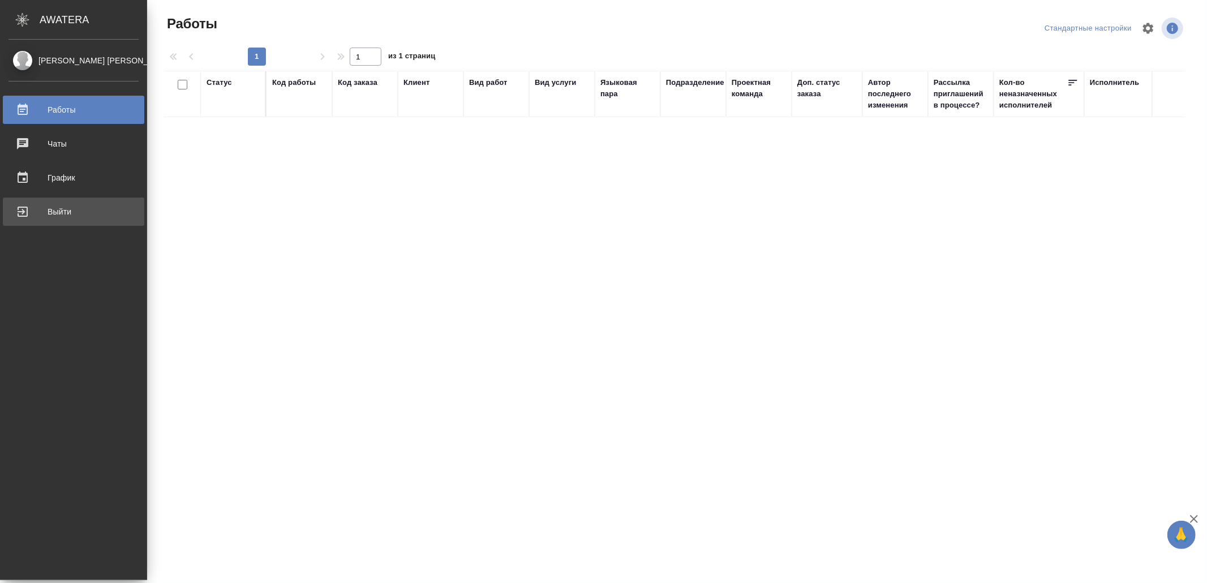
click at [35, 209] on div "Выйти" at bounding box center [73, 211] width 130 height 17
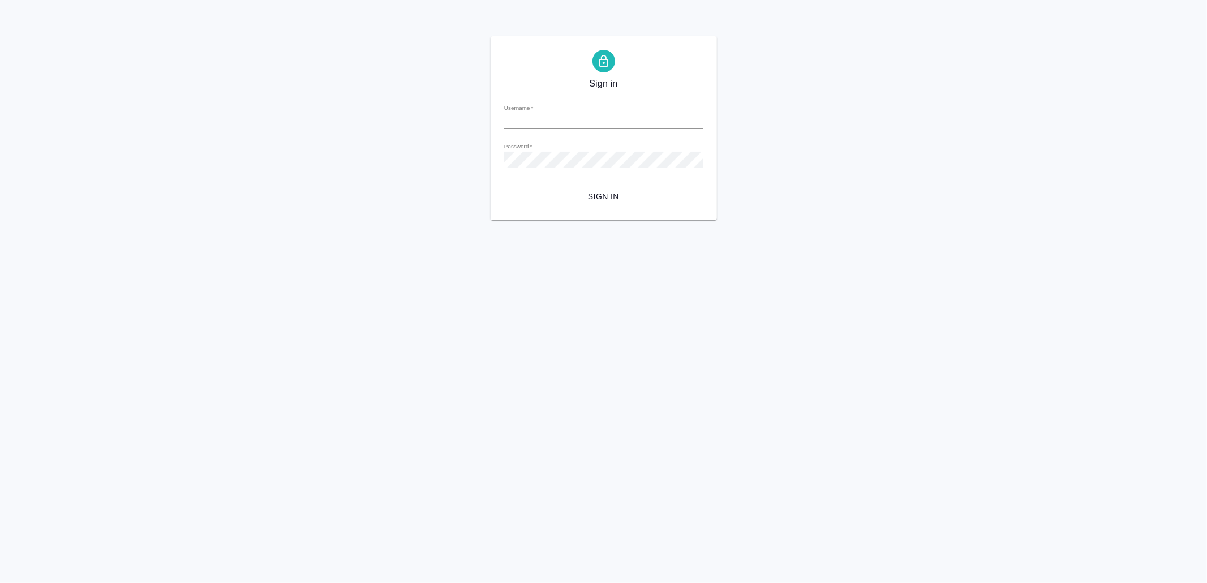
type input "[EMAIL_ADDRESS][DOMAIN_NAME]"
click at [597, 191] on span "Sign in" at bounding box center [603, 197] width 181 height 14
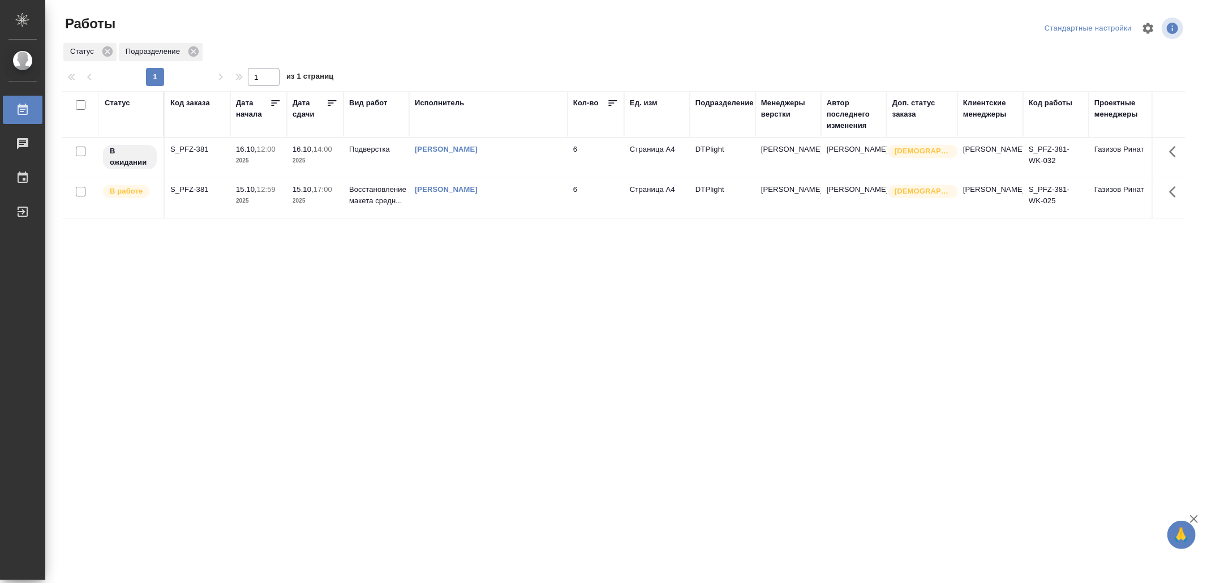
drag, startPoint x: 438, startPoint y: 392, endPoint x: 438, endPoint y: 376, distance: 16.4
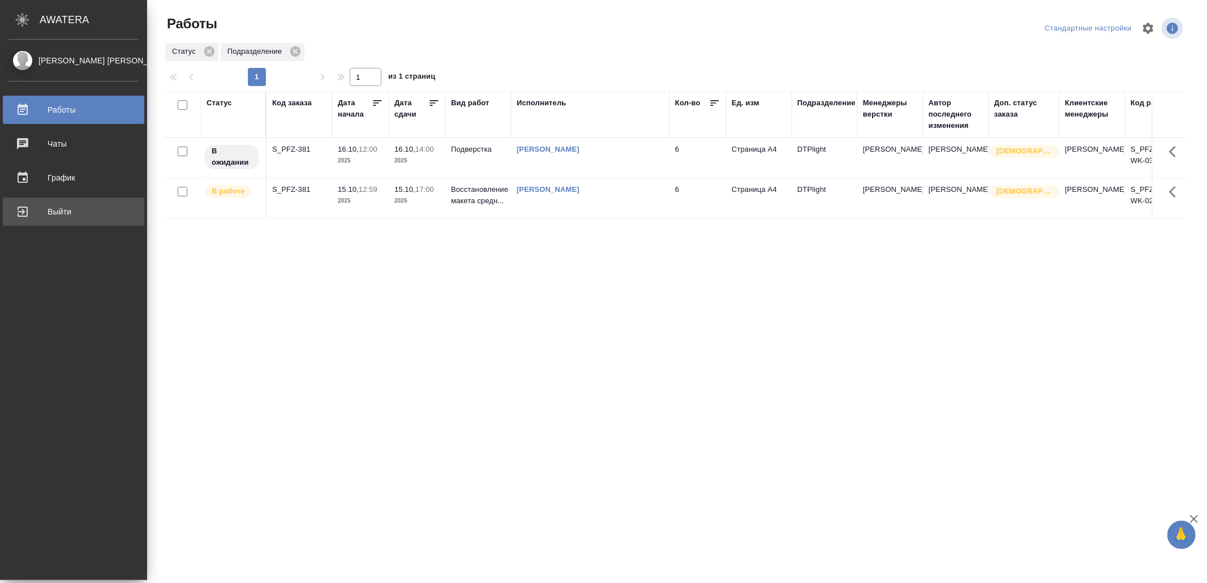
click at [33, 211] on div "Выйти" at bounding box center [73, 211] width 130 height 17
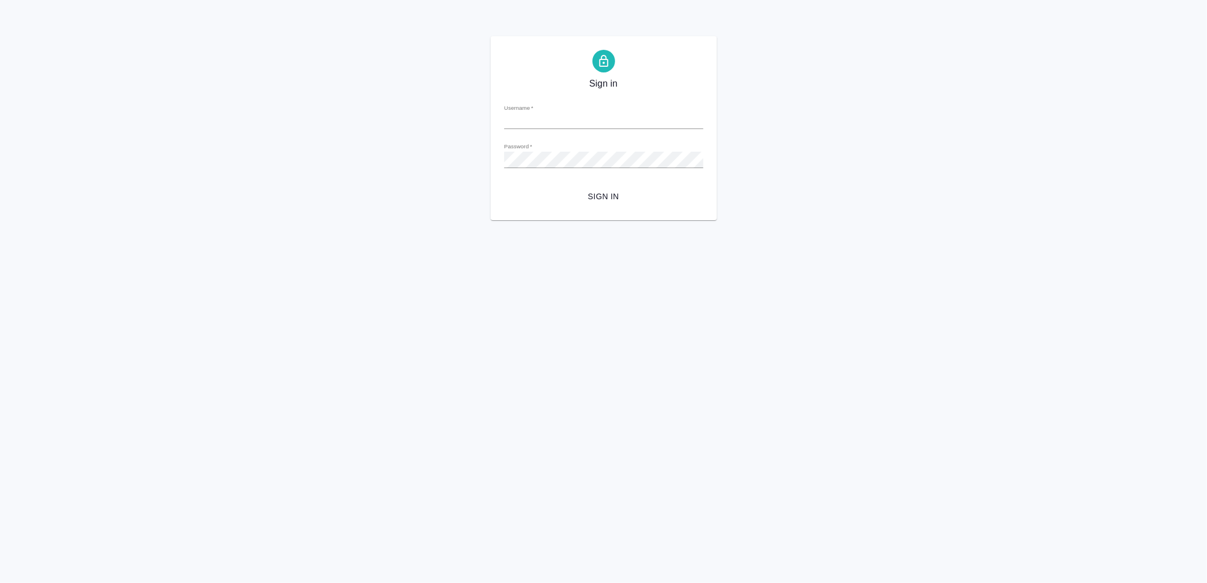
type input "v.yamkovenko@awatera.com"
click at [620, 188] on button "Sign in" at bounding box center [603, 196] width 199 height 21
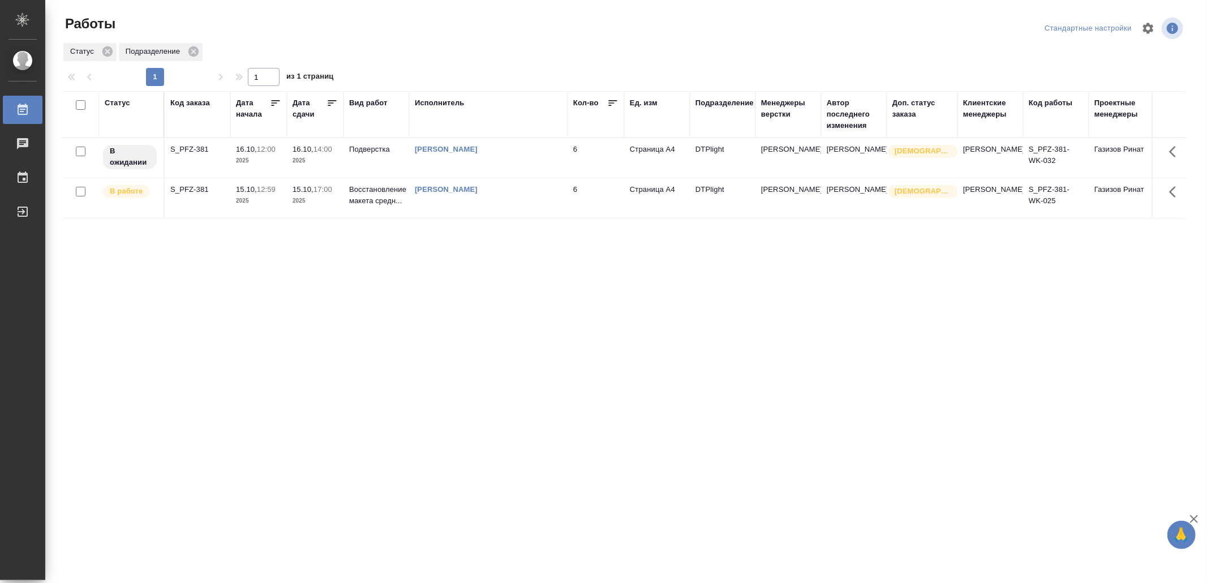
click at [538, 150] on div "[PERSON_NAME]" at bounding box center [488, 149] width 147 height 11
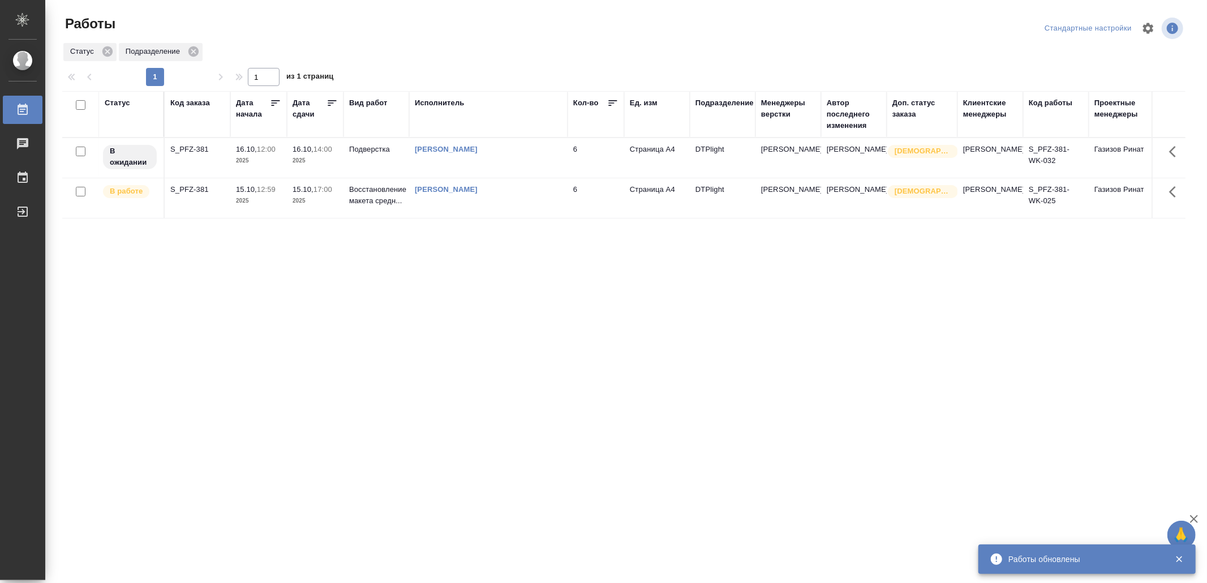
drag, startPoint x: 392, startPoint y: 348, endPoint x: 394, endPoint y: 335, distance: 12.6
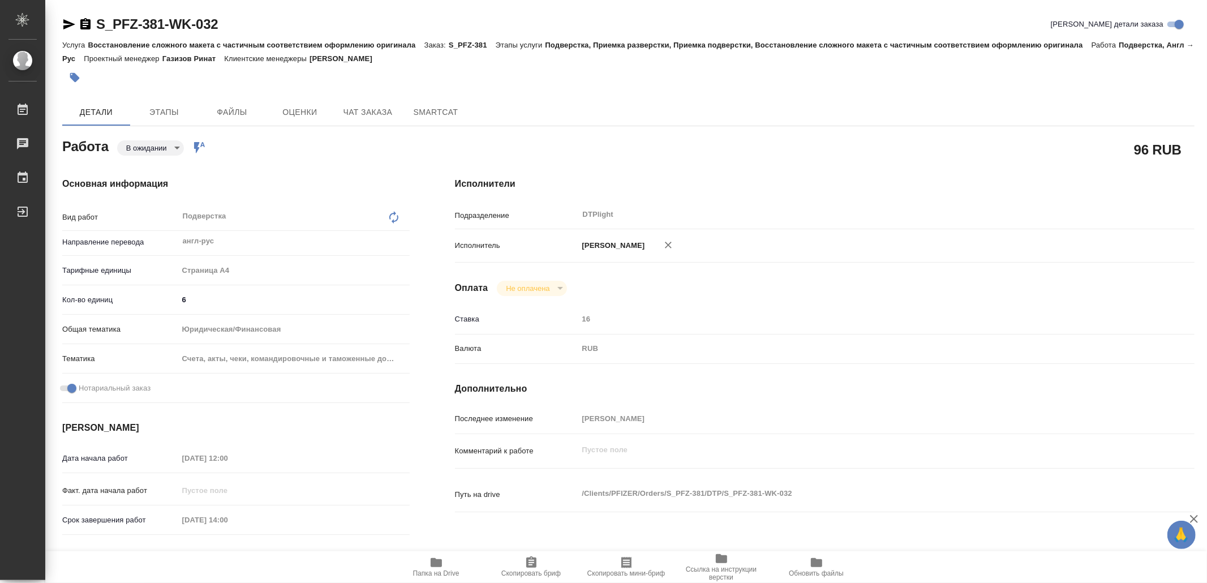
click at [438, 561] on icon "button" at bounding box center [436, 562] width 11 height 9
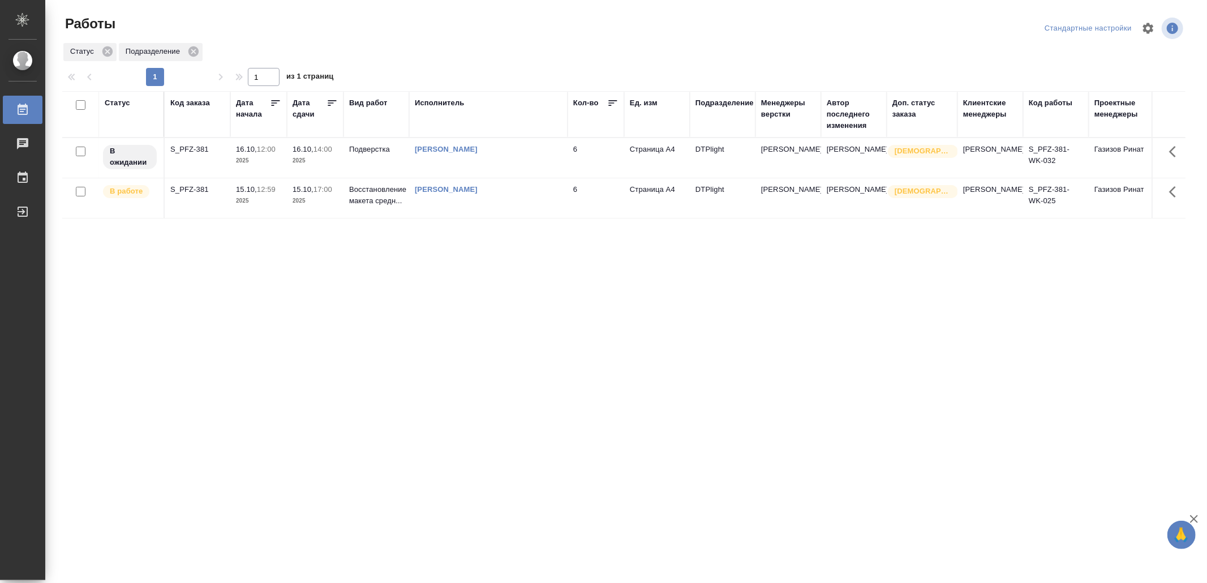
drag, startPoint x: 225, startPoint y: 409, endPoint x: 307, endPoint y: 304, distance: 133.0
click at [228, 405] on div "Статус Код заказа Дата начала Дата сдачи Вид работ Исполнитель Кол-во Ед. изм П…" at bounding box center [624, 295] width 1124 height 408
click at [485, 204] on td "[PERSON_NAME]" at bounding box center [488, 198] width 158 height 40
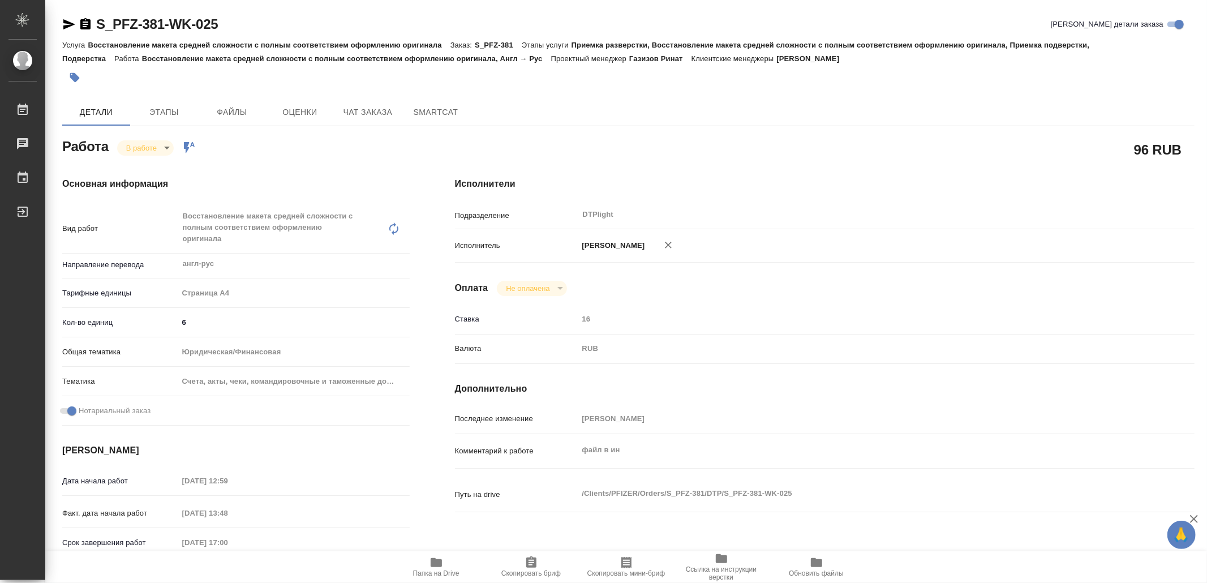
click at [434, 560] on icon "button" at bounding box center [436, 562] width 11 height 9
click at [69, 24] on icon "button" at bounding box center [69, 25] width 14 height 14
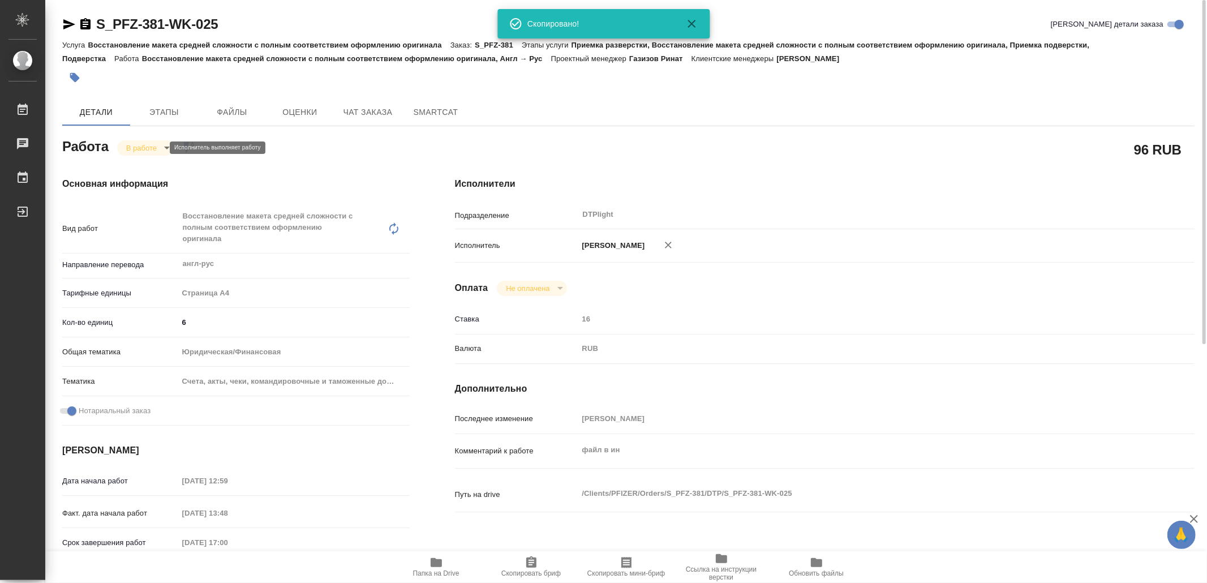
click at [143, 145] on body "🙏 .cls-1 fill:#fff; AWATERA Yamkovenko Vera Работы 0 Чаты График Выйти S_PFZ-38…" at bounding box center [603, 291] width 1207 height 583
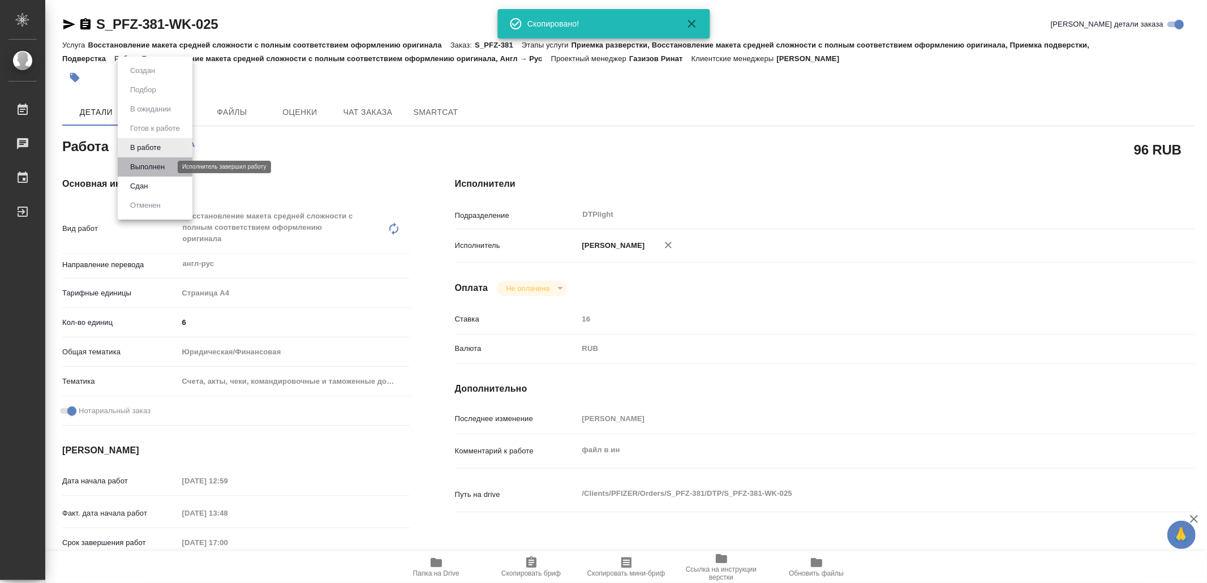
click at [157, 164] on button "Выполнен" at bounding box center [147, 167] width 41 height 12
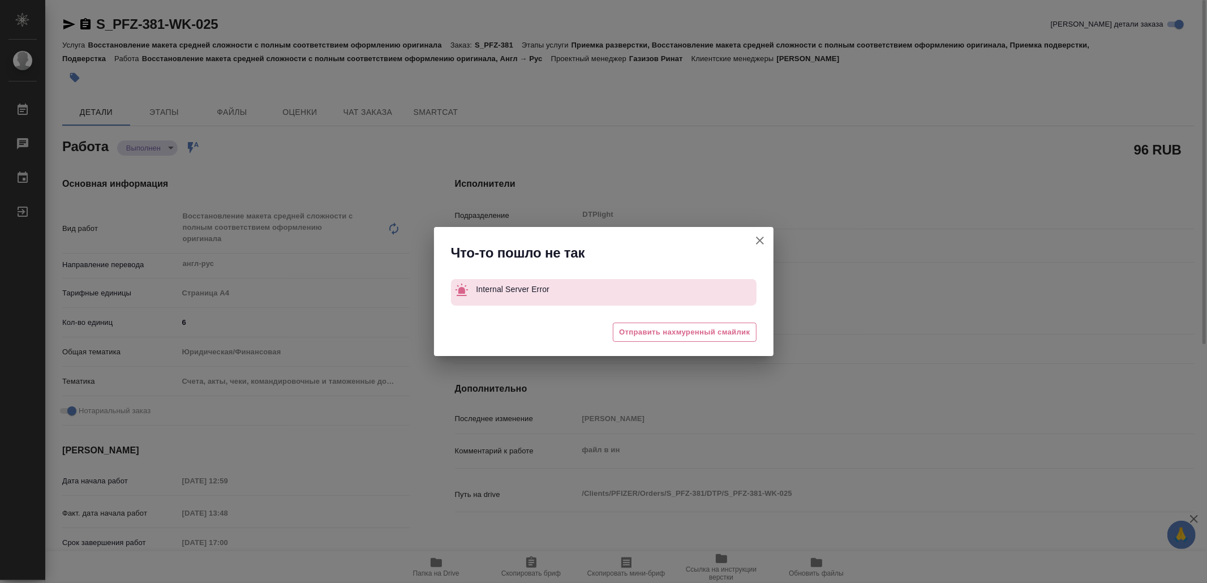
type textarea "x"
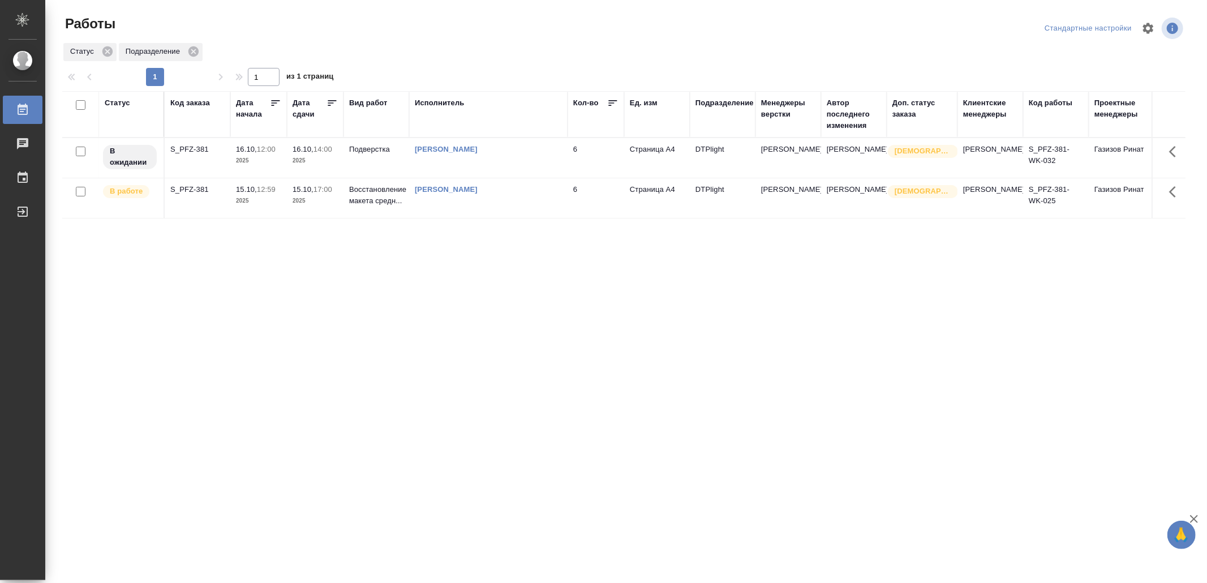
drag, startPoint x: 370, startPoint y: 327, endPoint x: 367, endPoint y: 316, distance: 11.7
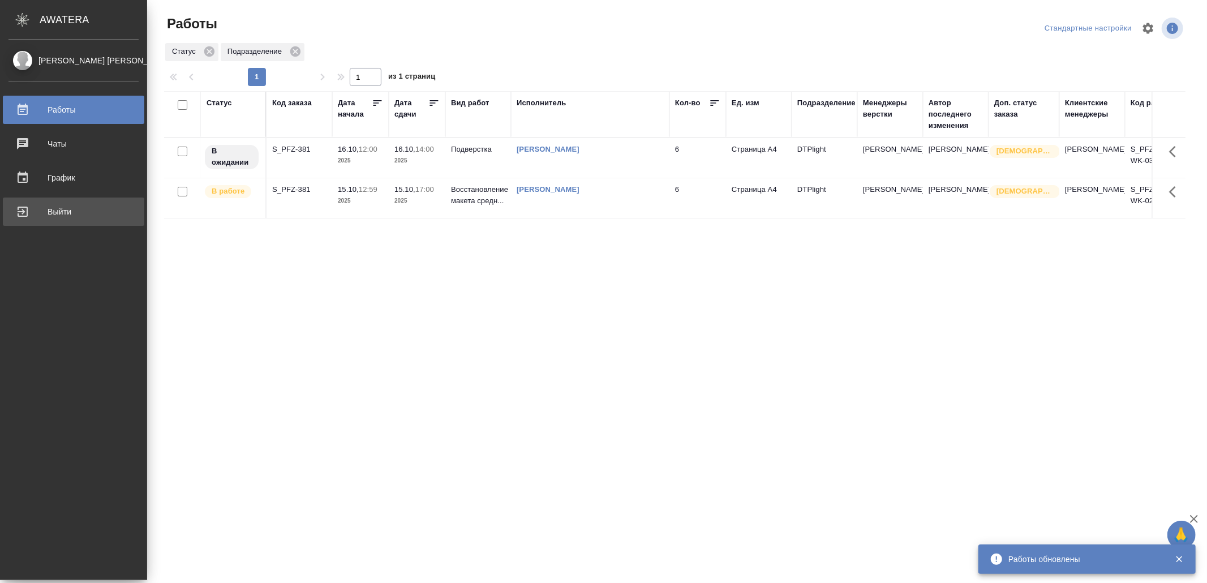
click at [12, 211] on div "Выйти" at bounding box center [73, 211] width 130 height 17
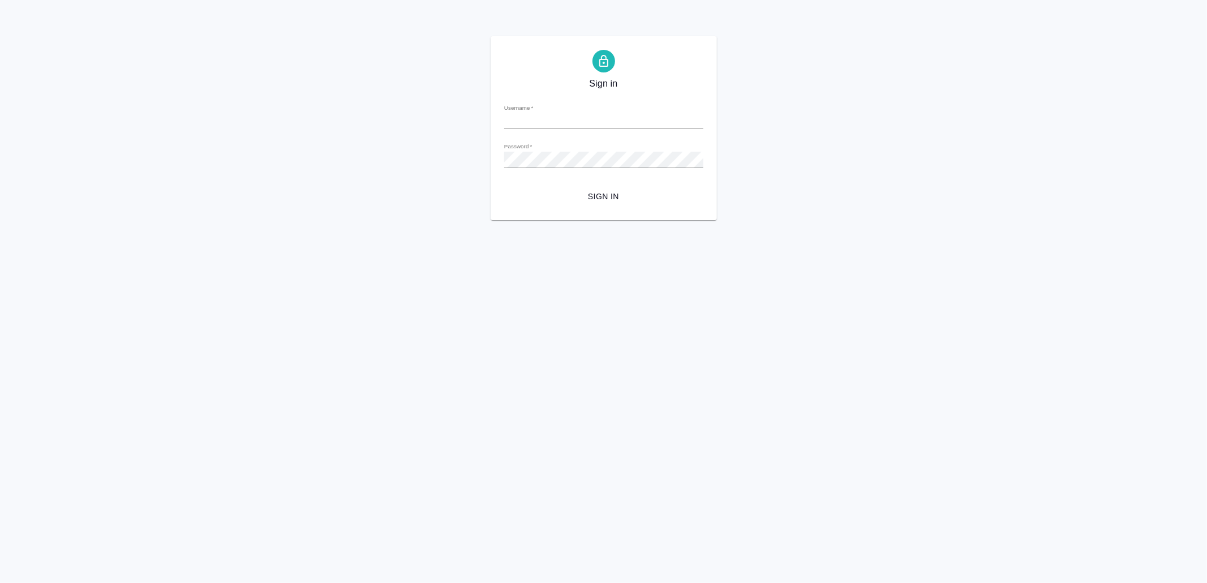
type input "v.yamkovenko@awatera.com"
click at [619, 194] on span "Sign in" at bounding box center [603, 197] width 181 height 14
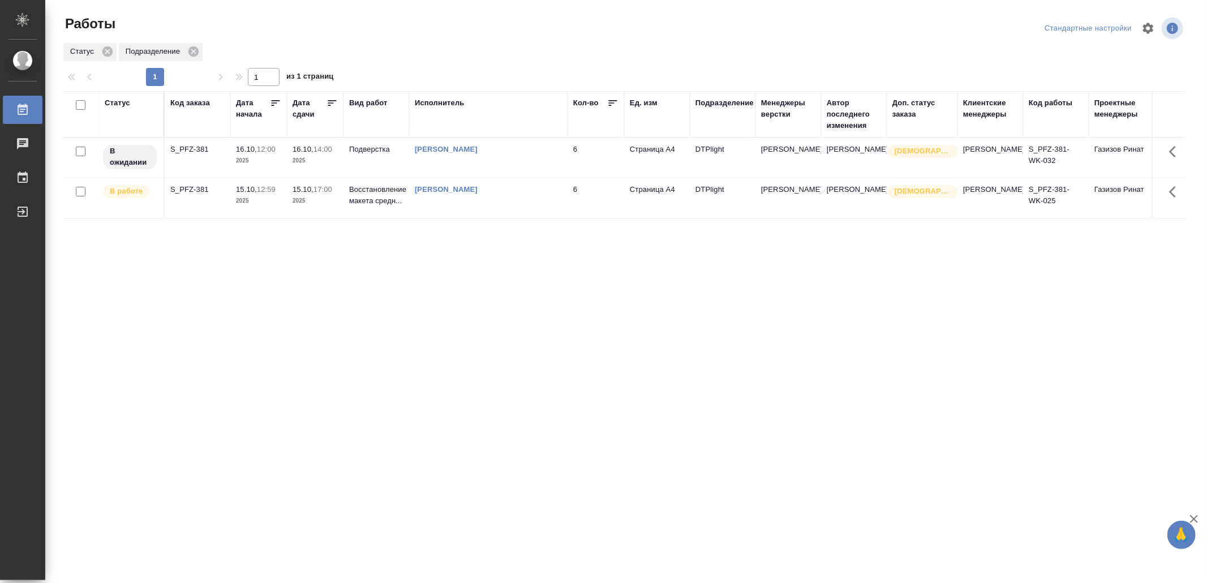
click at [338, 308] on div "Статус Код заказа Дата начала Дата сдачи Вид работ Исполнитель Кол-во Ед. изм П…" at bounding box center [624, 295] width 1124 height 408
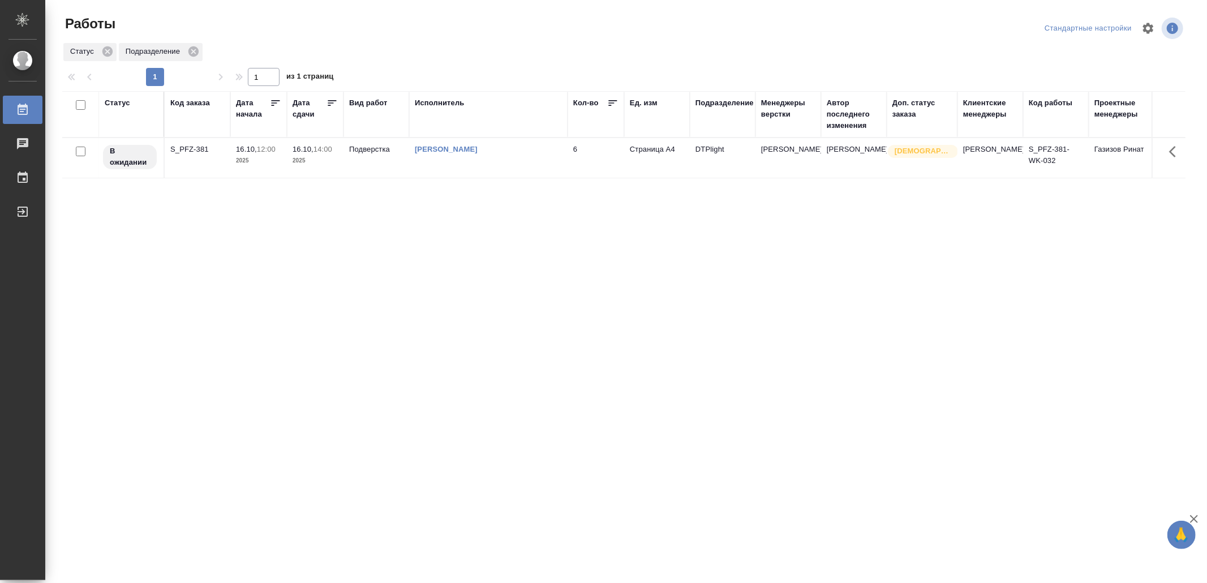
drag, startPoint x: 376, startPoint y: 320, endPoint x: 377, endPoint y: 311, distance: 9.6
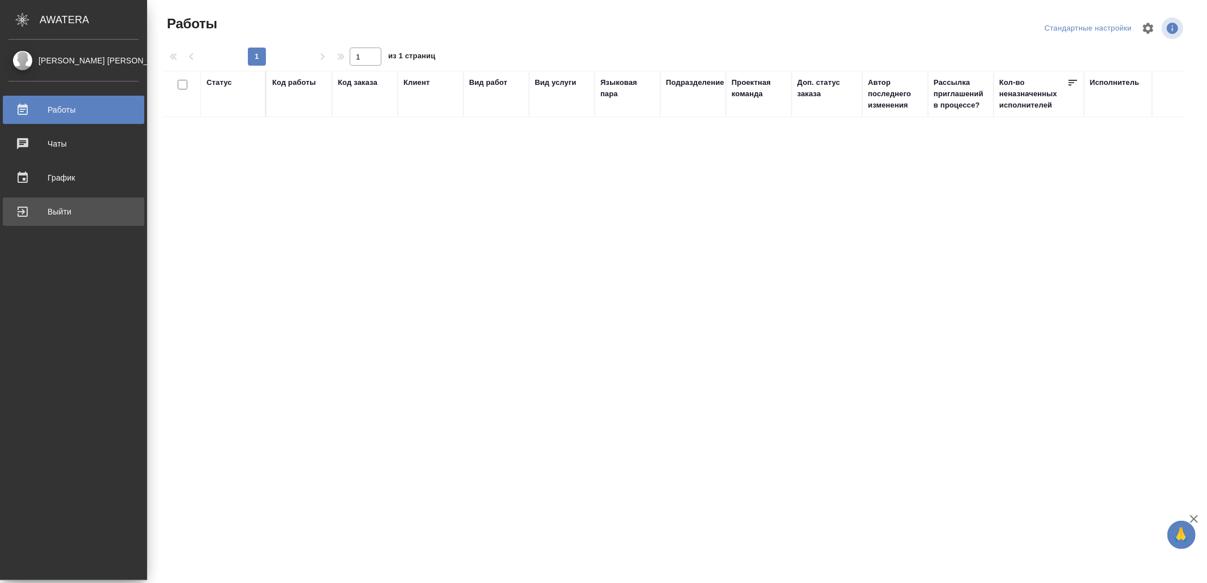
click at [37, 213] on div "Выйти" at bounding box center [73, 211] width 130 height 17
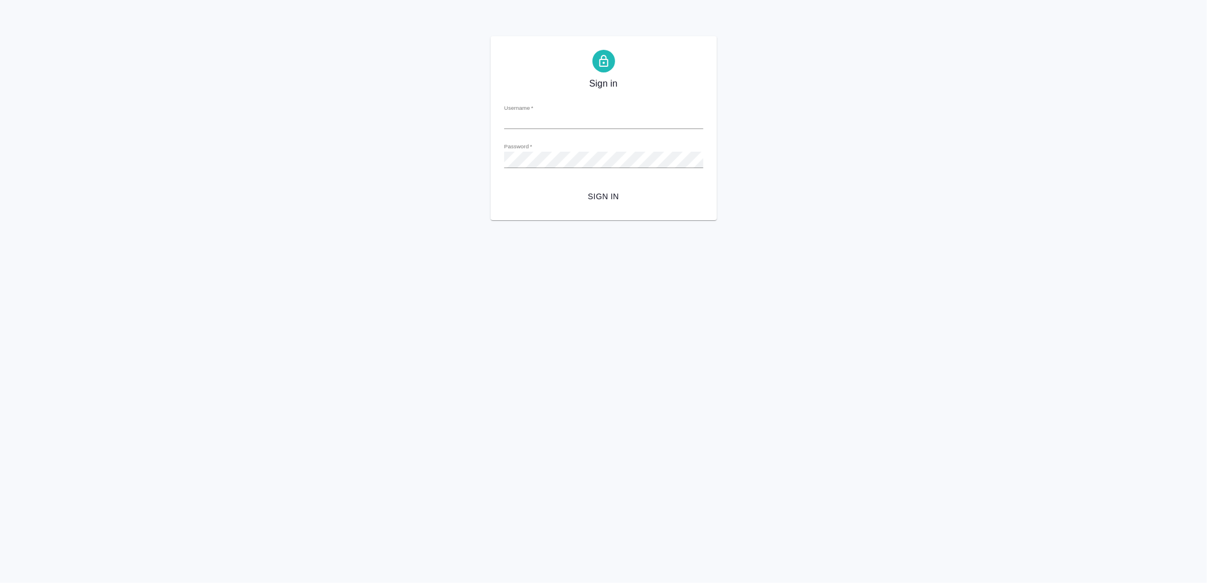
type input "v.yamkovenko@awatera.com"
click at [609, 188] on button "Sign in" at bounding box center [603, 196] width 199 height 21
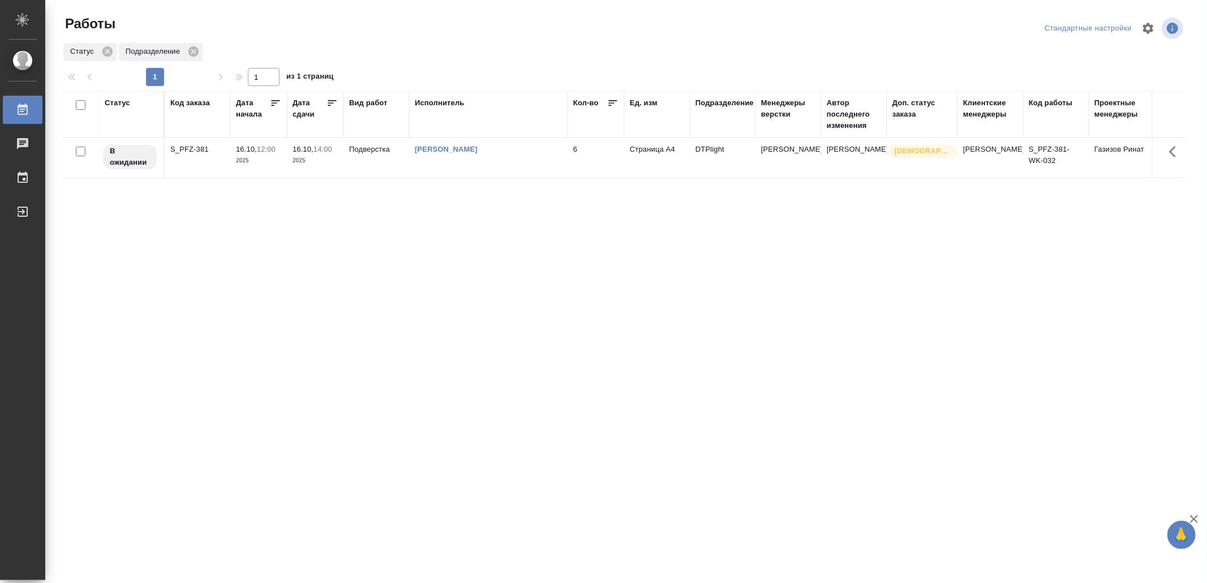
drag, startPoint x: 487, startPoint y: 320, endPoint x: 496, endPoint y: 305, distance: 18.0
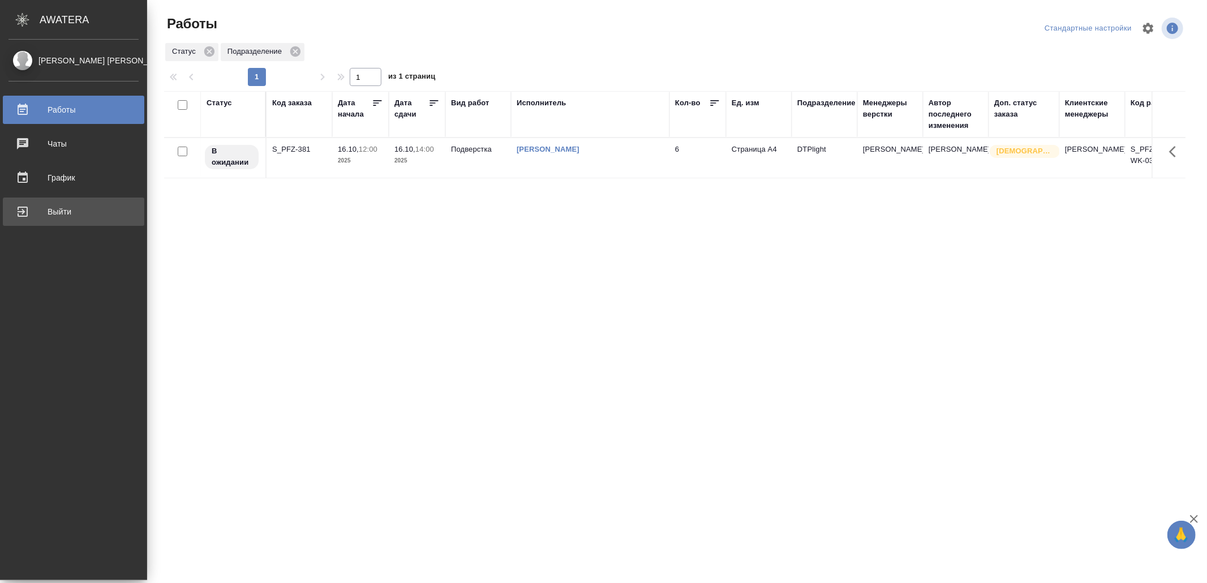
click at [83, 203] on link "Выйти" at bounding box center [74, 212] width 142 height 28
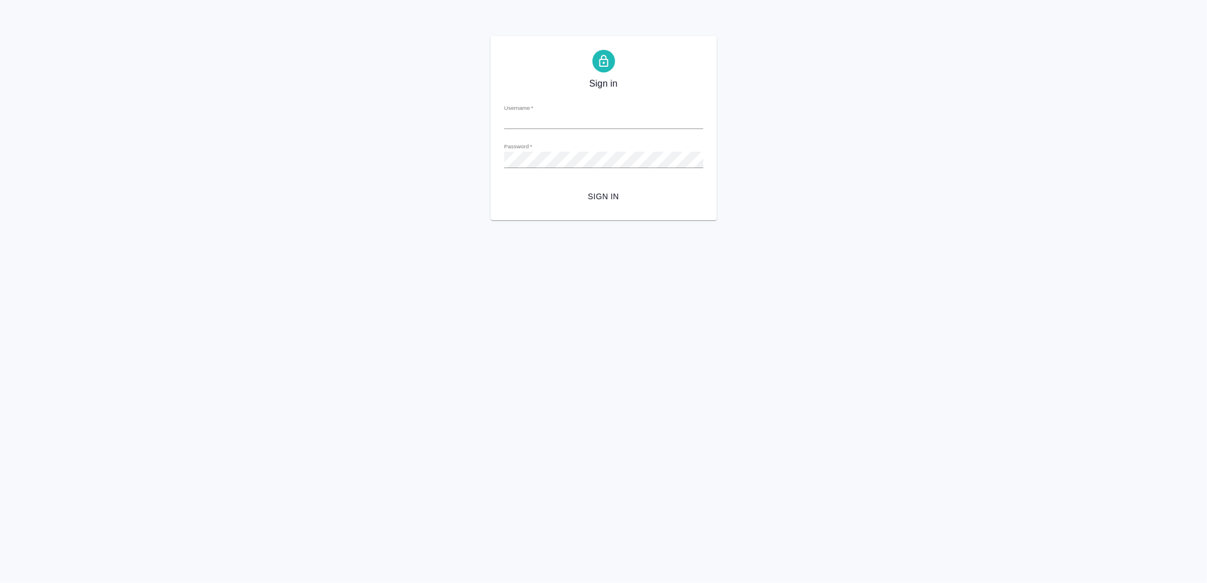
type input "v.yamkovenko@awatera.com"
click at [600, 197] on span "Sign in" at bounding box center [603, 197] width 181 height 14
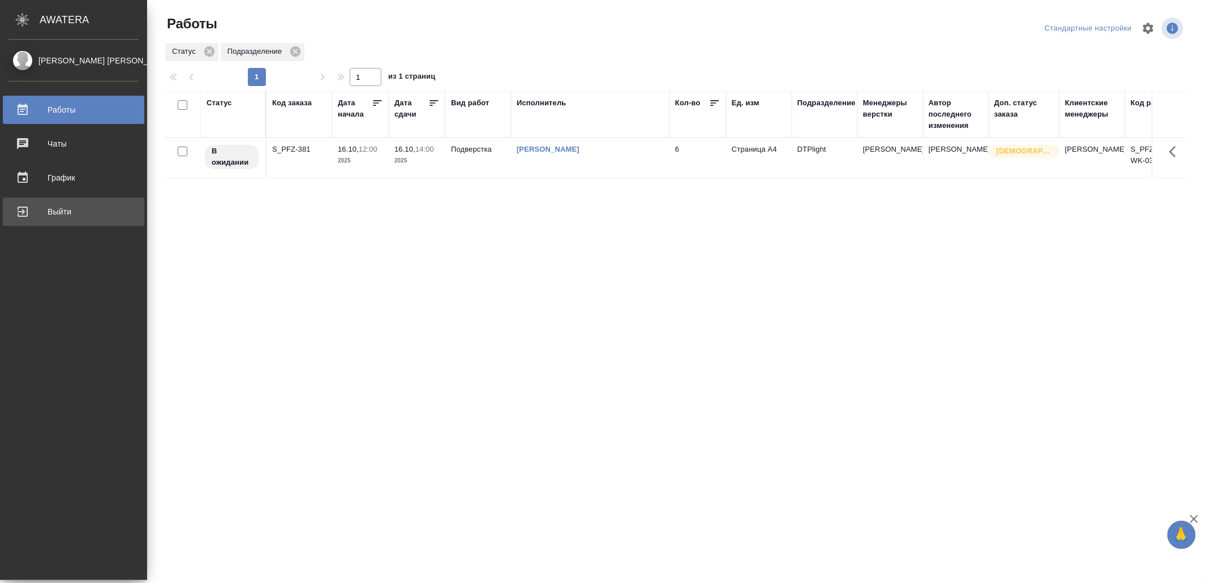
drag, startPoint x: 32, startPoint y: 213, endPoint x: 48, endPoint y: 220, distance: 18.0
click at [33, 213] on div "Выйти" at bounding box center [73, 211] width 130 height 17
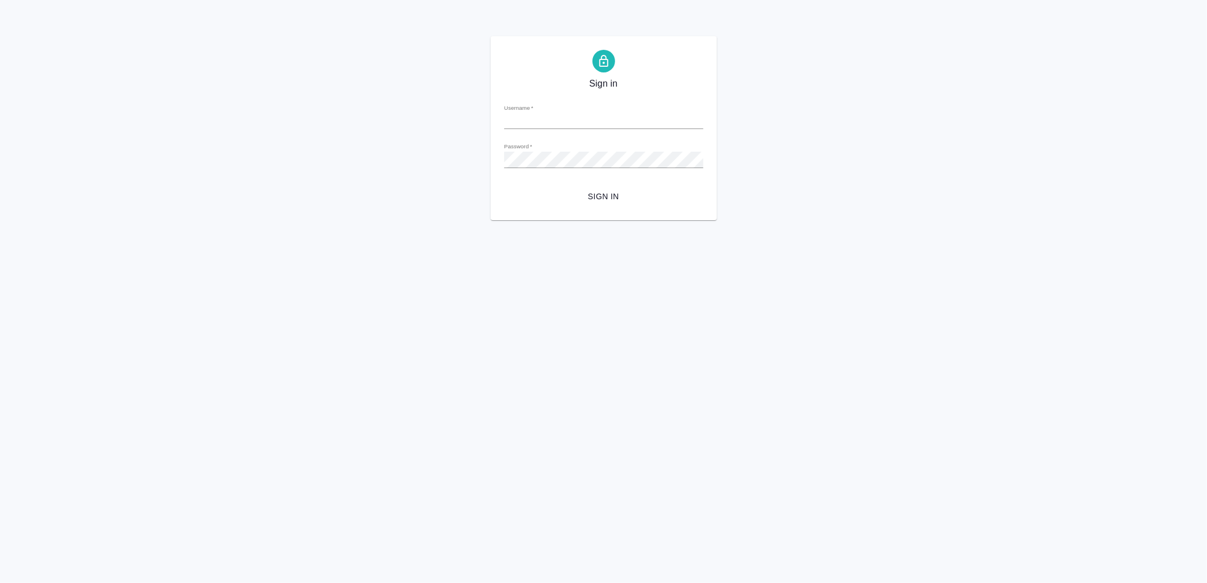
type input "[EMAIL_ADDRESS][DOMAIN_NAME]"
click at [614, 188] on button "Sign in" at bounding box center [603, 196] width 199 height 21
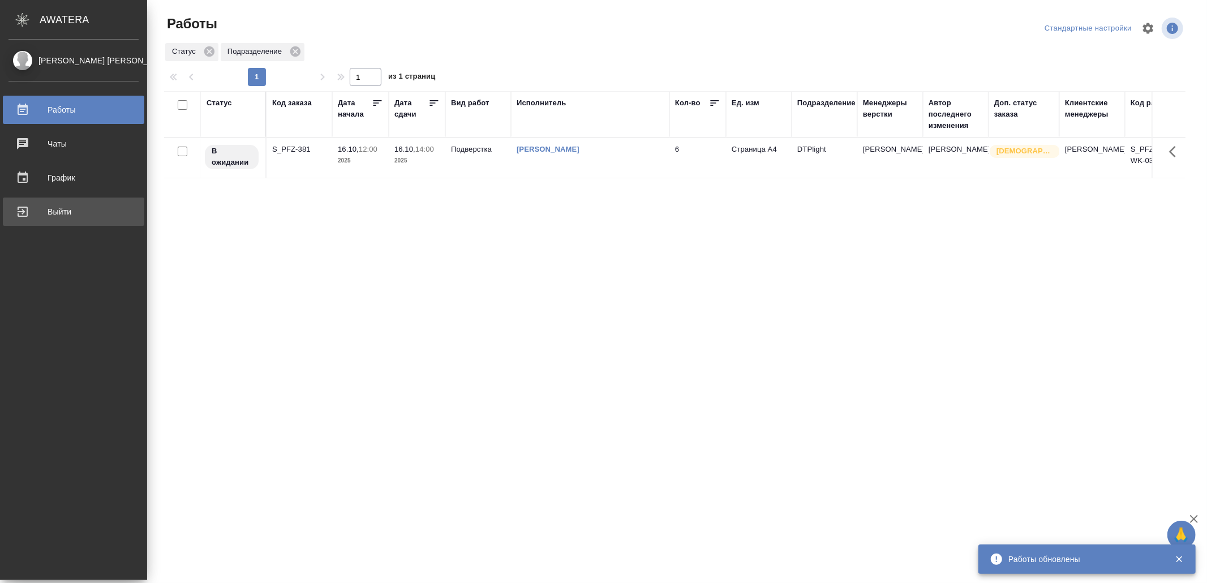
click at [27, 216] on div "Выйти" at bounding box center [73, 211] width 130 height 17
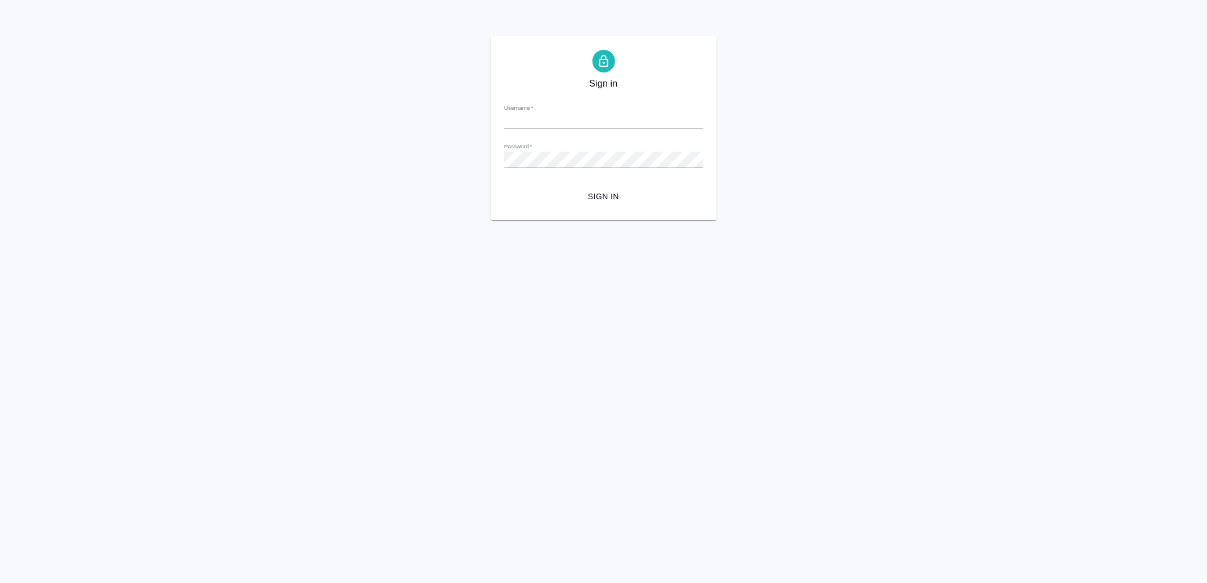
type input "[EMAIL_ADDRESS][DOMAIN_NAME]"
click at [612, 199] on span "Sign in" at bounding box center [603, 197] width 181 height 14
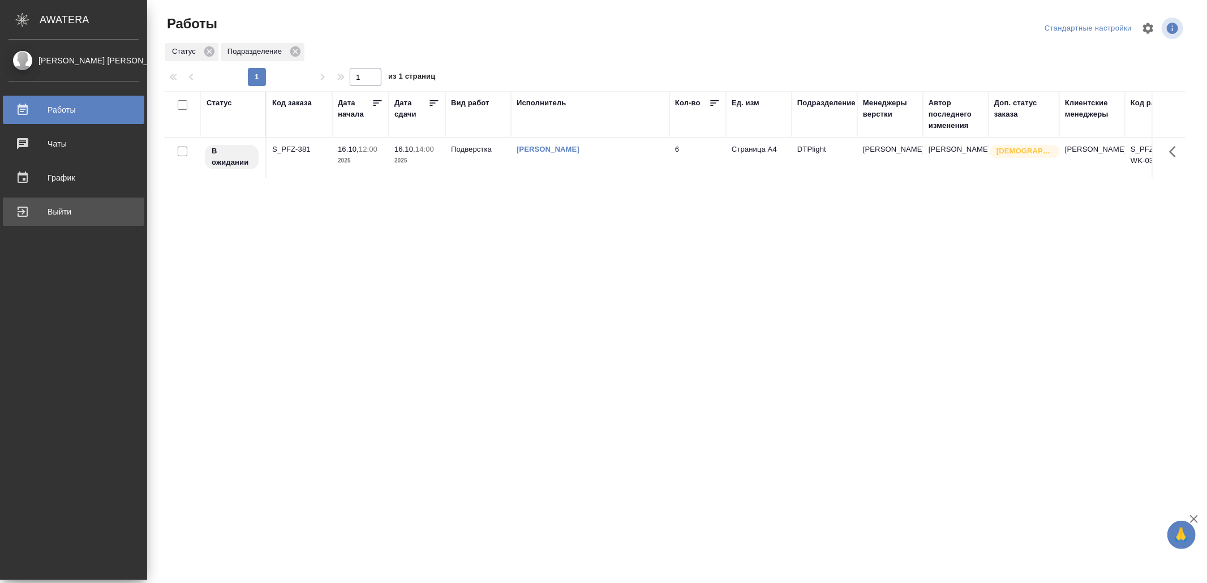
click at [27, 208] on div "Выйти" at bounding box center [73, 211] width 130 height 17
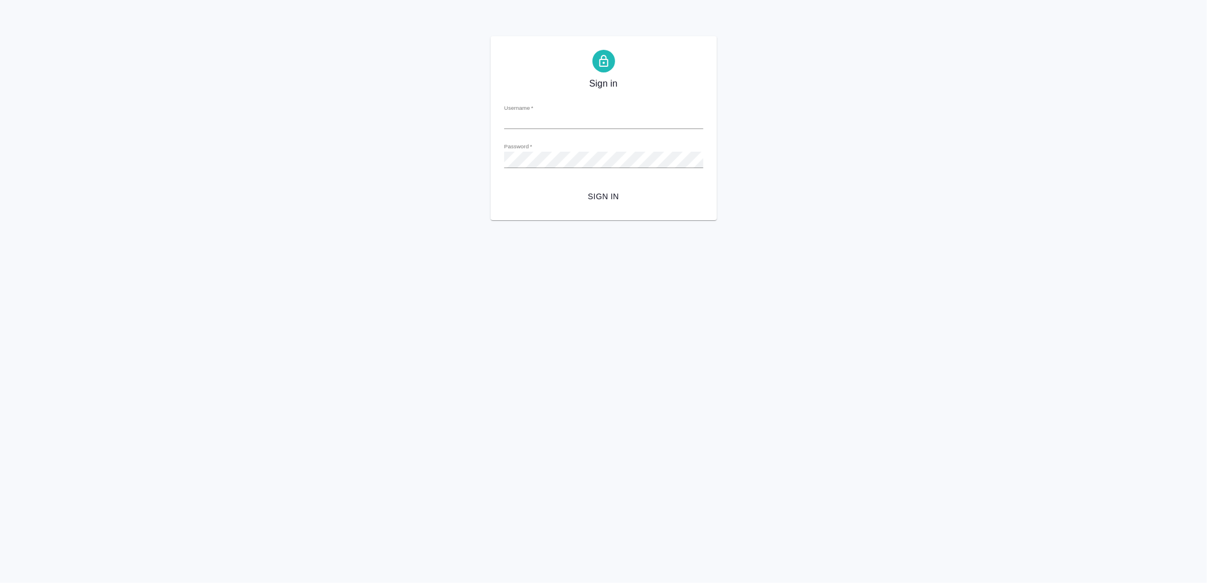
type input "[EMAIL_ADDRESS][DOMAIN_NAME]"
click at [587, 191] on span "Sign in" at bounding box center [603, 197] width 181 height 14
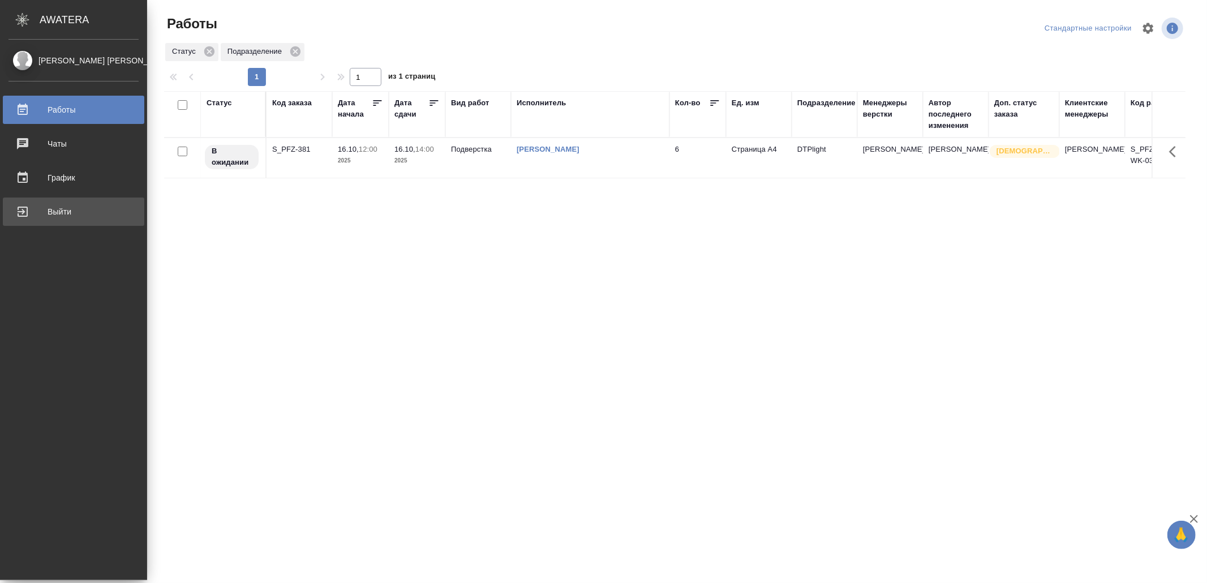
click at [43, 213] on div "Выйти" at bounding box center [73, 211] width 130 height 17
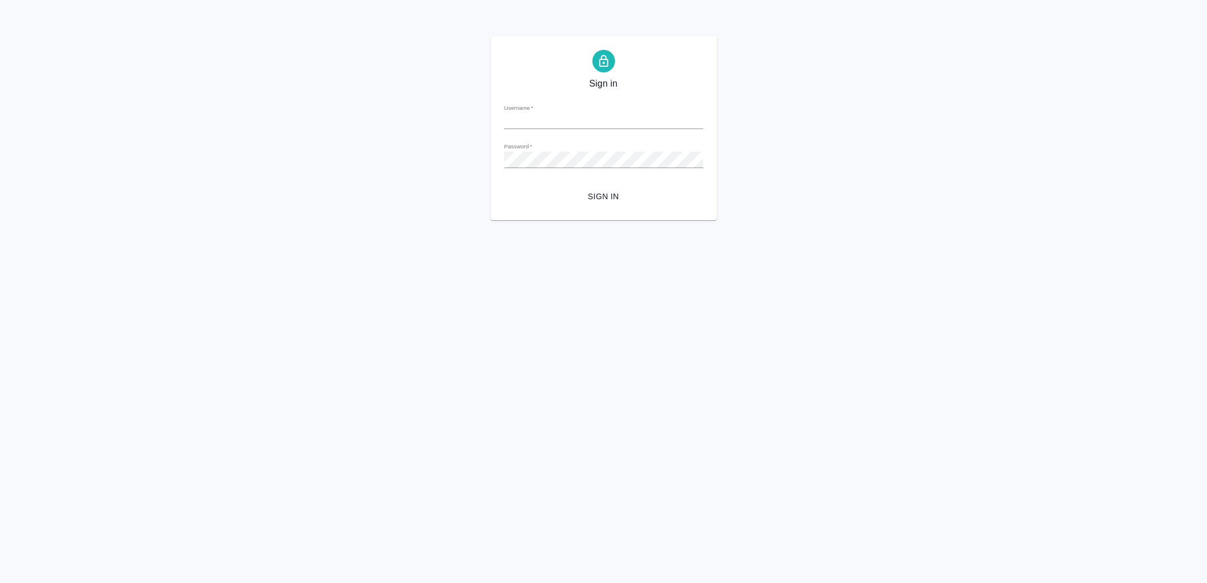
type input "[EMAIL_ADDRESS][DOMAIN_NAME]"
click at [616, 195] on span "Sign in" at bounding box center [603, 197] width 181 height 14
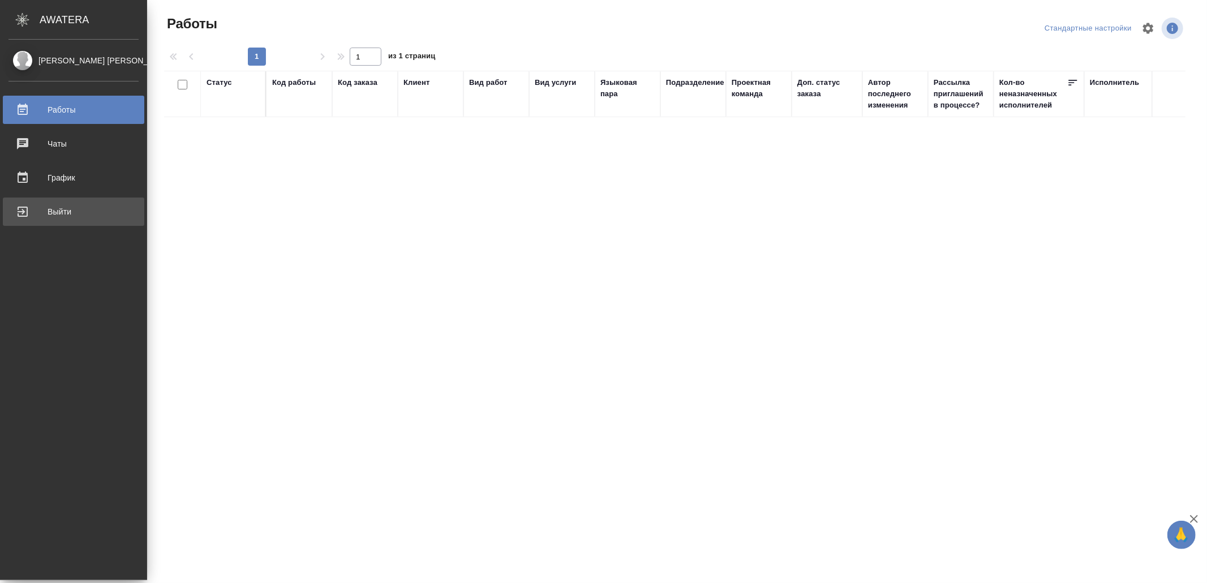
click at [31, 213] on div "Выйти" at bounding box center [73, 211] width 130 height 17
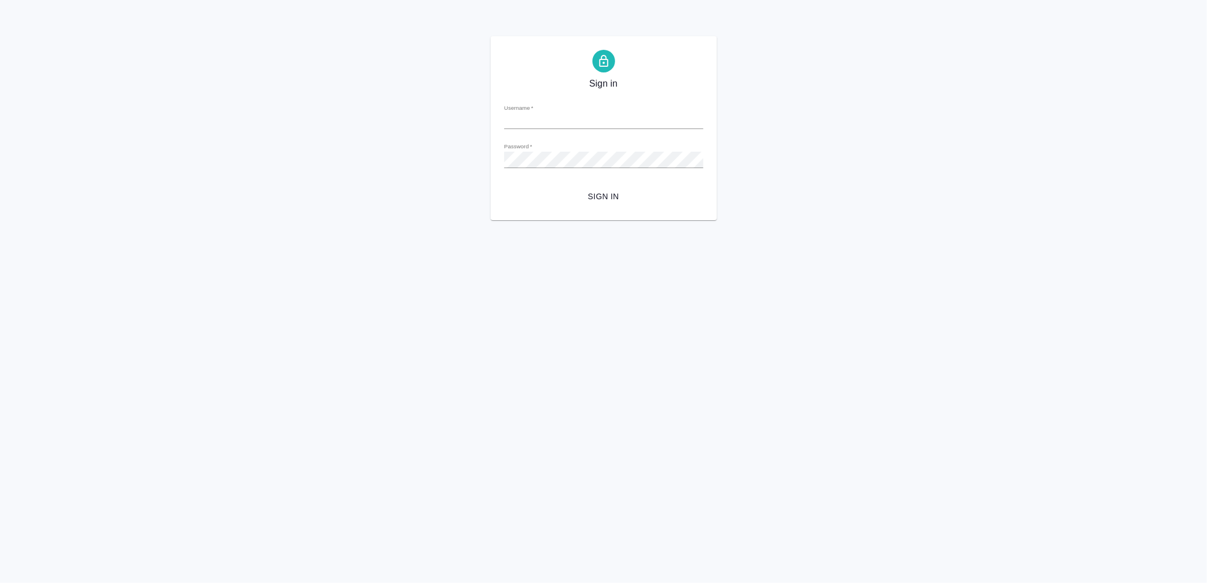
type input "[EMAIL_ADDRESS][DOMAIN_NAME]"
click at [587, 186] on button "Sign in" at bounding box center [603, 196] width 199 height 21
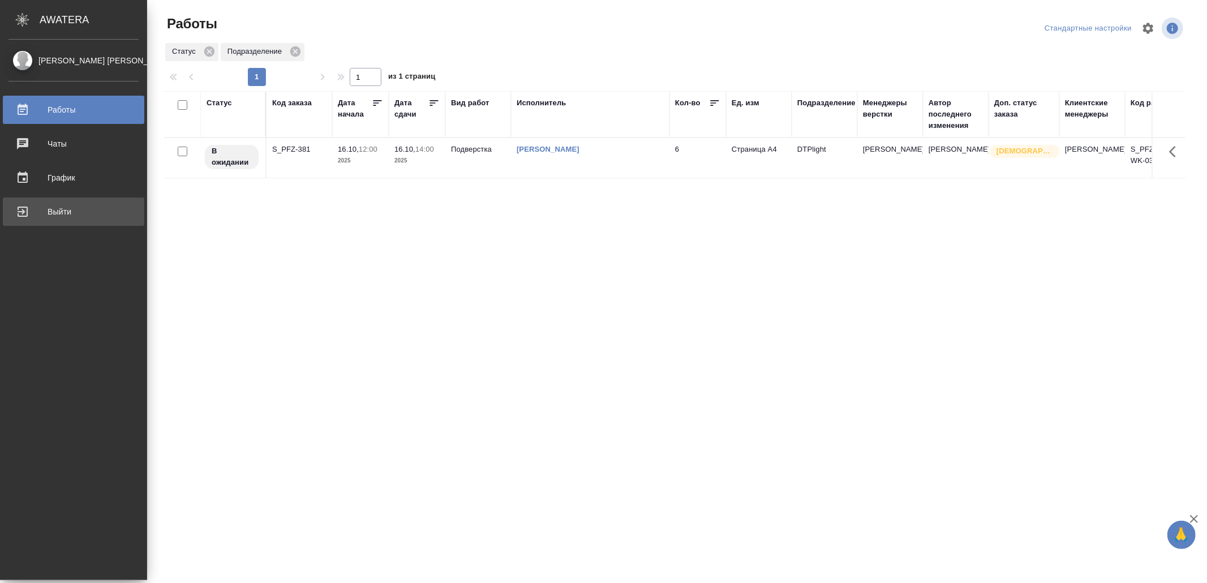
click at [40, 207] on div "Выйти" at bounding box center [73, 211] width 130 height 17
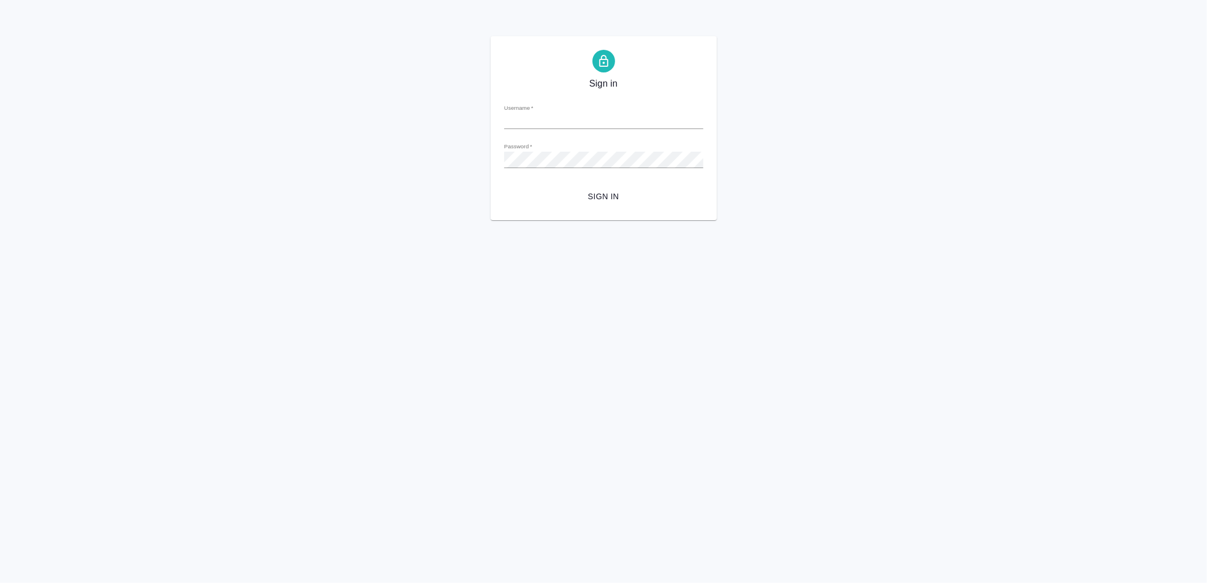
type input "v.yamkovenko@awatera.com"
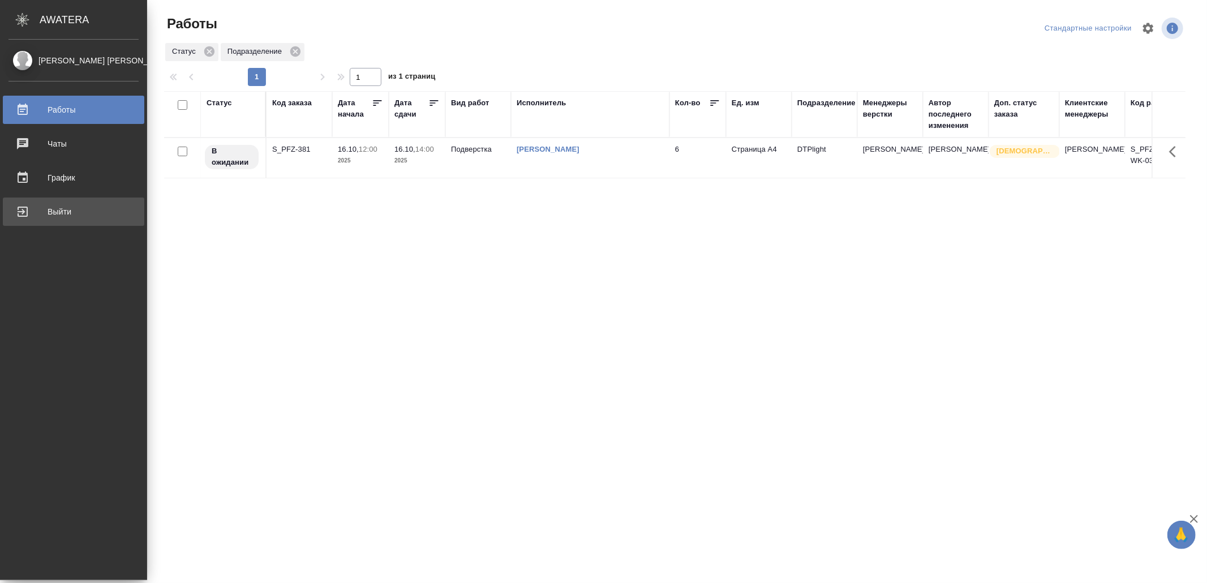
click at [23, 216] on div "Выйти" at bounding box center [73, 211] width 130 height 17
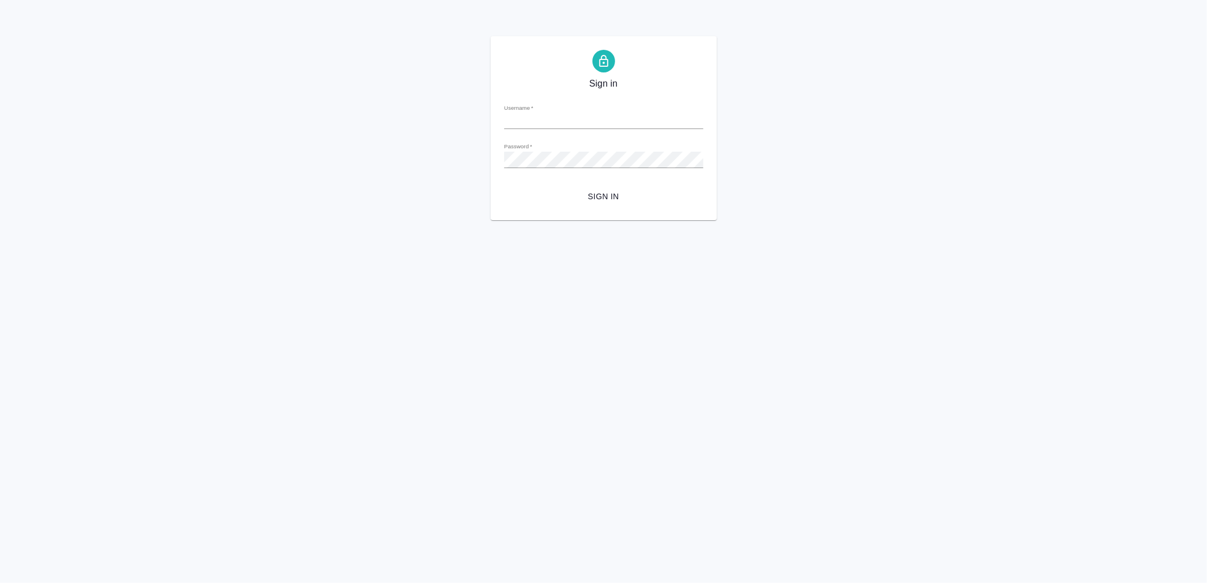
type input "v.yamkovenko@awatera.com"
click at [614, 195] on span "Sign in" at bounding box center [603, 197] width 181 height 14
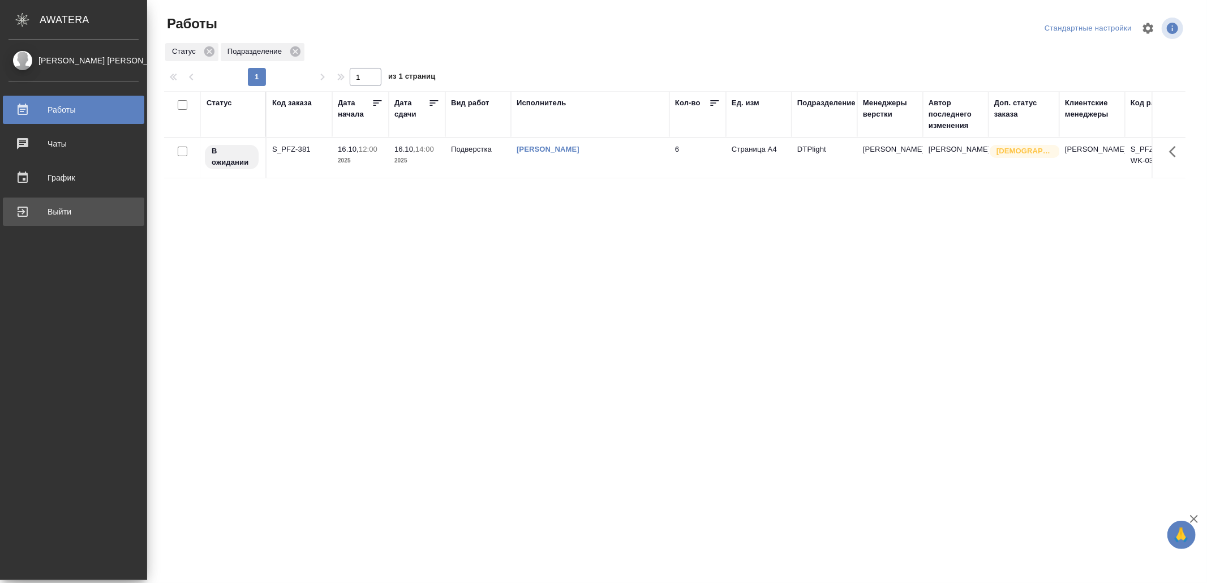
click at [32, 206] on div "Выйти" at bounding box center [73, 211] width 130 height 17
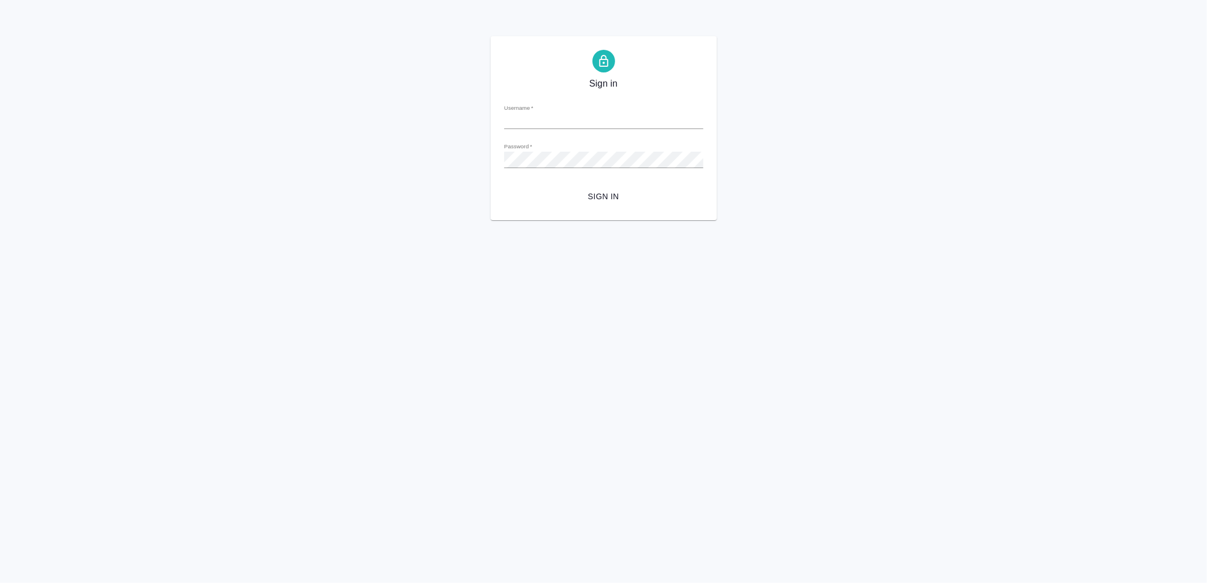
type input "v.yamkovenko@awatera.com"
click at [590, 198] on span "Sign in" at bounding box center [603, 197] width 181 height 14
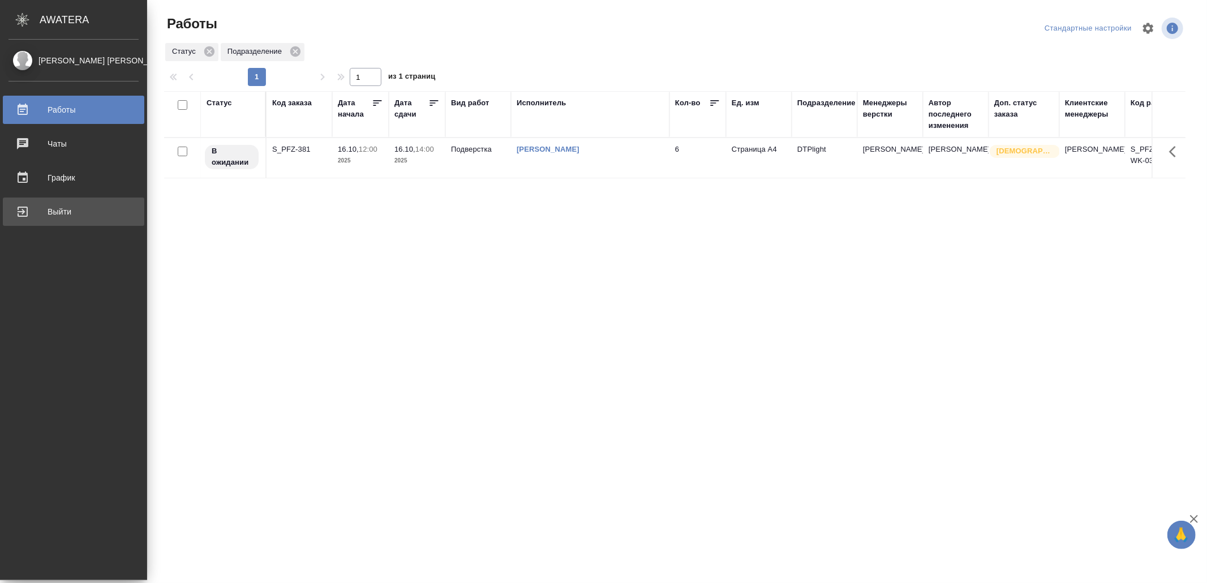
click at [41, 204] on div "Выйти" at bounding box center [73, 211] width 130 height 17
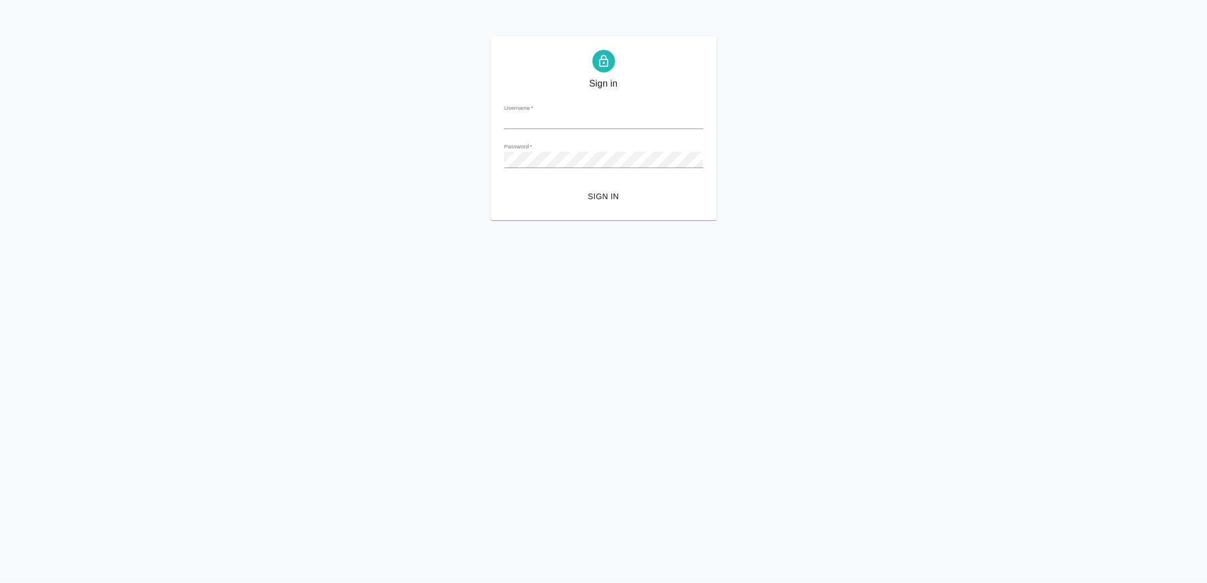
type input "v.yamkovenko@awatera.com"
click at [599, 191] on span "Sign in" at bounding box center [603, 197] width 181 height 14
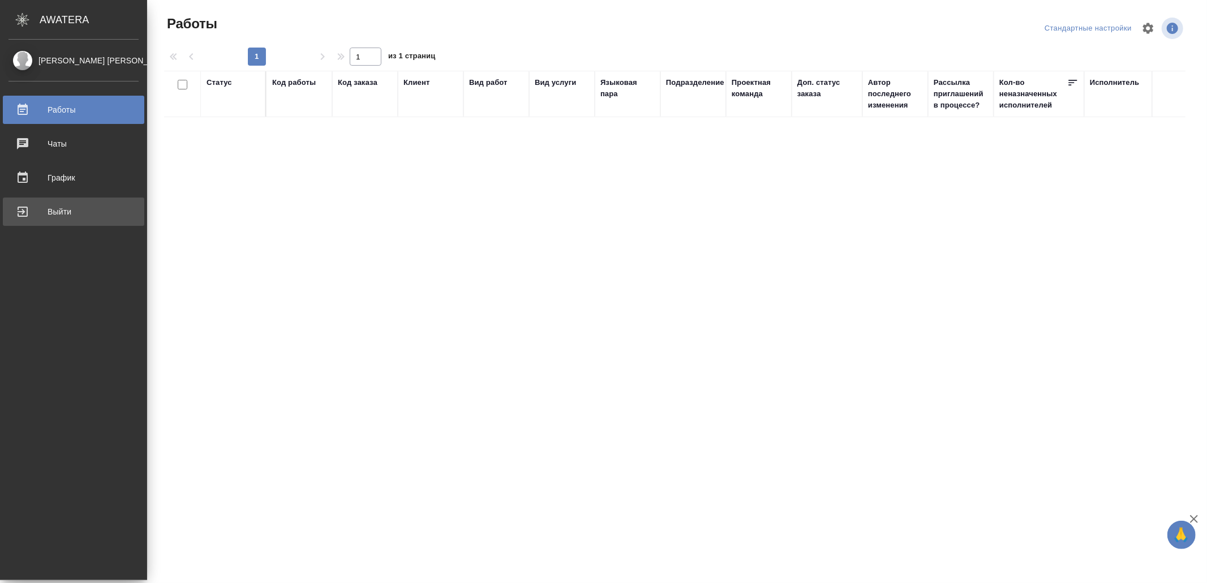
click at [67, 218] on div "Выйти" at bounding box center [73, 211] width 130 height 17
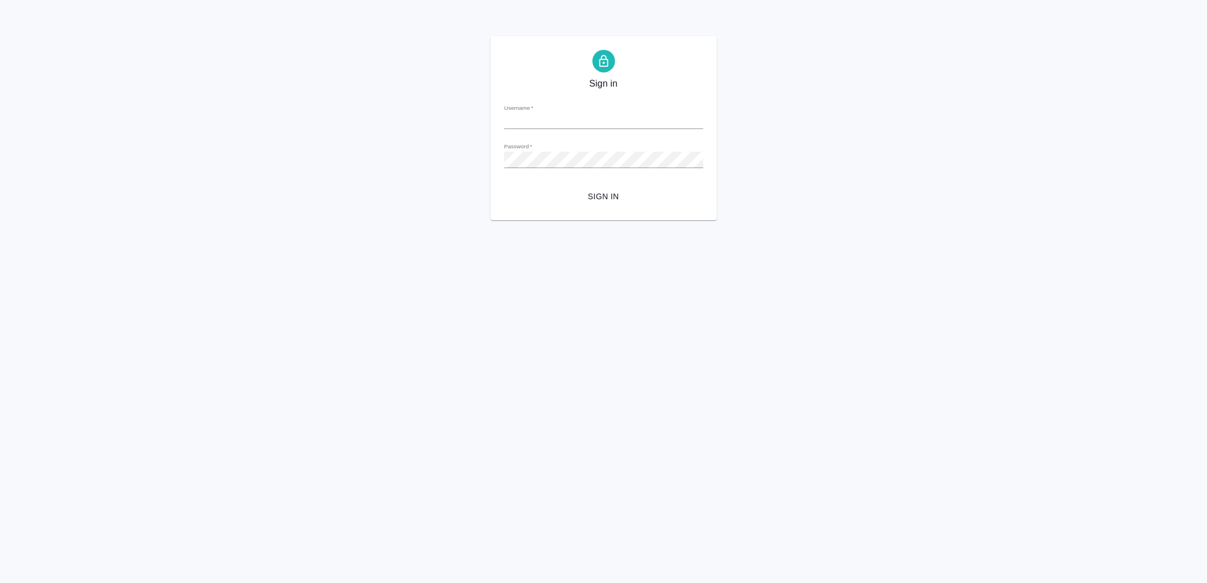
type input "[EMAIL_ADDRESS][DOMAIN_NAME]"
click at [653, 185] on form "Username   * [EMAIL_ADDRESS][DOMAIN_NAME] Password   * urlPath   * / Sign in" at bounding box center [603, 151] width 199 height 112
click at [601, 198] on span "Sign in" at bounding box center [603, 197] width 181 height 14
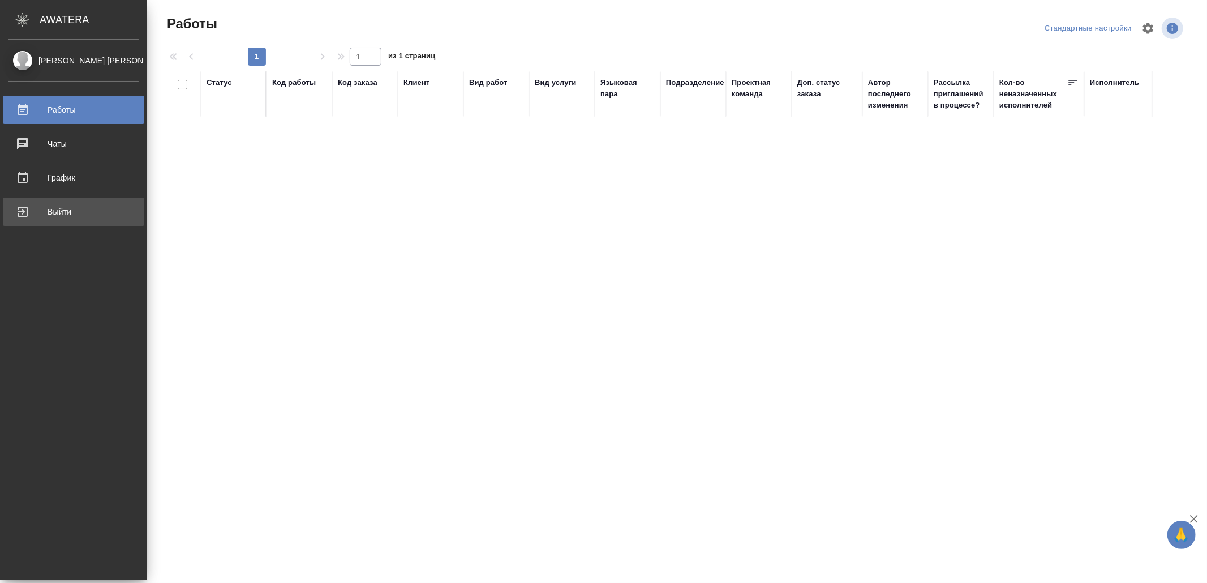
click at [55, 205] on div "Выйти" at bounding box center [73, 211] width 130 height 17
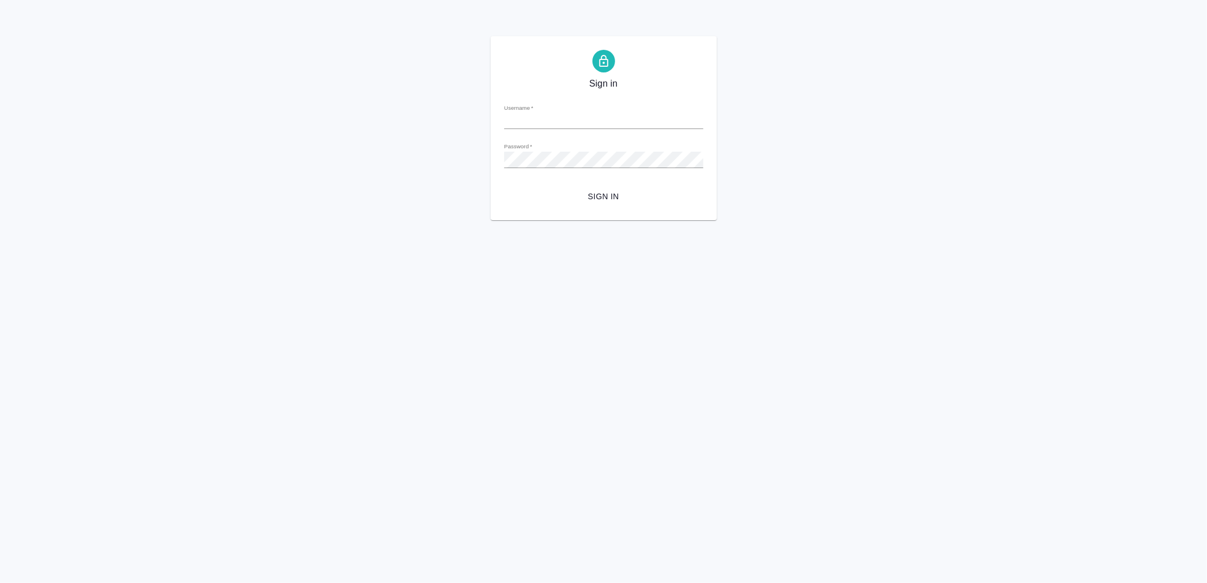
type input "[EMAIL_ADDRESS][DOMAIN_NAME]"
click at [598, 205] on button "Sign in" at bounding box center [603, 196] width 199 height 21
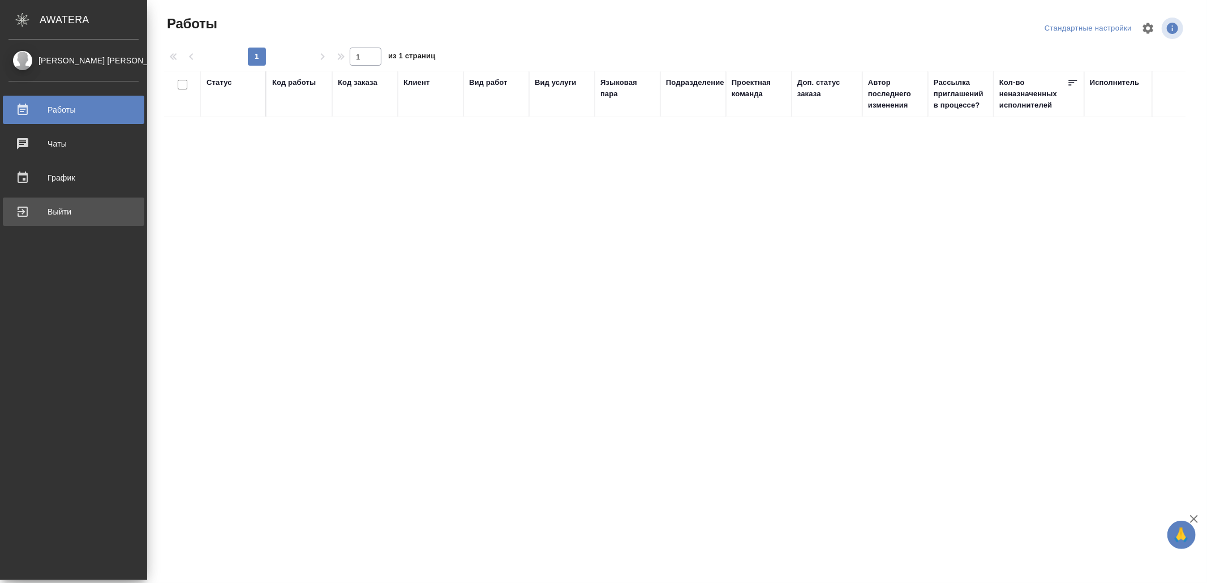
click at [121, 209] on div "Выйти" at bounding box center [73, 211] width 130 height 17
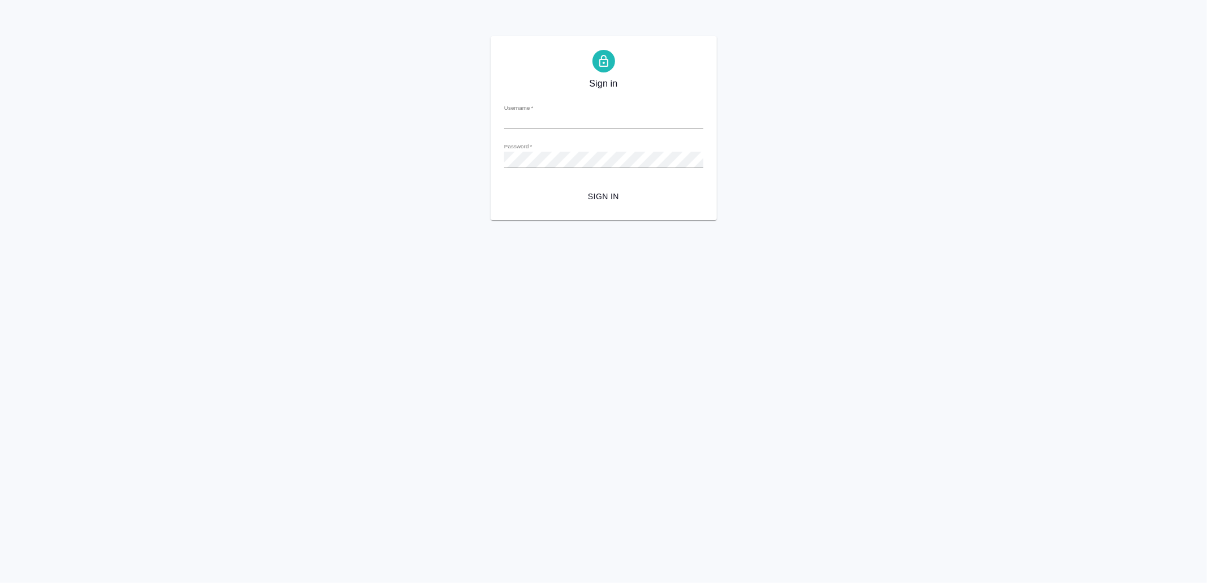
type input "[EMAIL_ADDRESS][DOMAIN_NAME]"
click at [601, 193] on span "Sign in" at bounding box center [603, 197] width 181 height 14
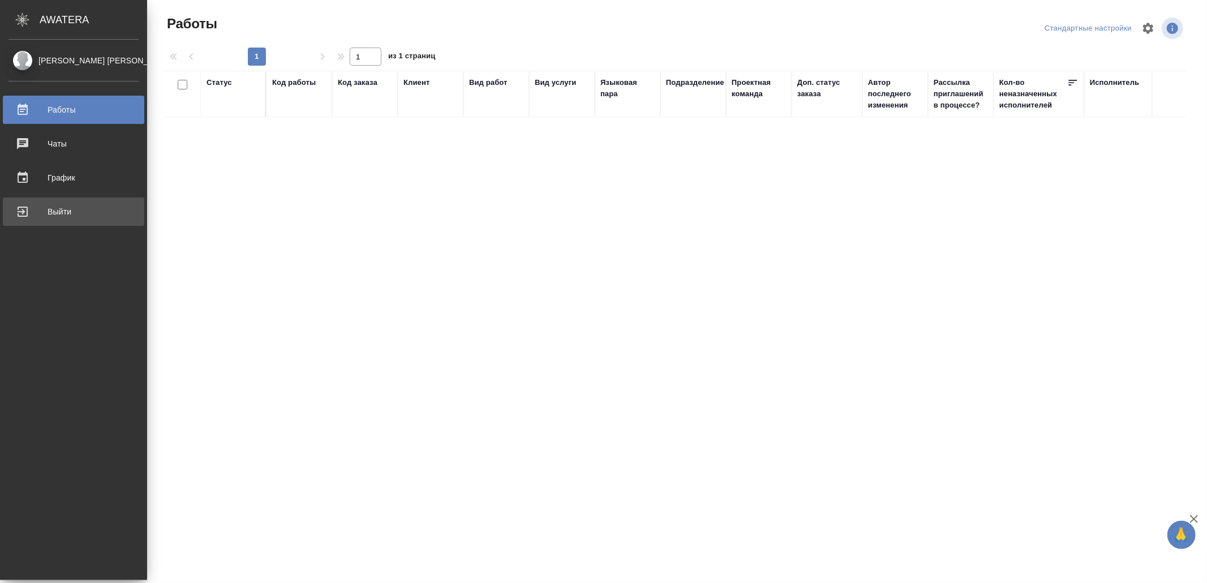
click at [32, 212] on div "Выйти" at bounding box center [73, 211] width 130 height 17
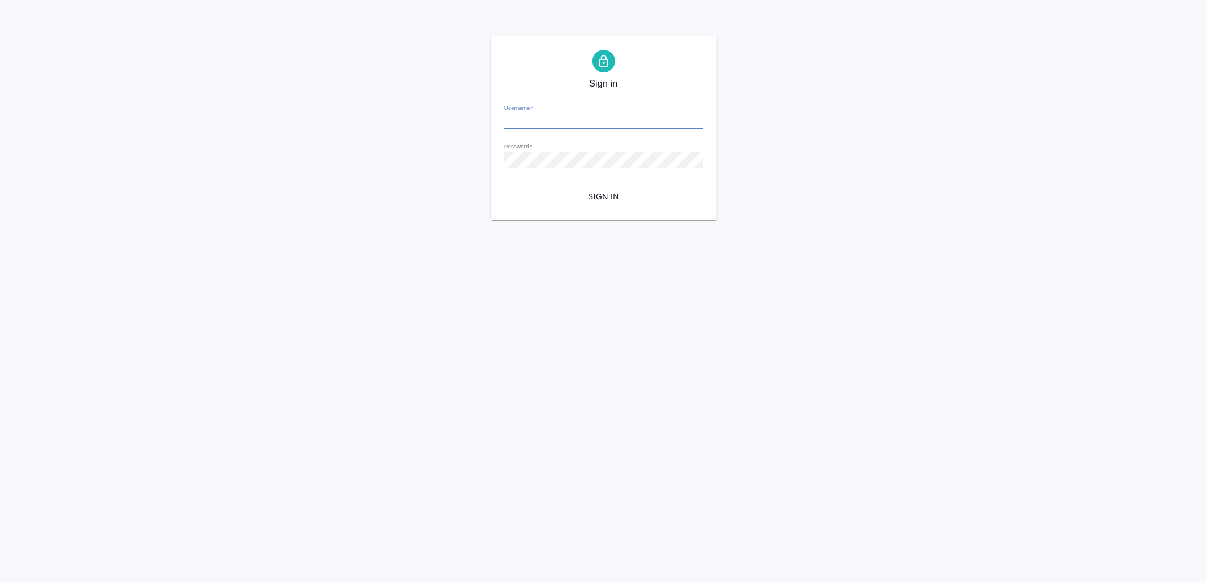
type input "[EMAIL_ADDRESS][DOMAIN_NAME]"
click at [603, 204] on button "Sign in" at bounding box center [603, 196] width 199 height 21
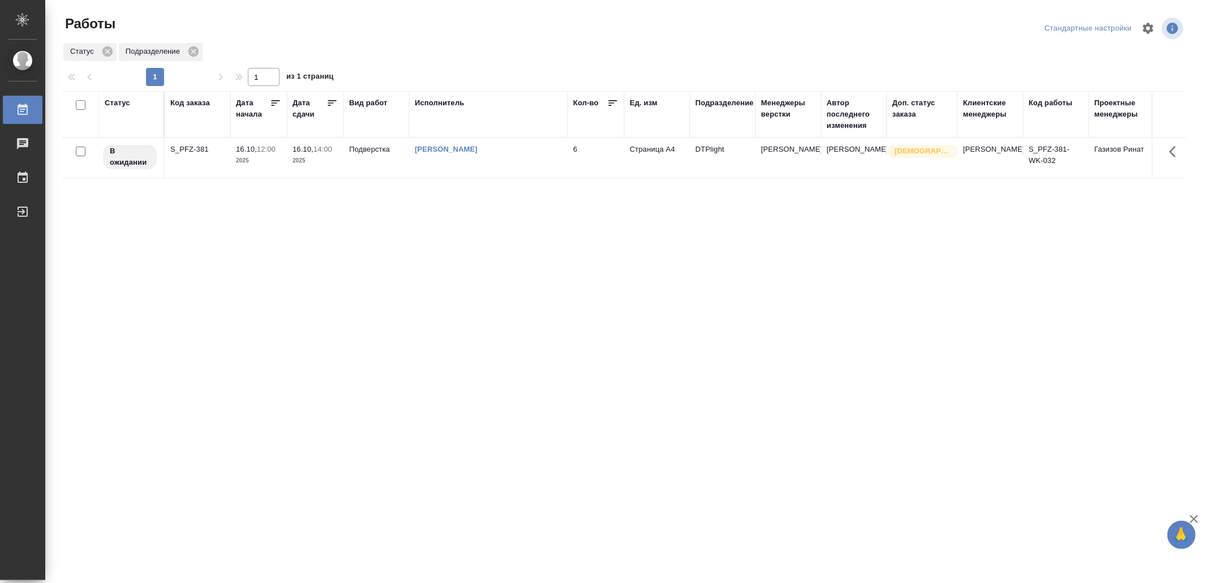
click at [697, 334] on div "Статус Код заказа Дата начала Дата сдачи Вид работ Исполнитель Кол-во Ед. изм П…" at bounding box center [624, 295] width 1124 height 408
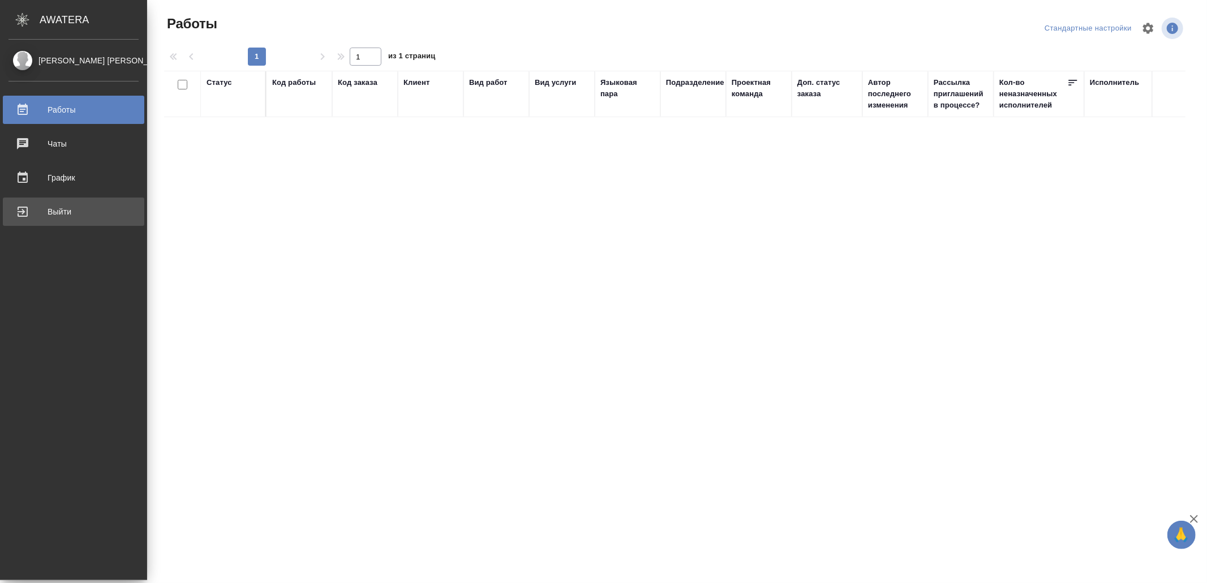
click at [33, 213] on div "Выйти" at bounding box center [73, 211] width 130 height 17
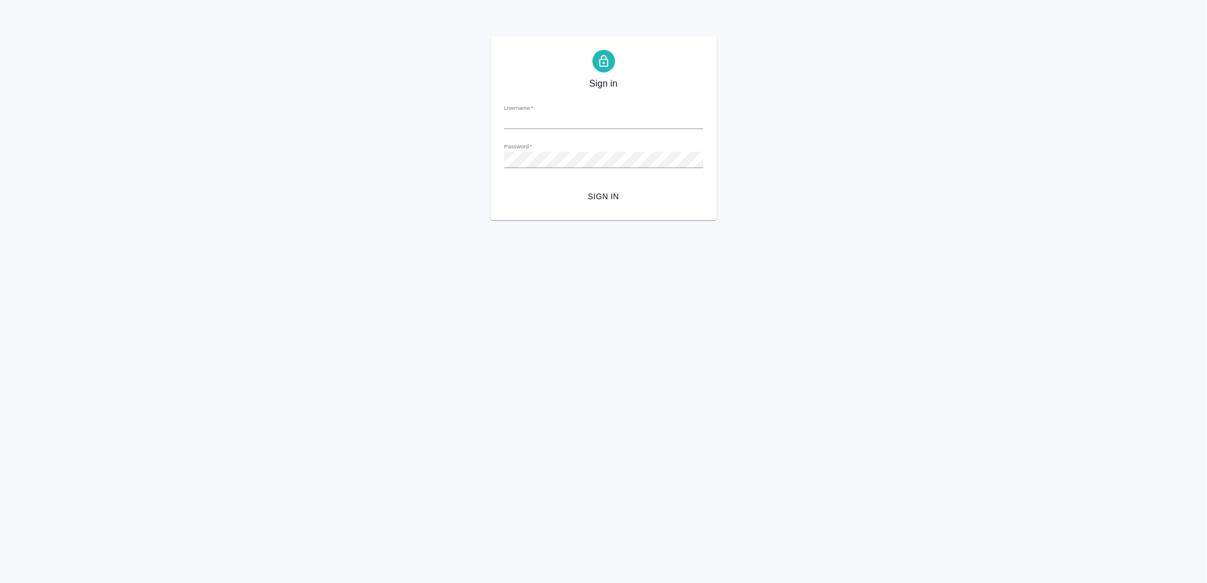
type input "v.yamkovenko@awatera.com"
click at [601, 191] on span "Sign in" at bounding box center [603, 197] width 181 height 14
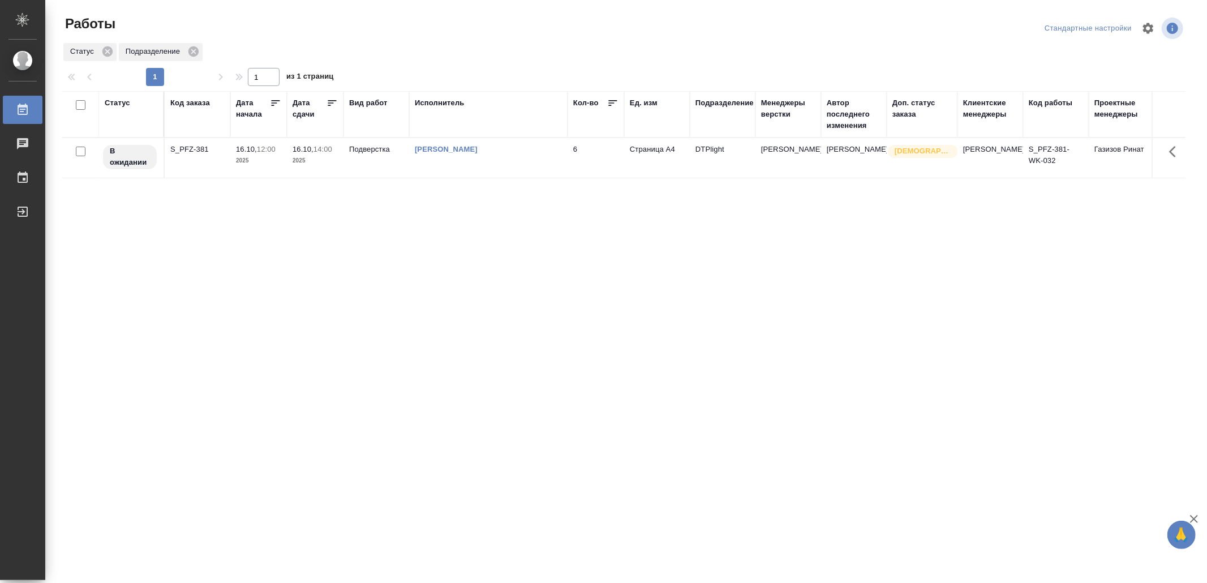
drag, startPoint x: 181, startPoint y: 347, endPoint x: 184, endPoint y: 353, distance: 6.8
